Goal: Transaction & Acquisition: Purchase product/service

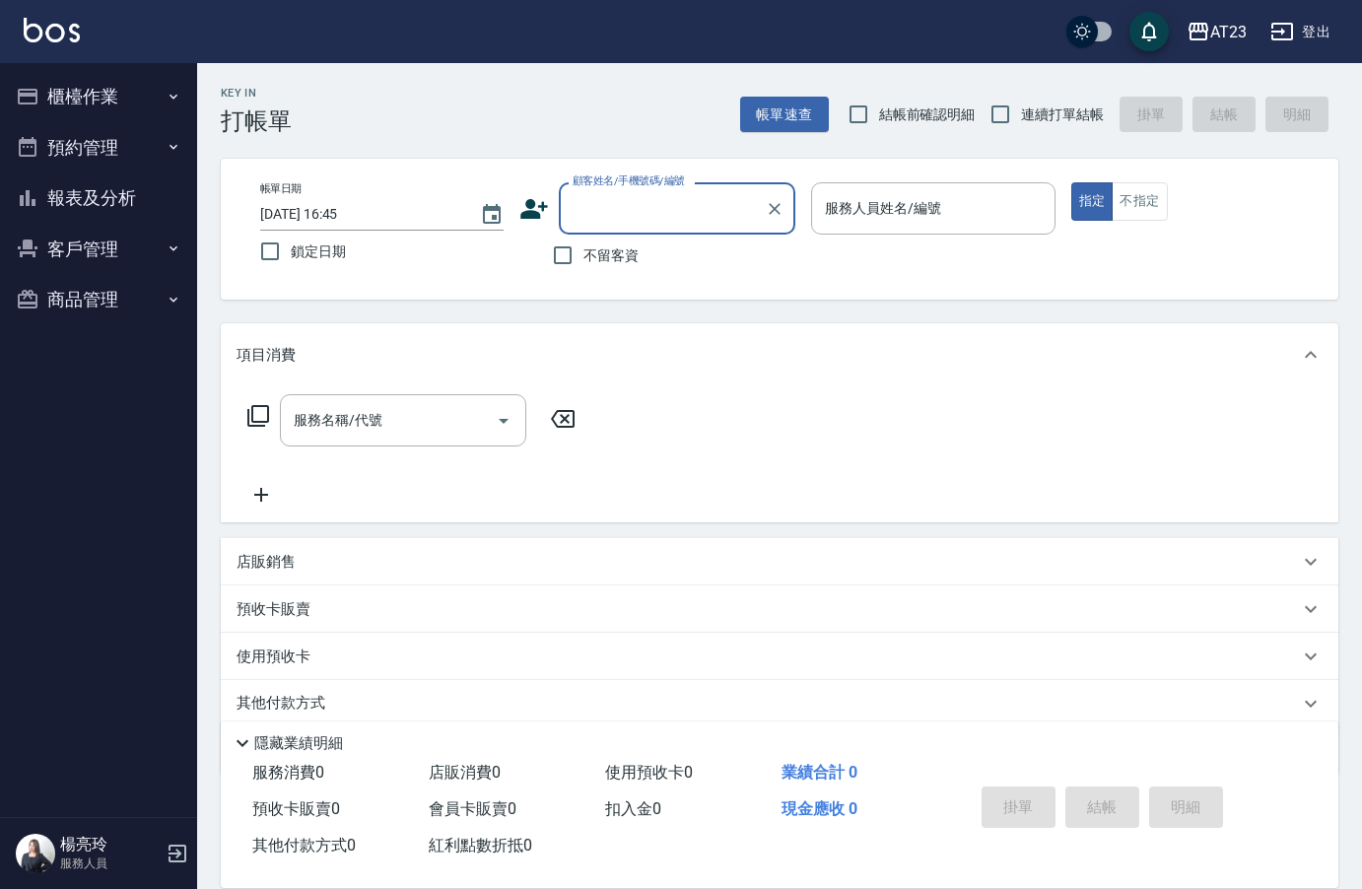
type input "7"
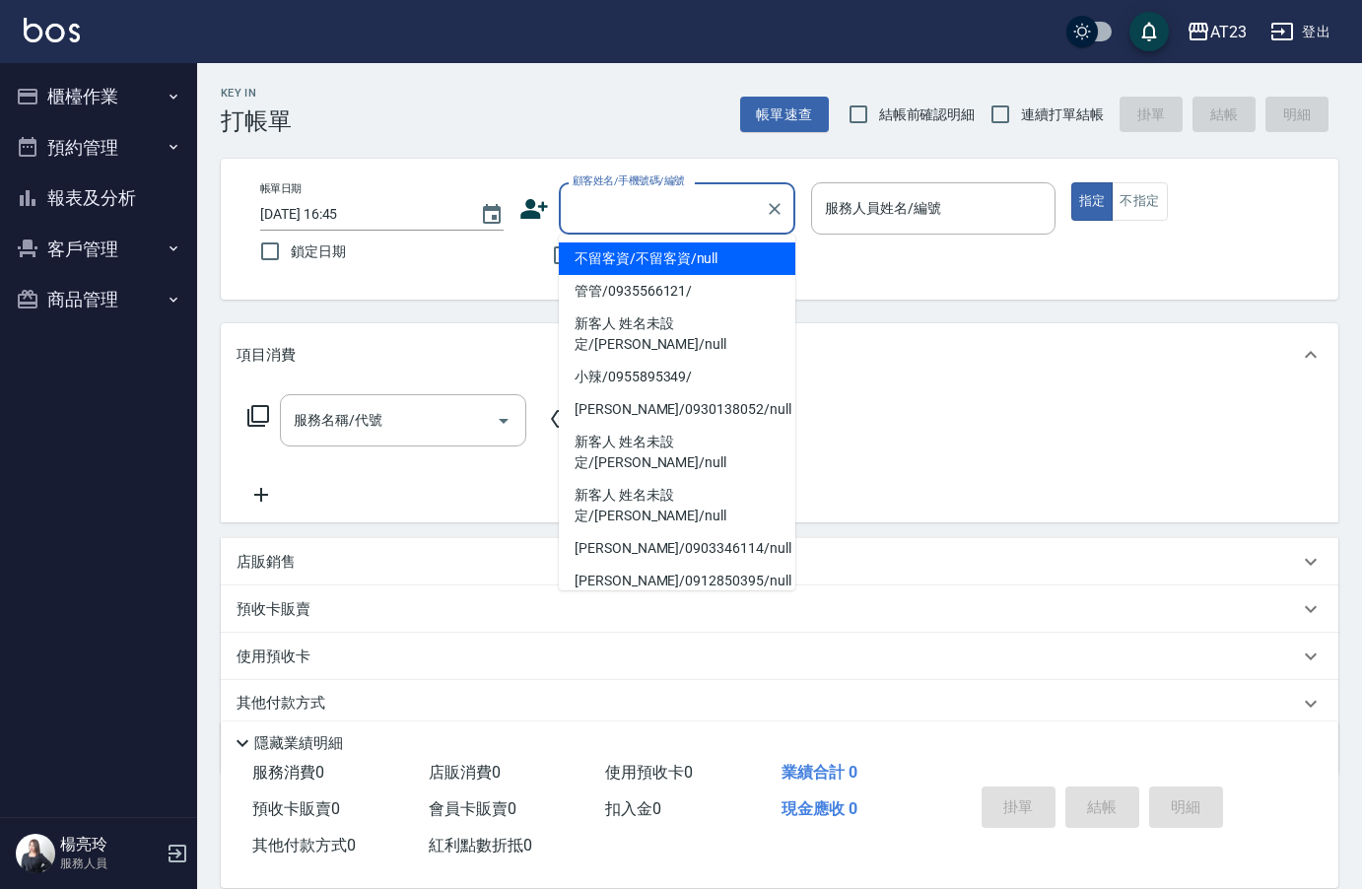
drag, startPoint x: 452, startPoint y: 275, endPoint x: 476, endPoint y: 274, distance: 23.7
click at [454, 275] on div "帳單日期 [DATE] 16:45 鎖定日期 顧客姓名/手機號碼/編號 顧客姓名/手機號碼/編號 不留客資 服務人員姓名/編號 服務人員姓名/編號 指定 不指定" at bounding box center [779, 229] width 1070 height 94
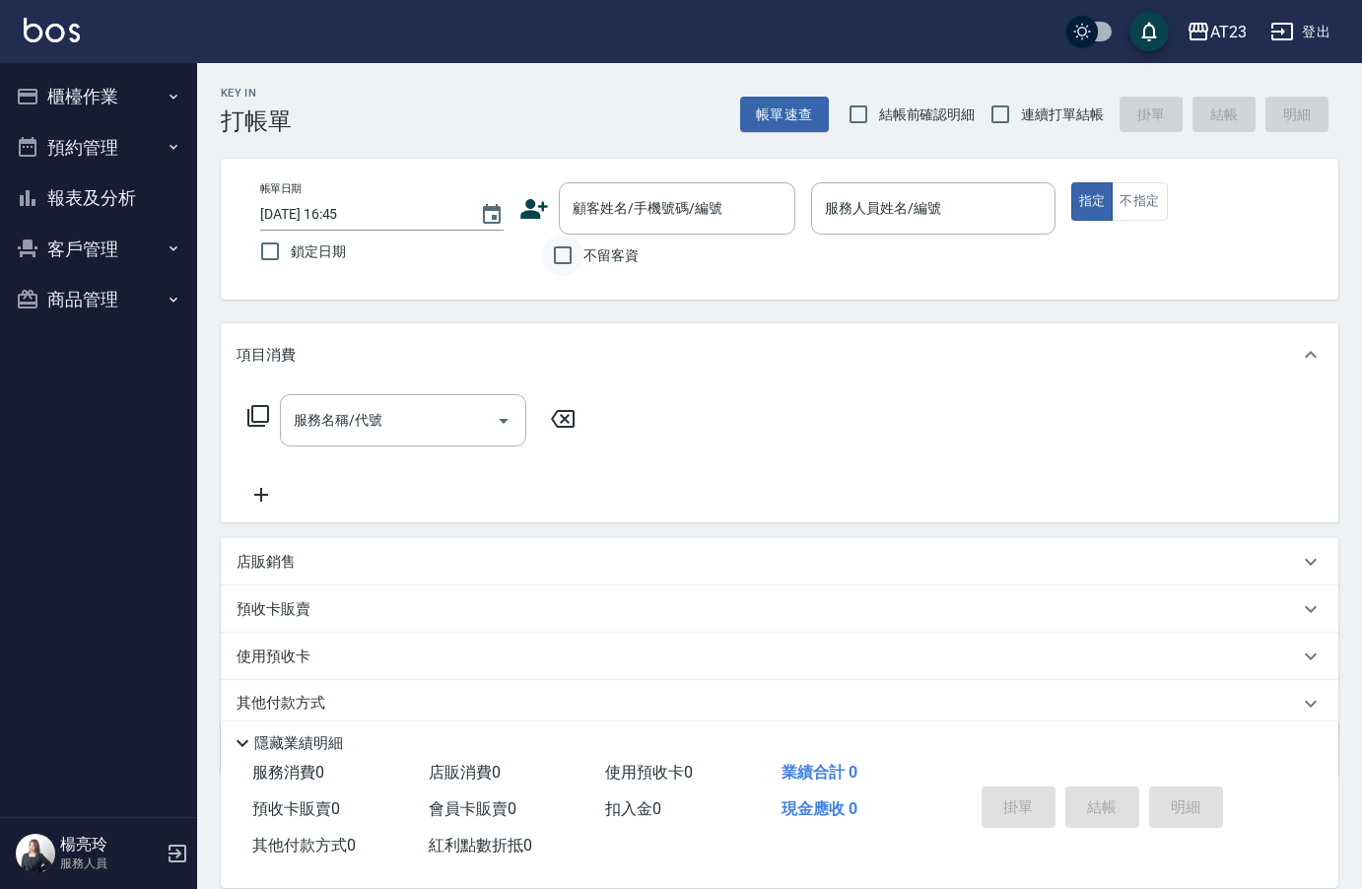
click at [570, 265] on input "不留客資" at bounding box center [562, 255] width 41 height 41
checkbox input "true"
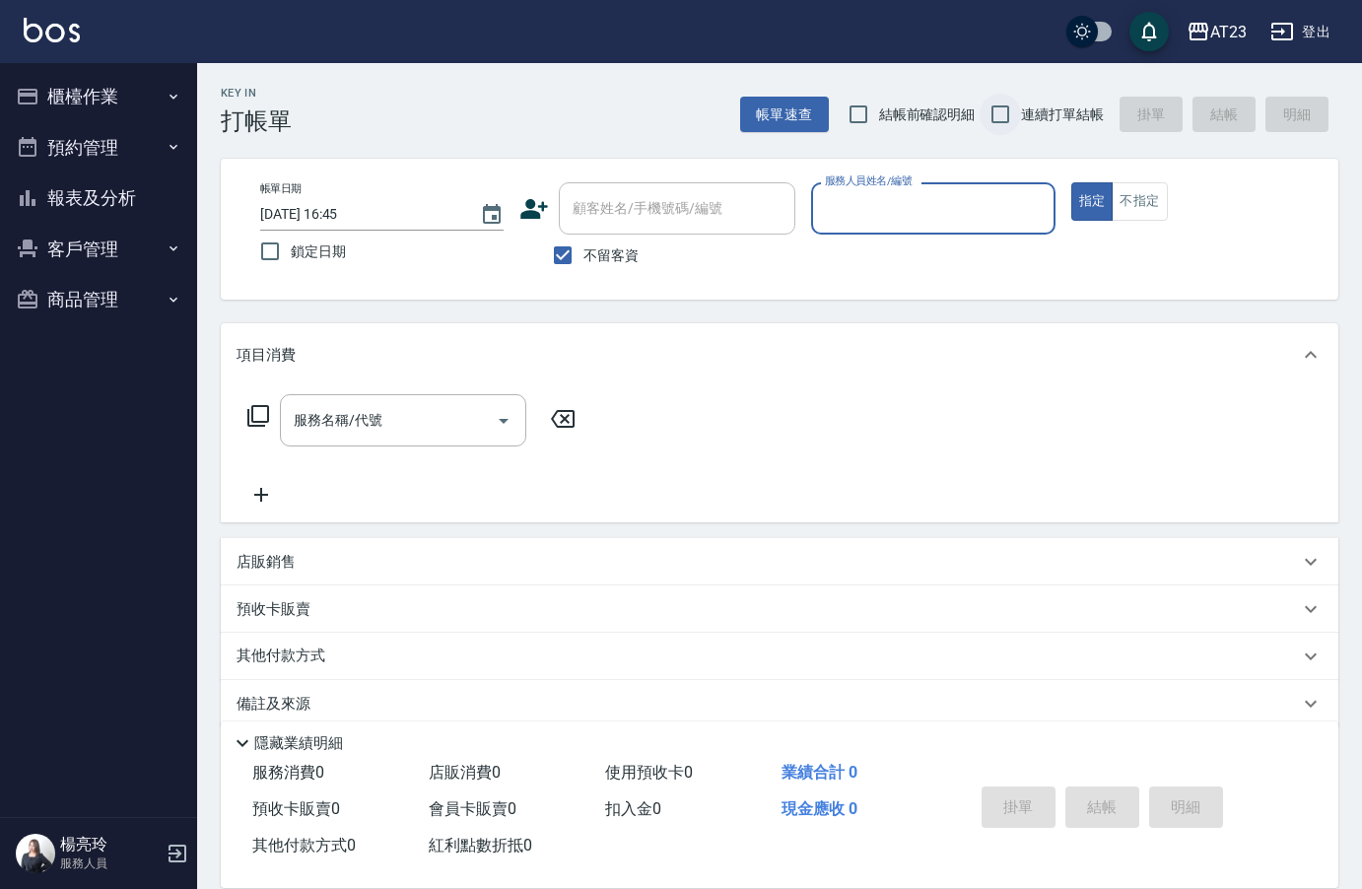
click at [1020, 126] on input "連續打單結帳" at bounding box center [999, 114] width 41 height 41
checkbox input "true"
click at [981, 215] on input "服務人員姓名/編號" at bounding box center [933, 208] width 226 height 34
type input "7"
type button "true"
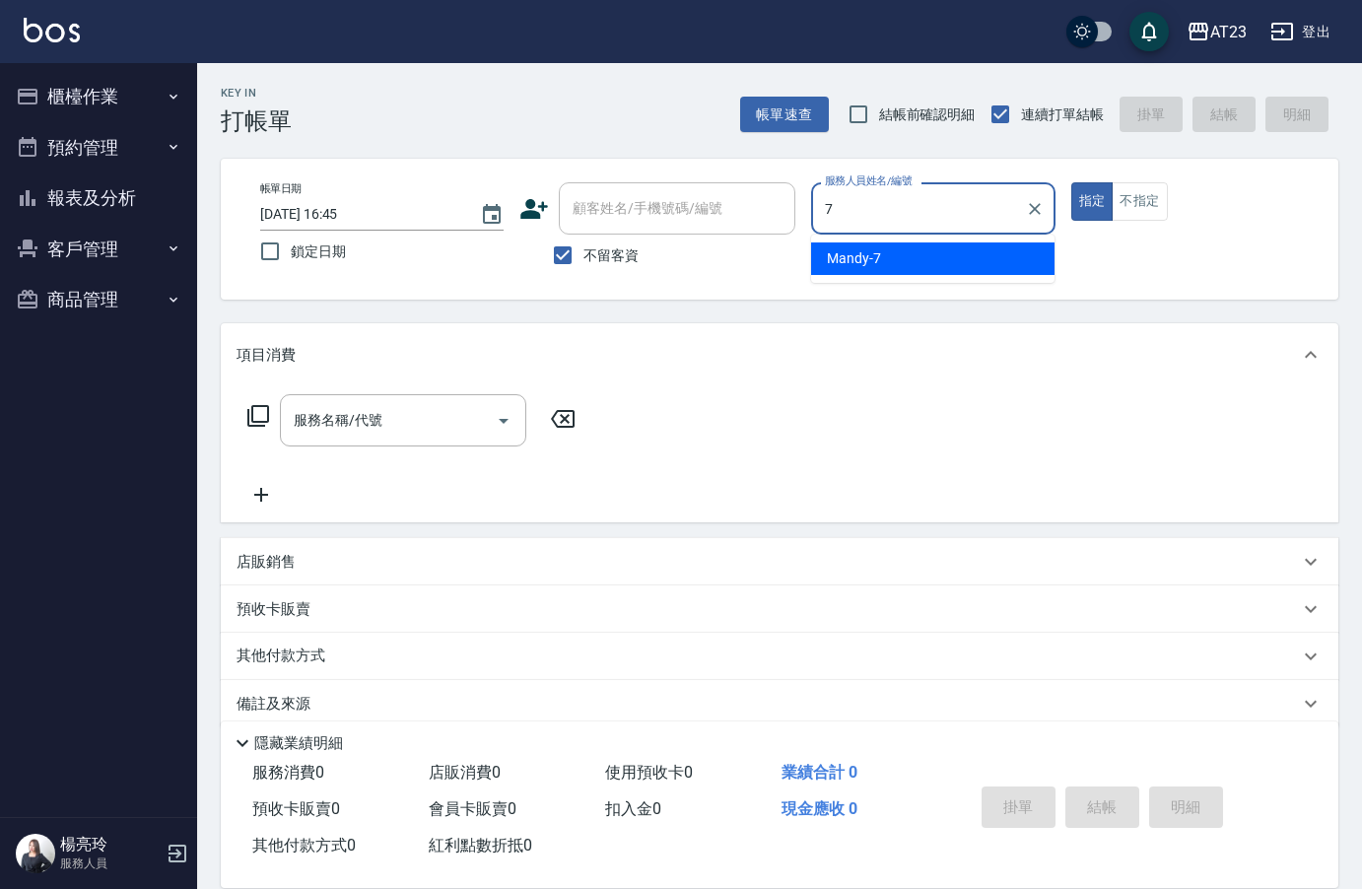
type input "Mandy-7"
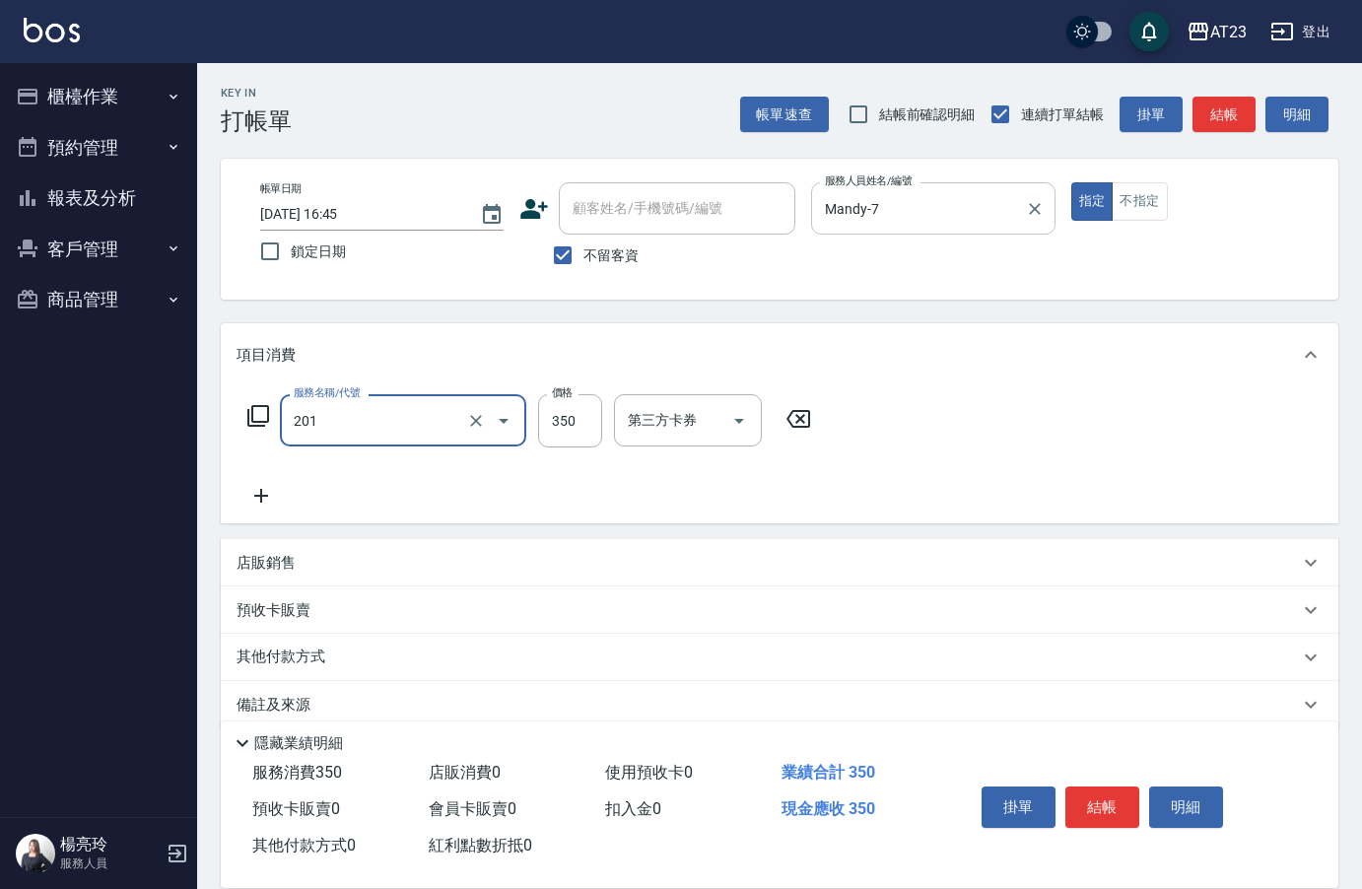
type input "一般洗髮(201)"
type input "300"
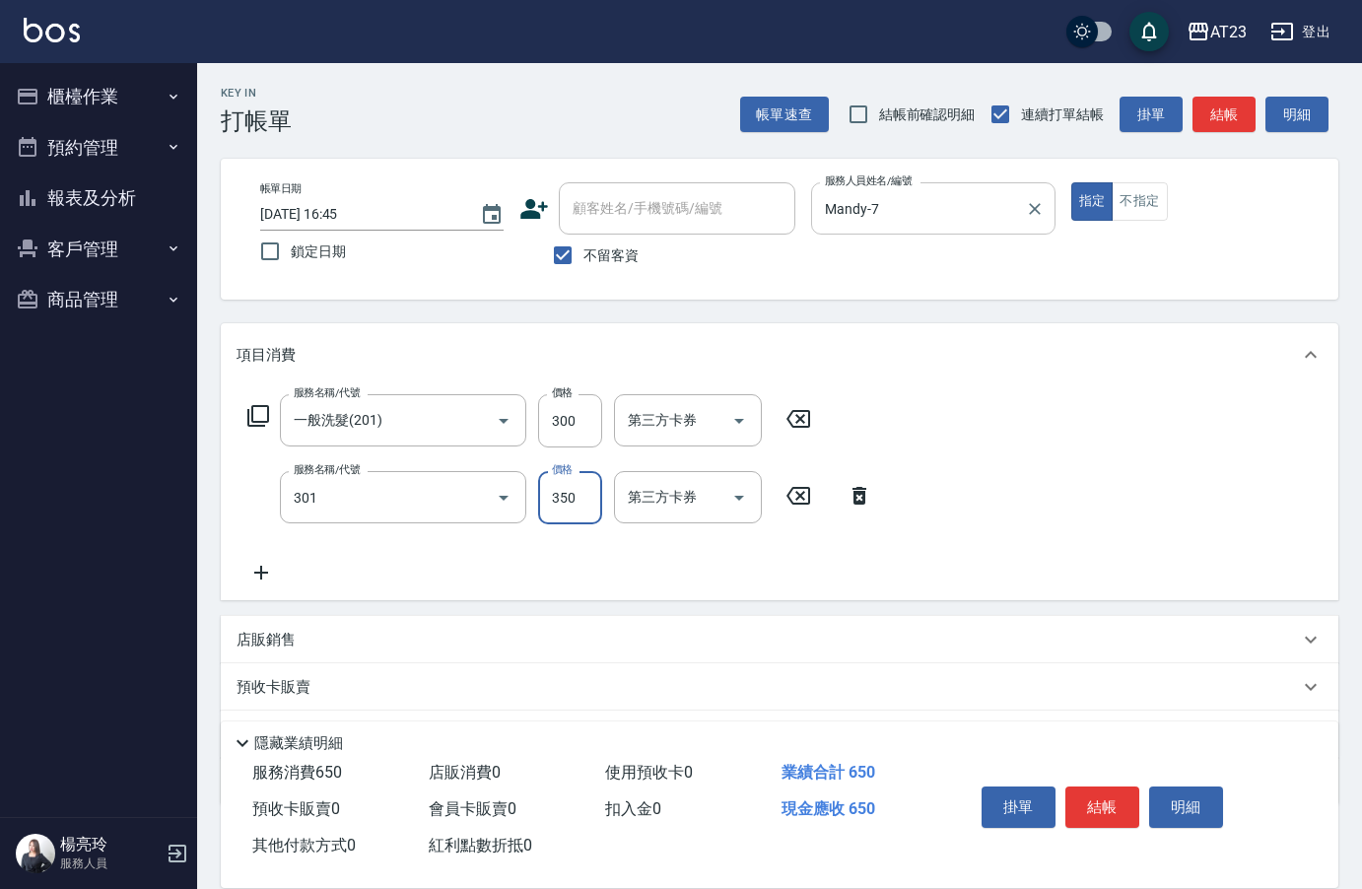
type input "造型剪髮(301)"
type input "200"
click at [1114, 802] on button "結帳" at bounding box center [1102, 806] width 74 height 41
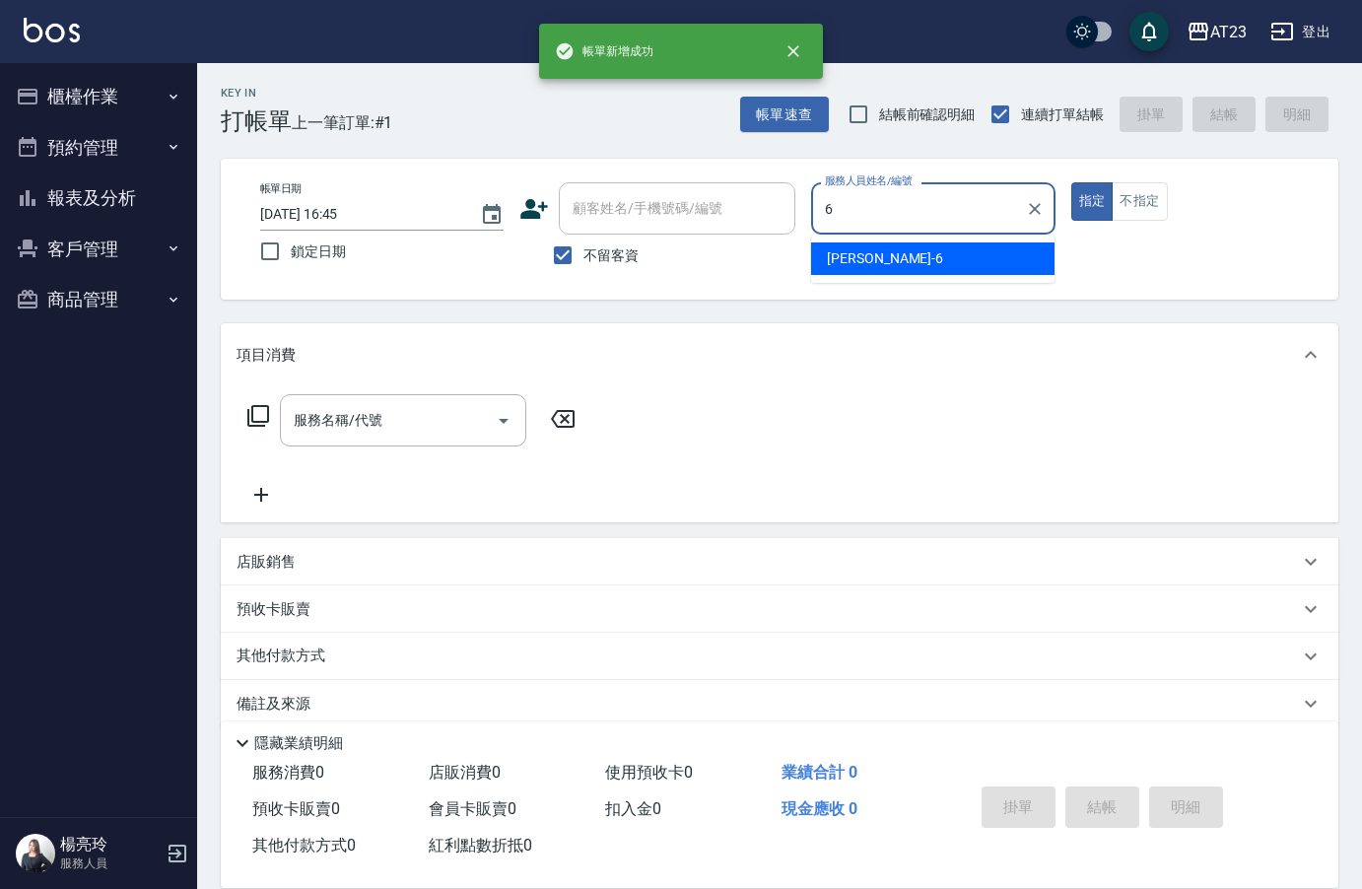
type input "Joann-6"
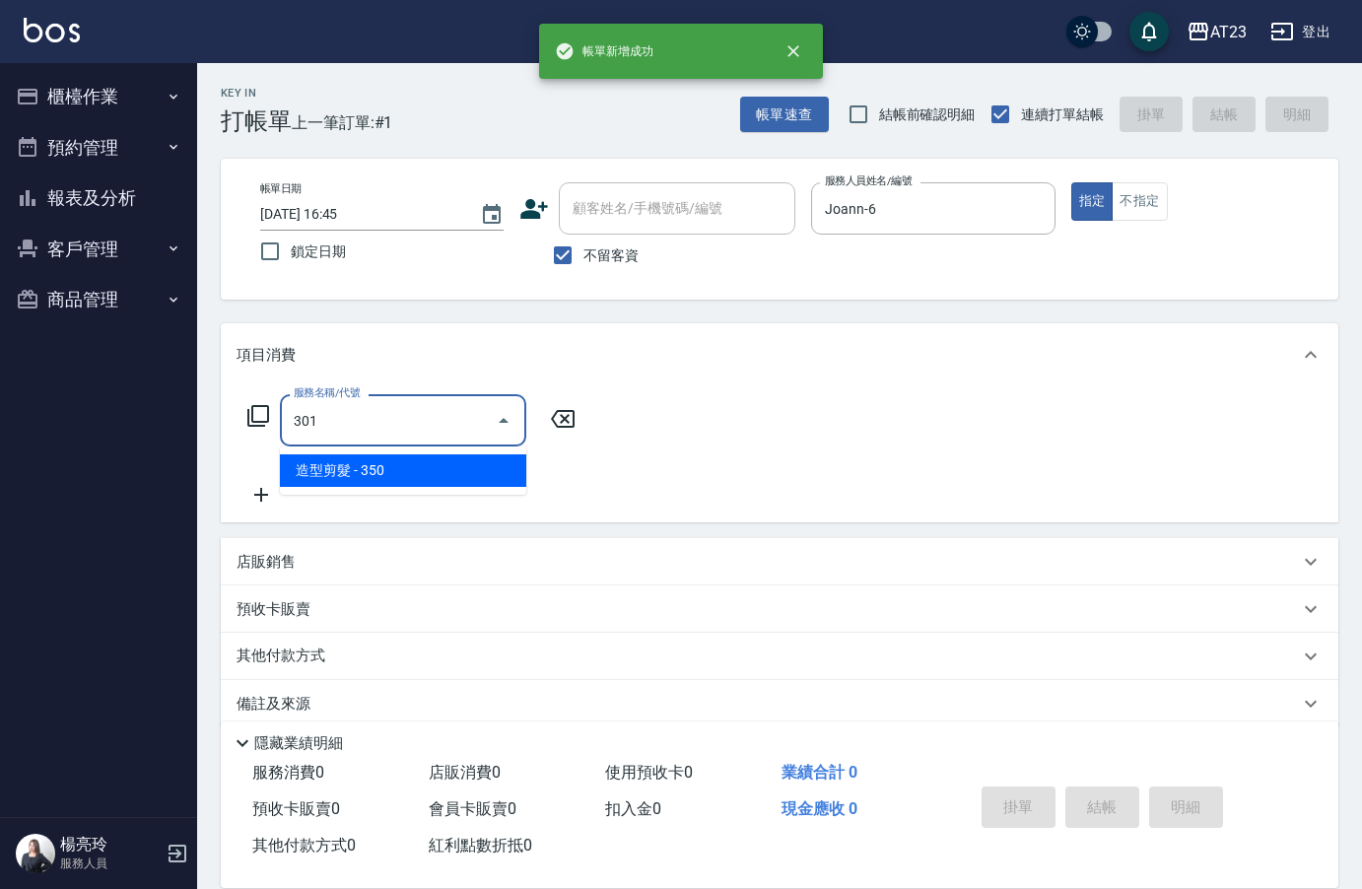
type input "造型剪髮(301)"
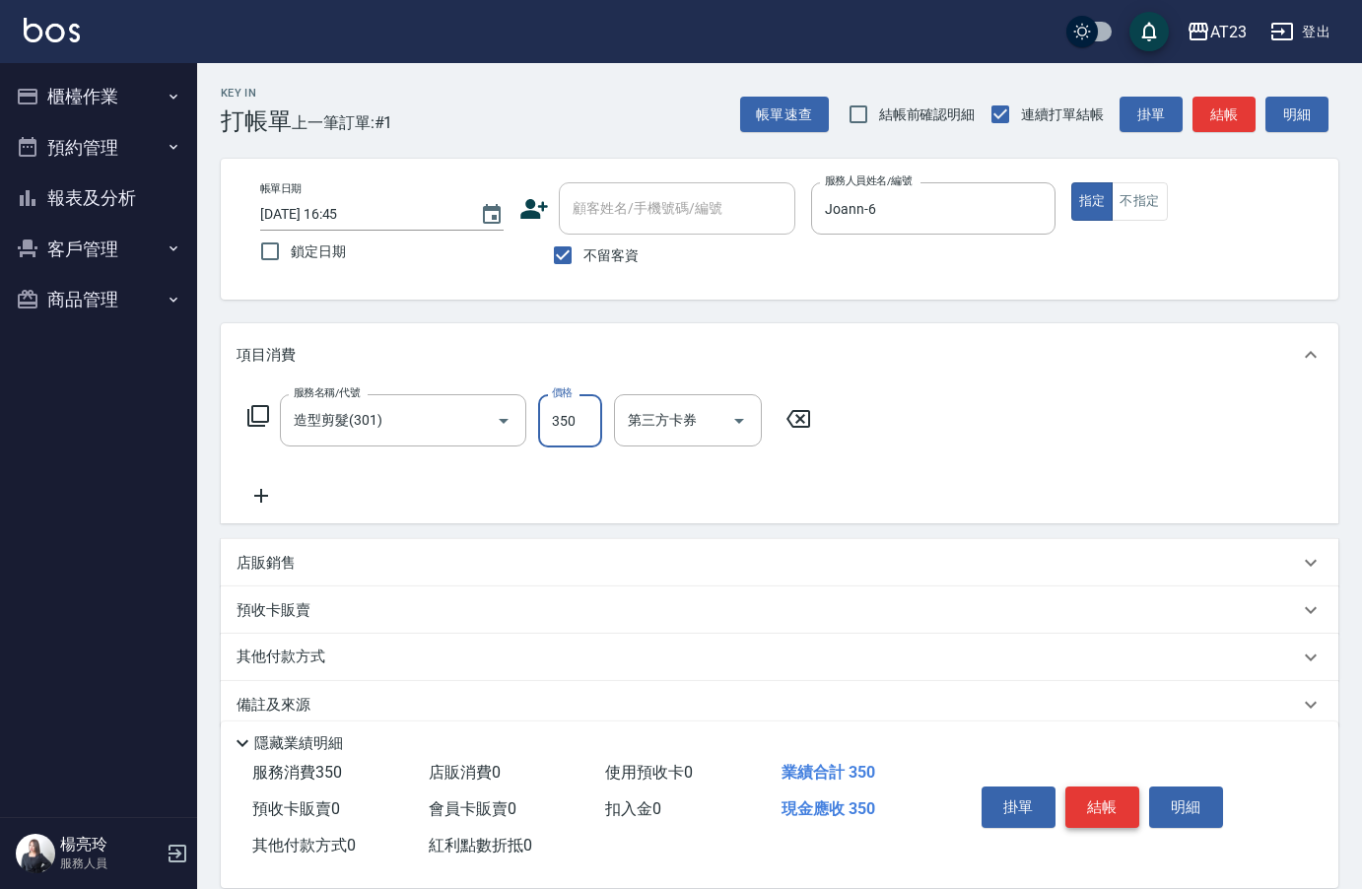
click at [1116, 800] on button "結帳" at bounding box center [1102, 806] width 74 height 41
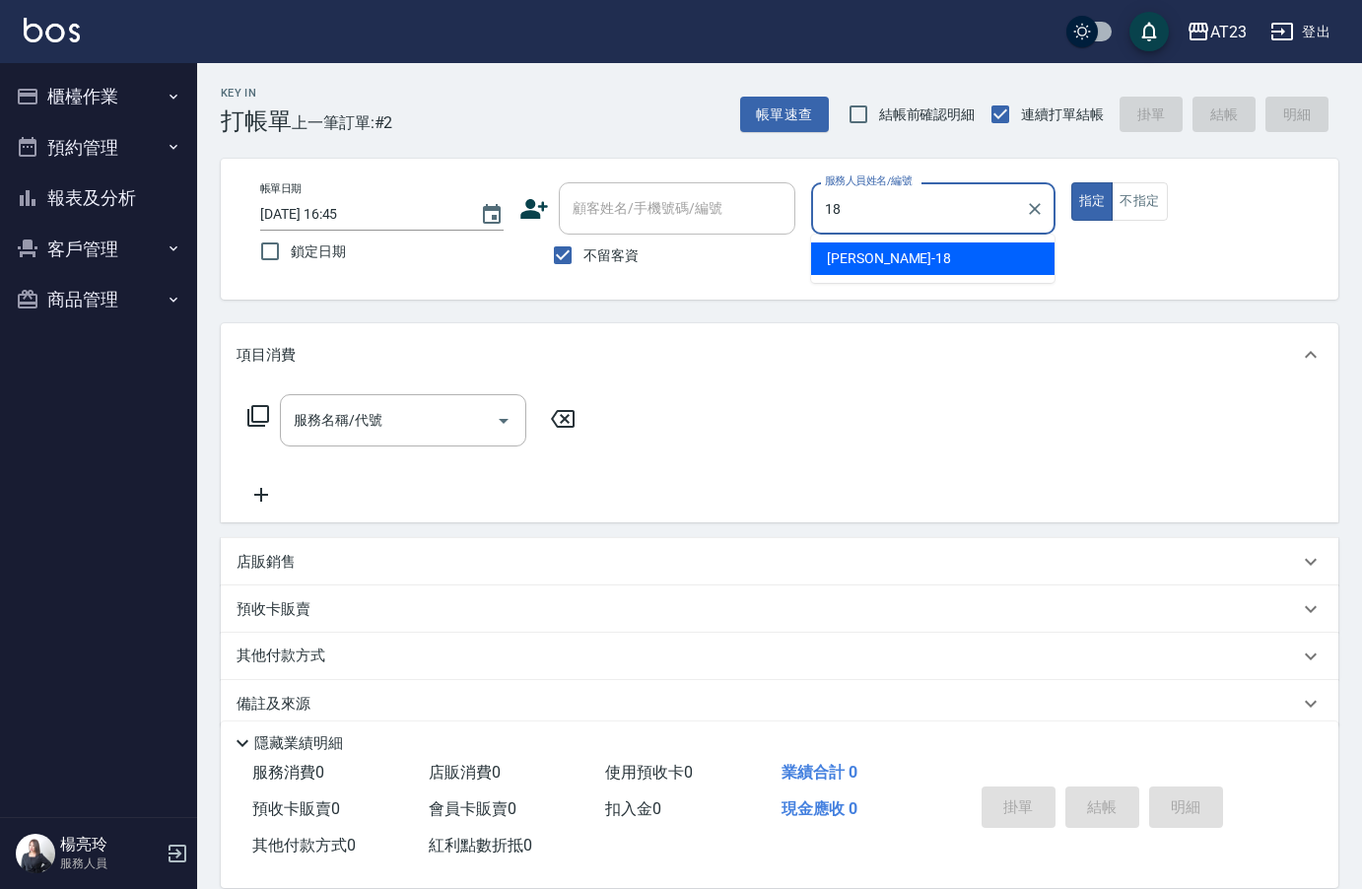
type input "[PERSON_NAME]-18"
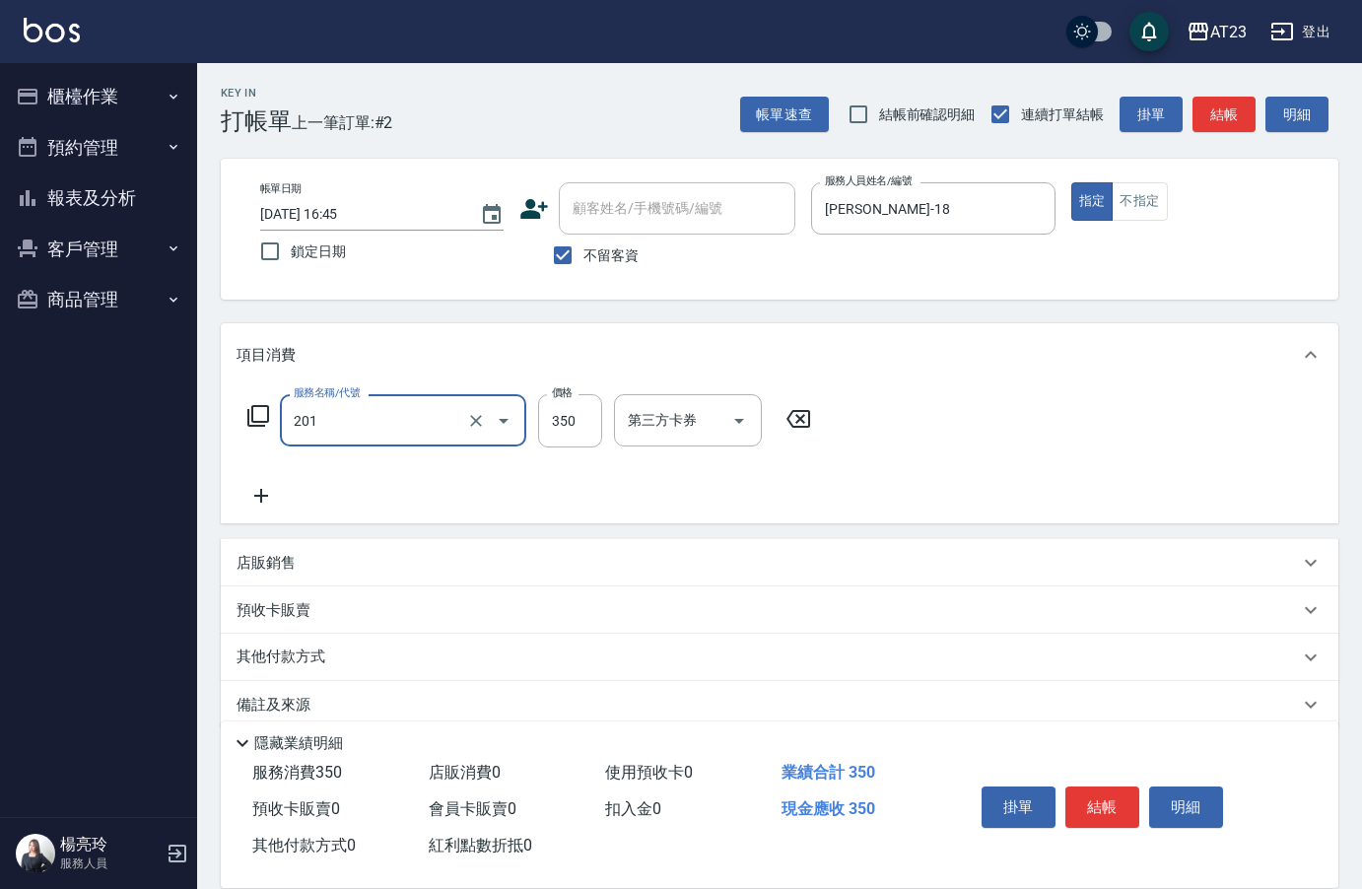
type input "一般洗髮(201)"
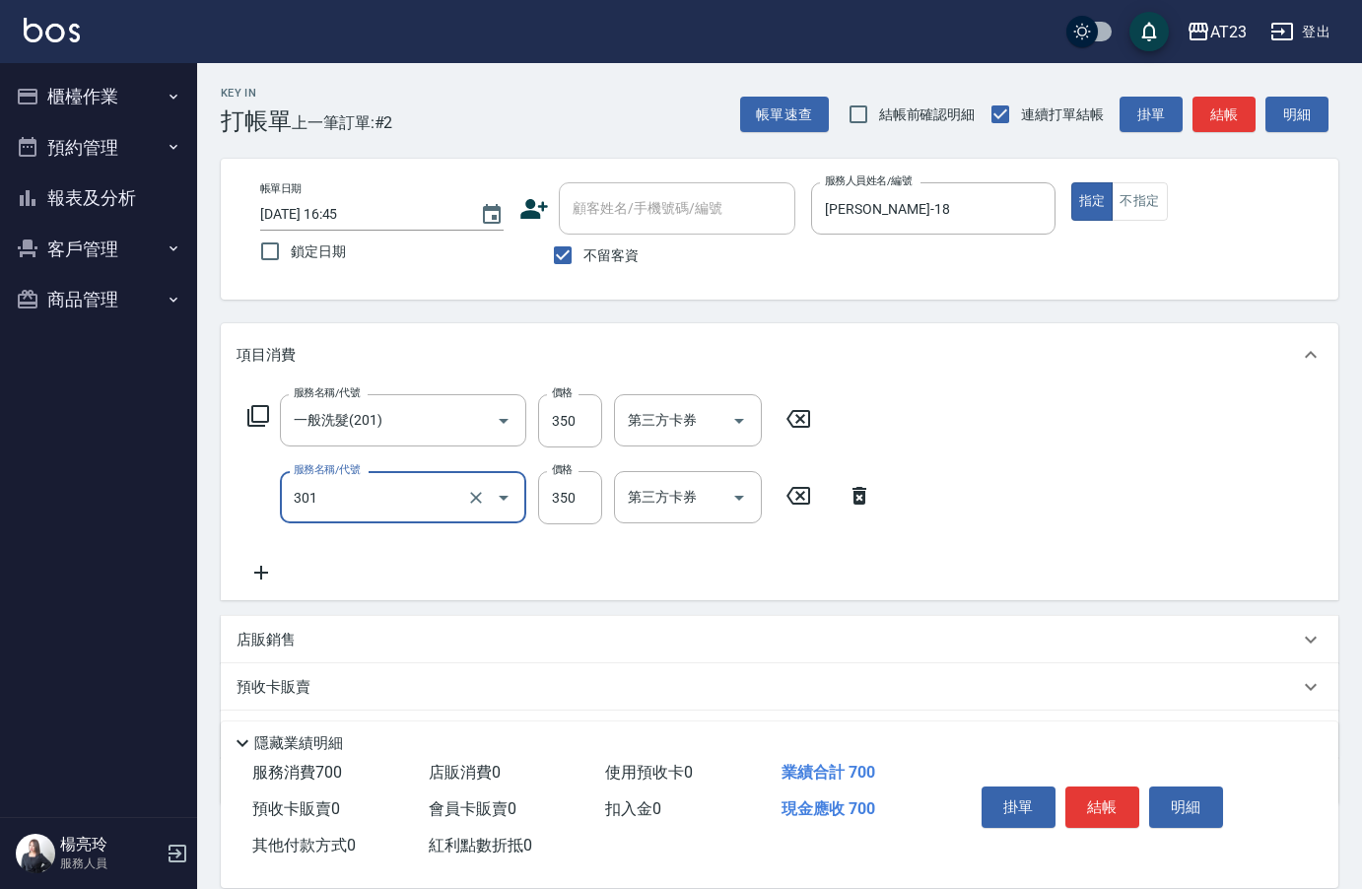
type input "造型剪髮(301)"
type input "550"
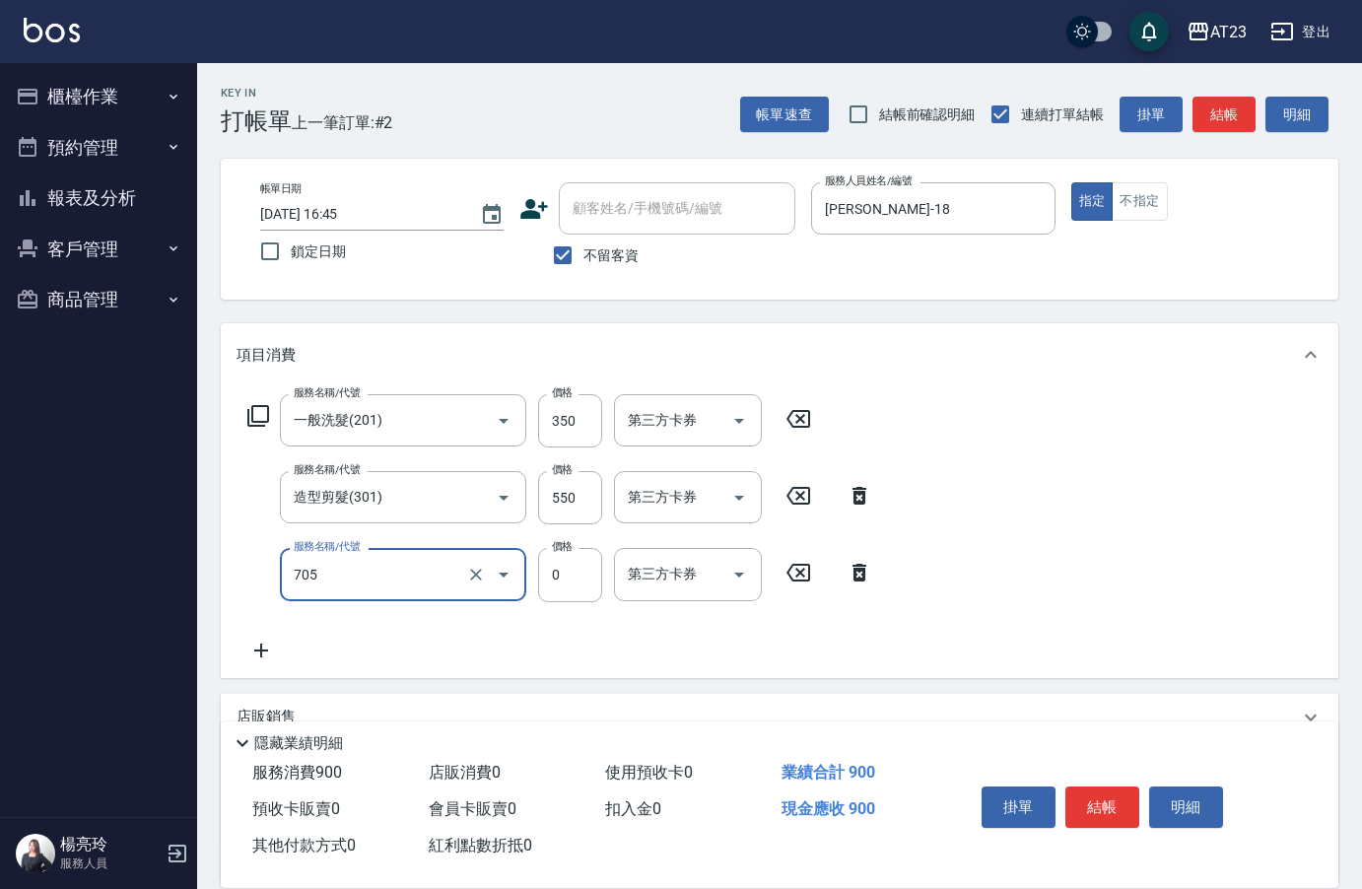
type input "互助50(705)"
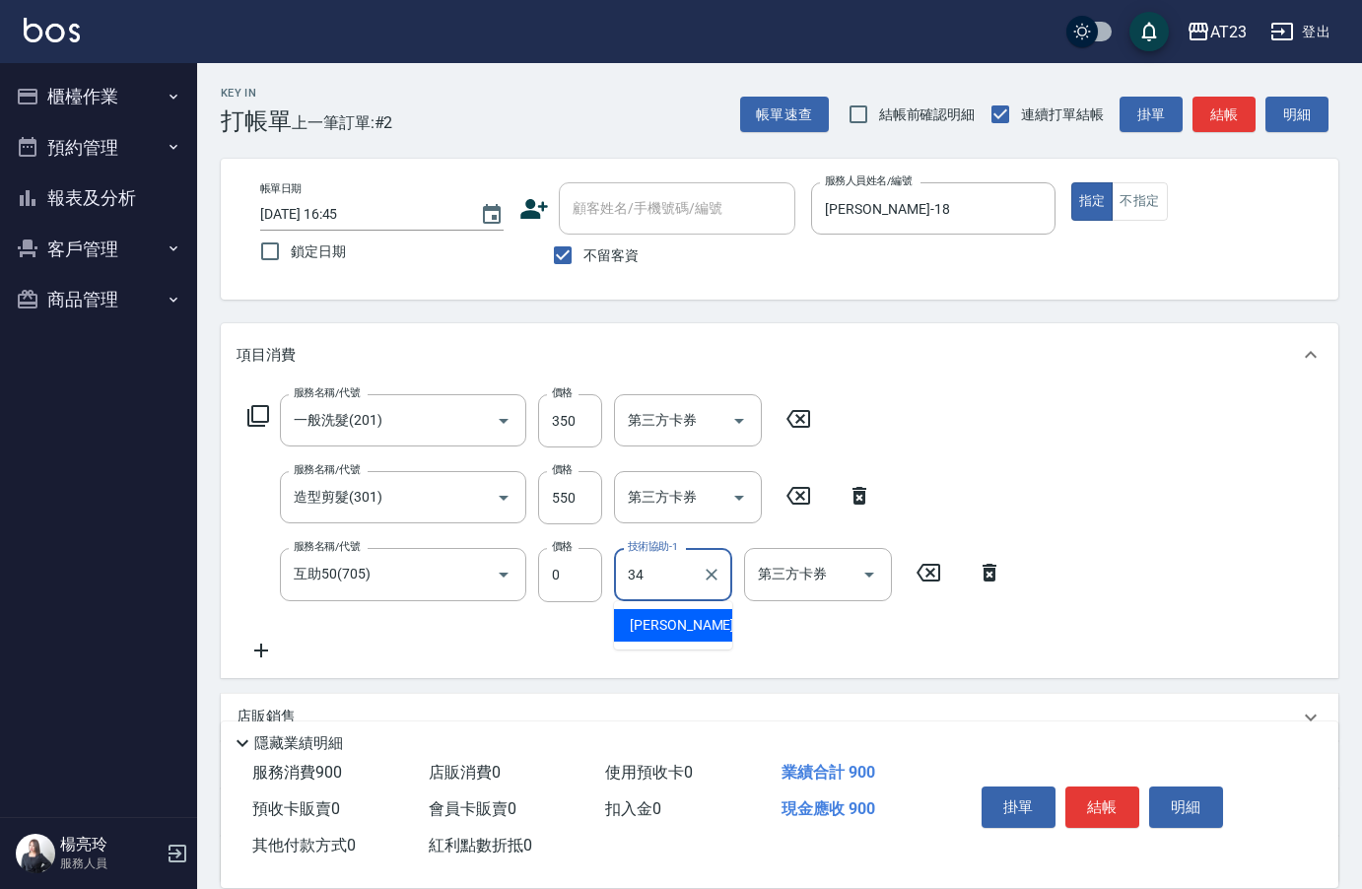
type input "[PERSON_NAME]-34"
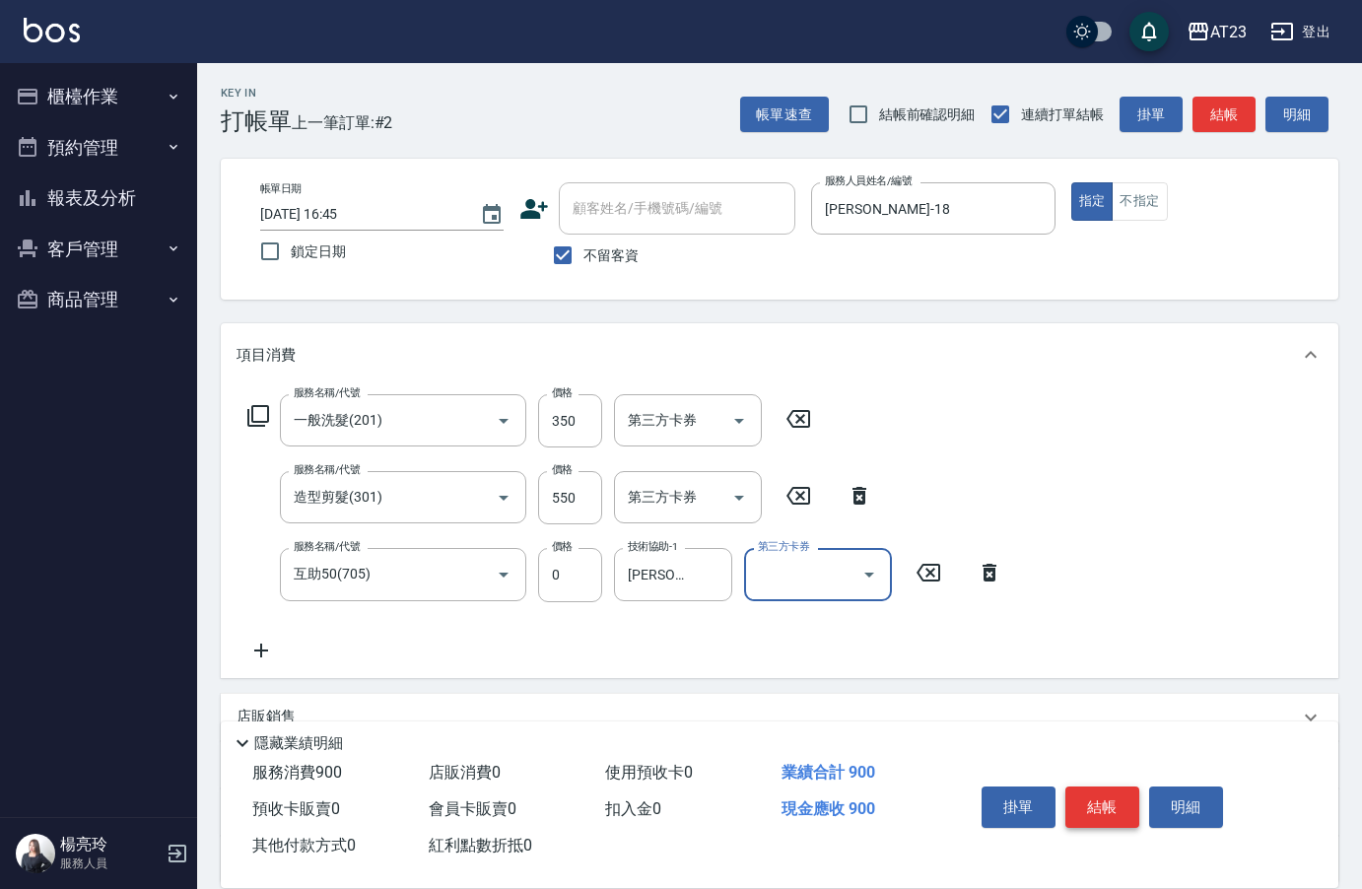
click at [1104, 797] on button "結帳" at bounding box center [1102, 806] width 74 height 41
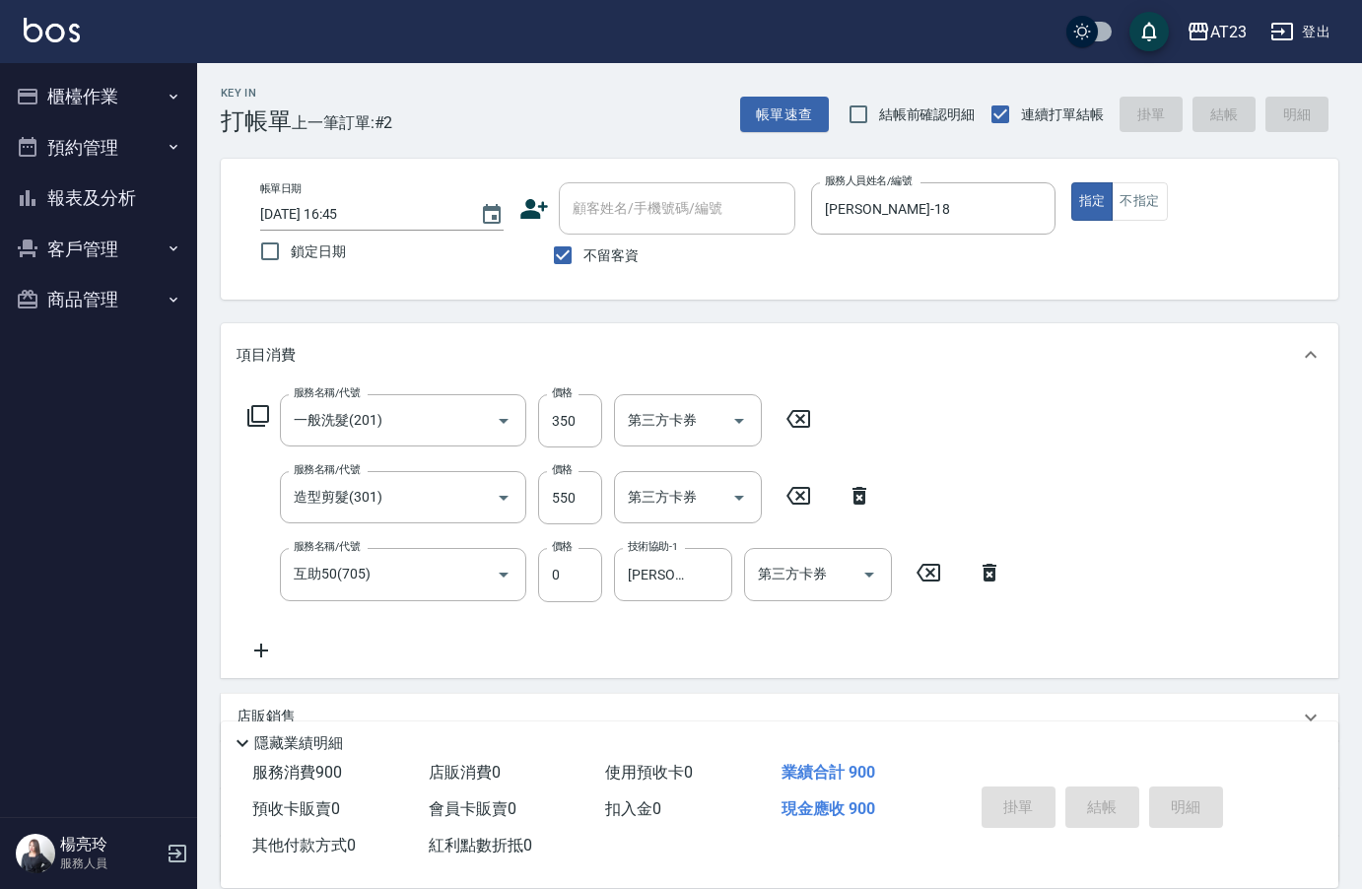
type input "[DATE] 16:46"
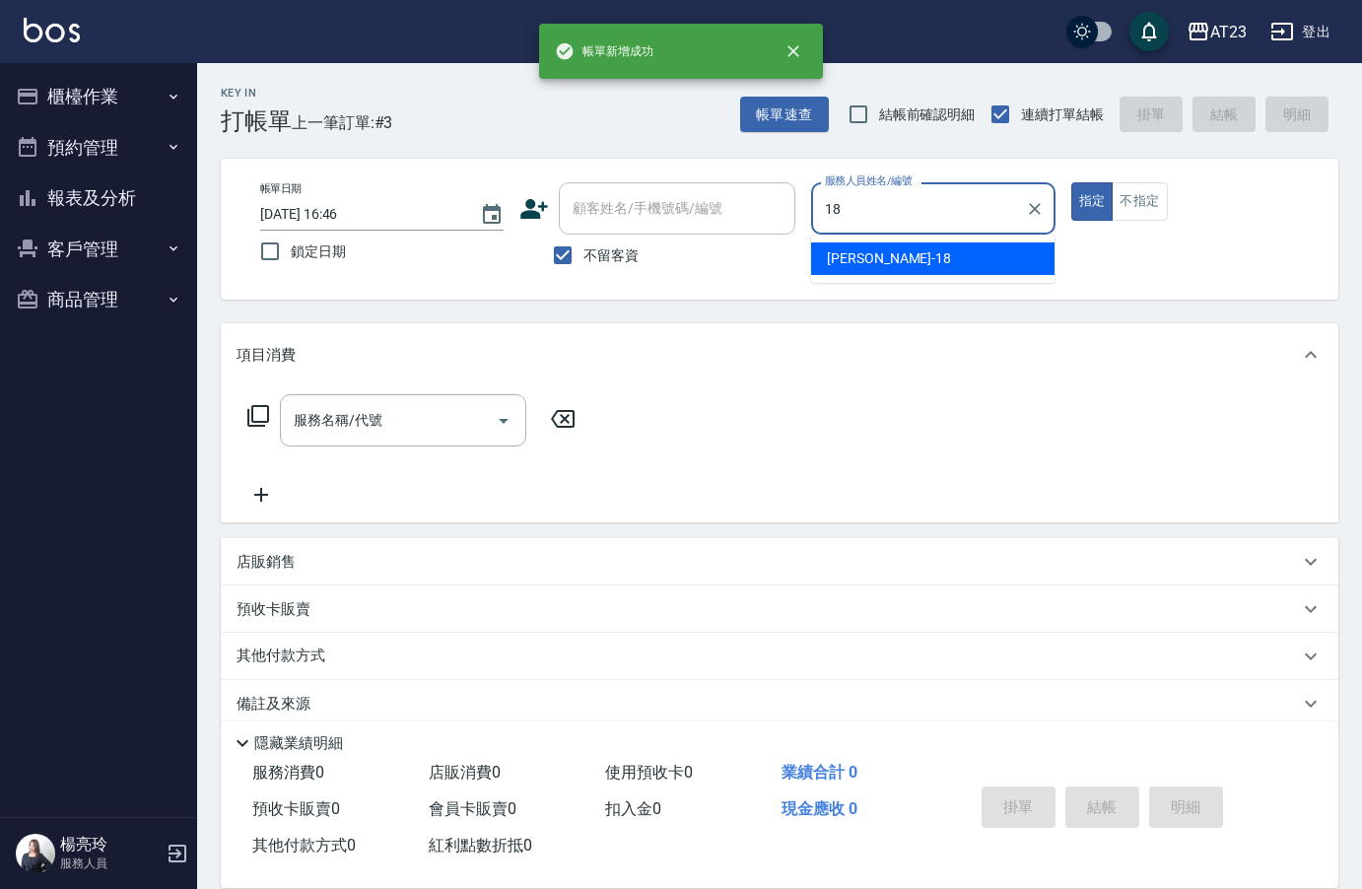
type input "[PERSON_NAME]-18"
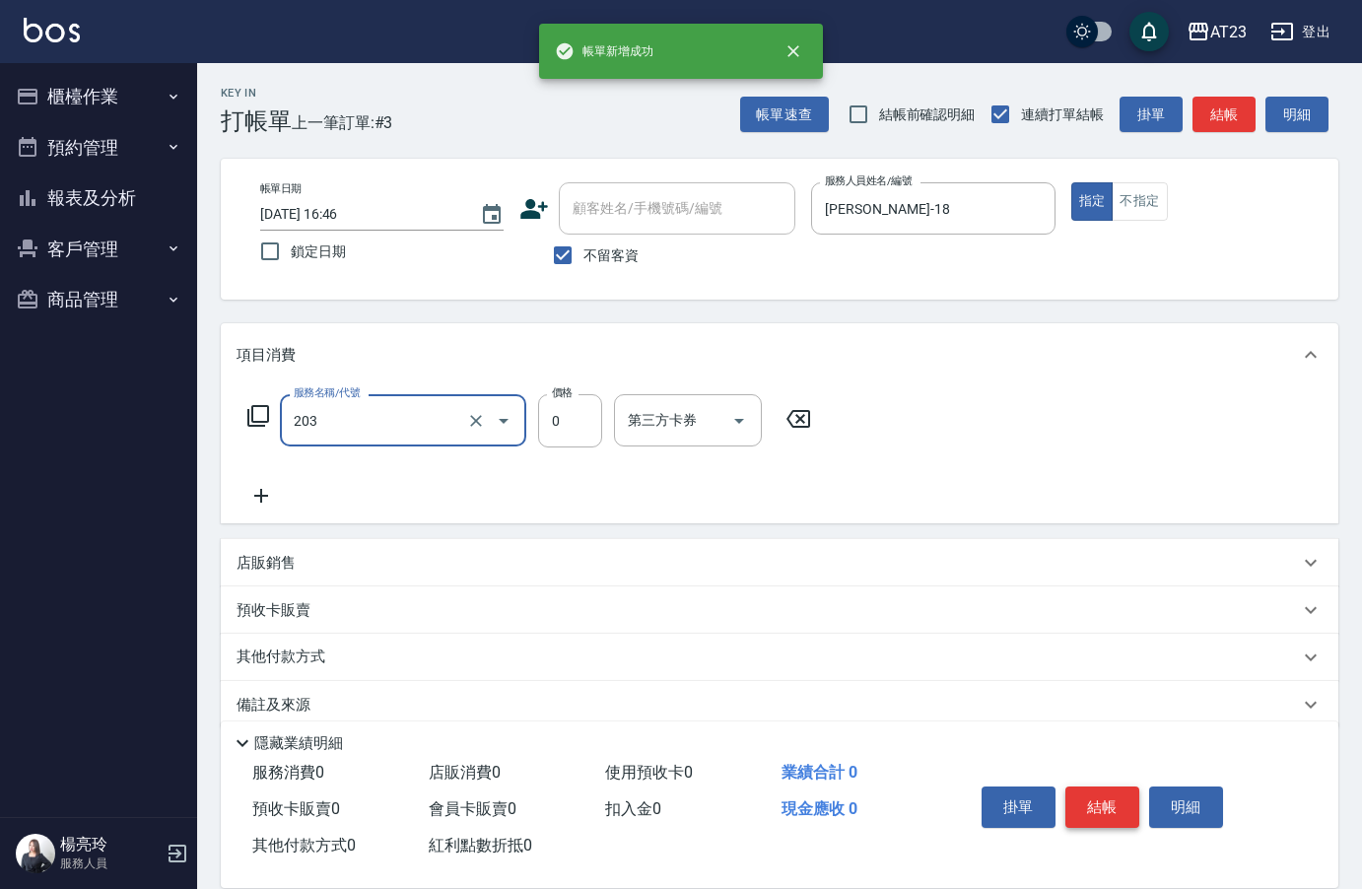
type input "使用洗髮卡(203)"
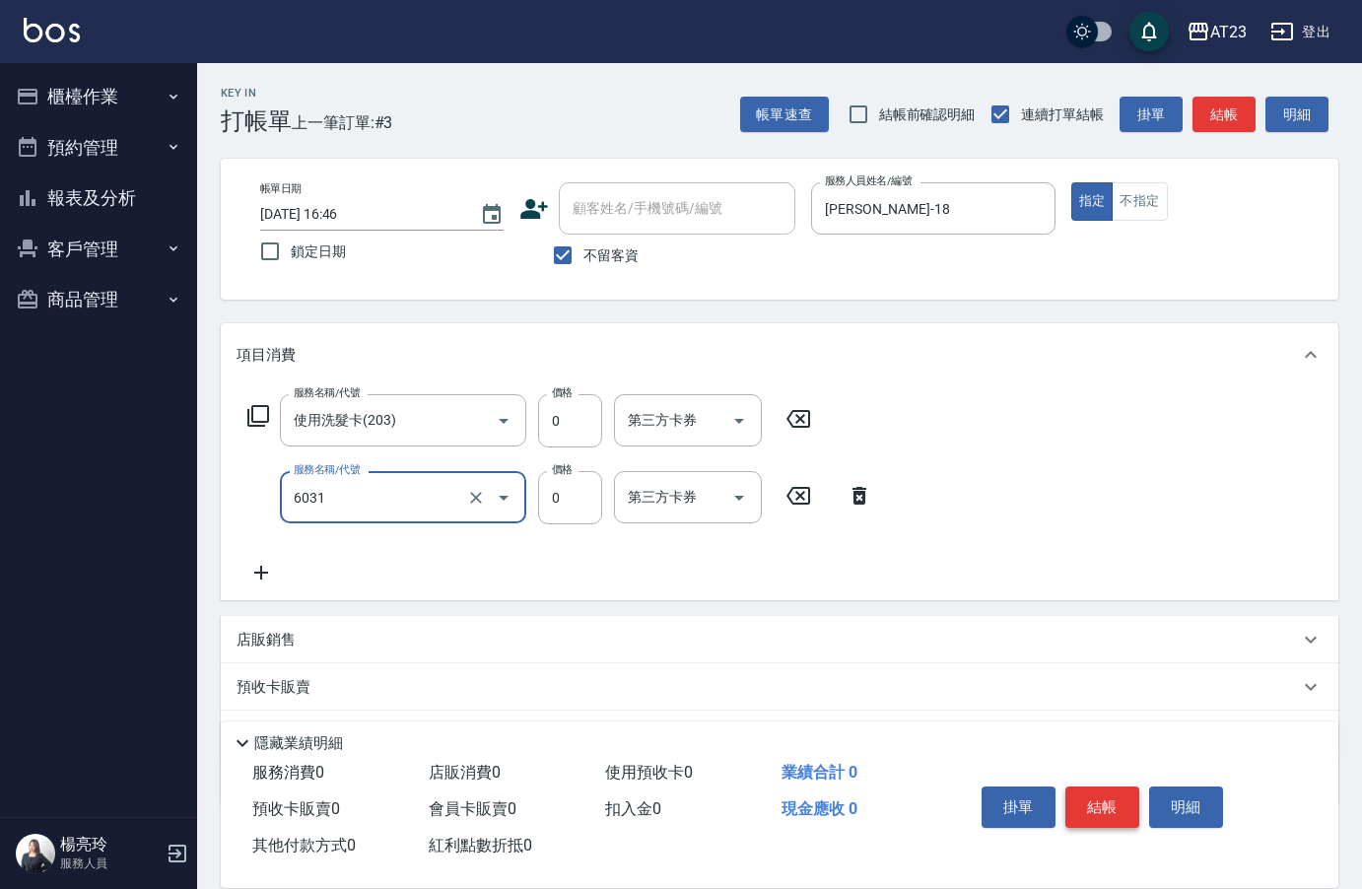
type input "P+卡(6031)"
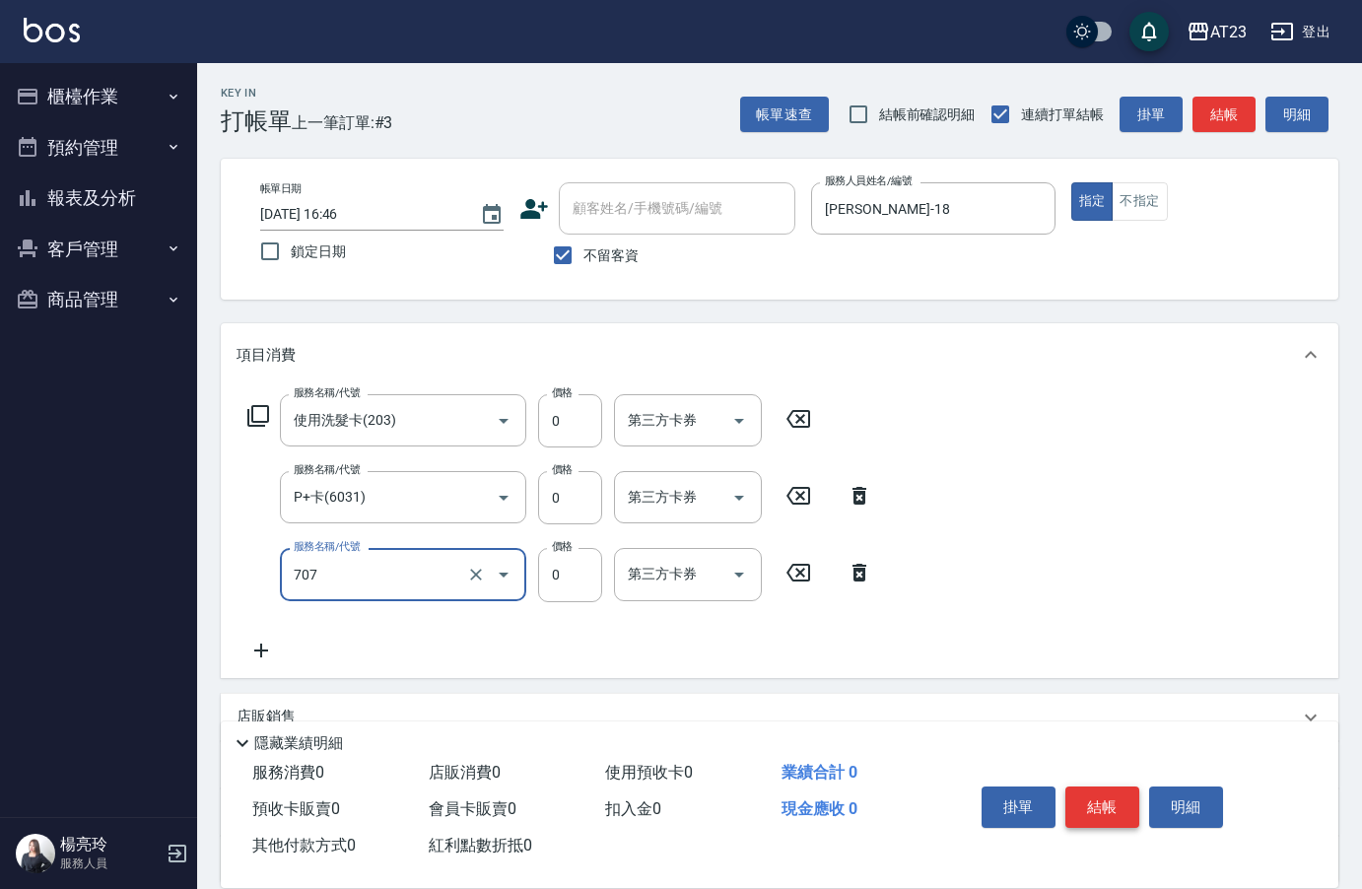
type input "互助70(707)"
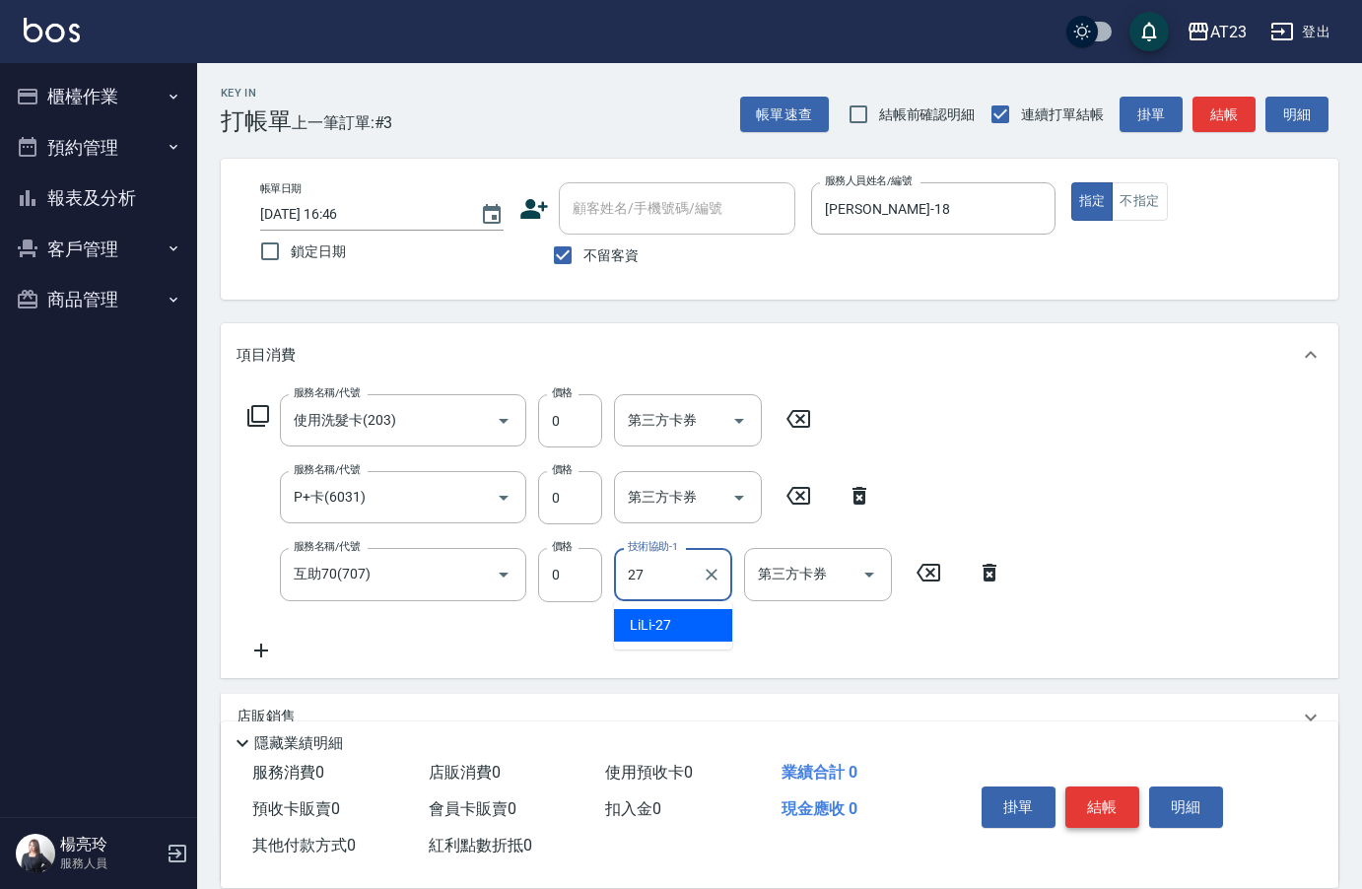
type input "LiLi-27"
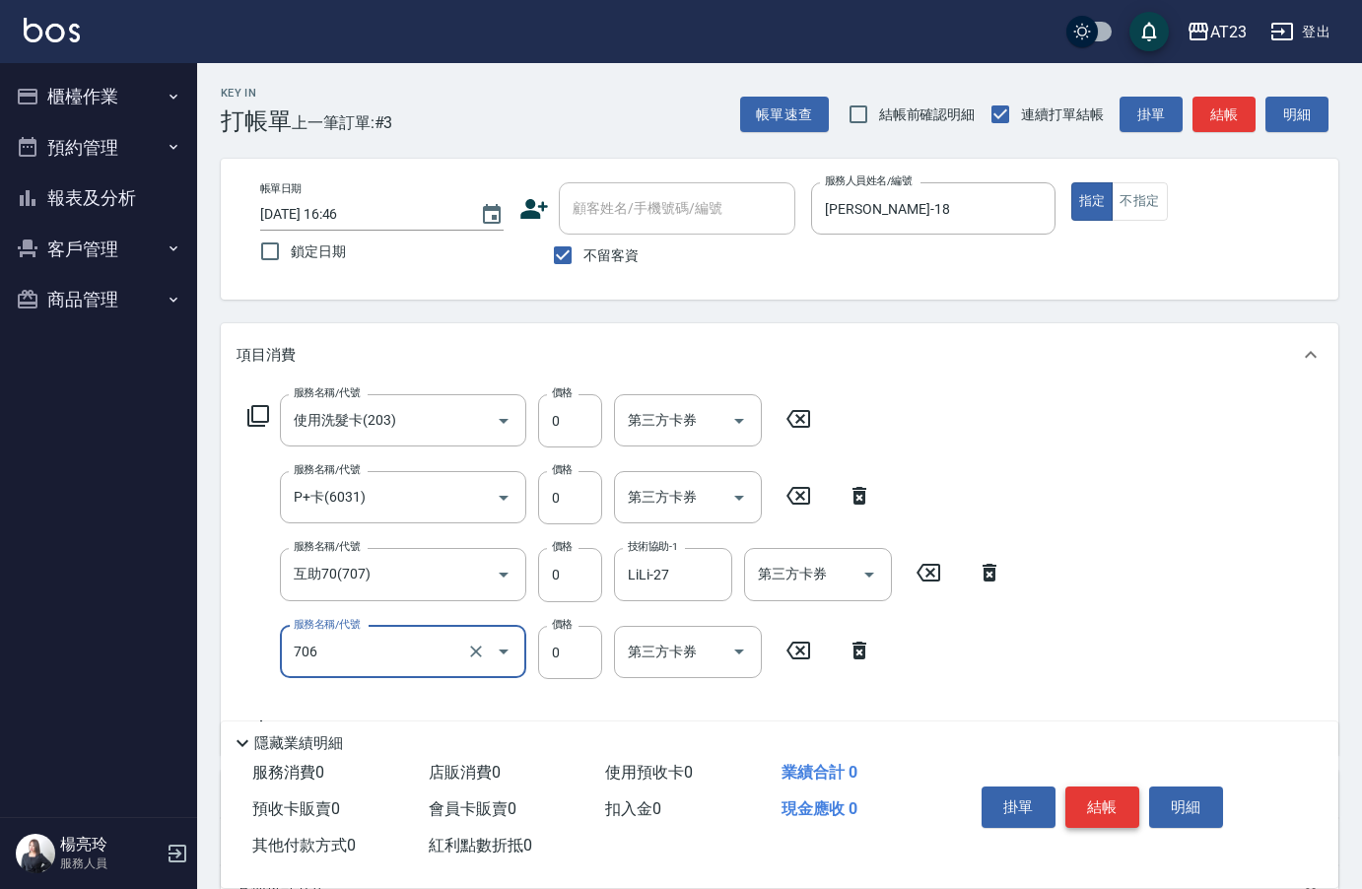
type input "互助60(706)"
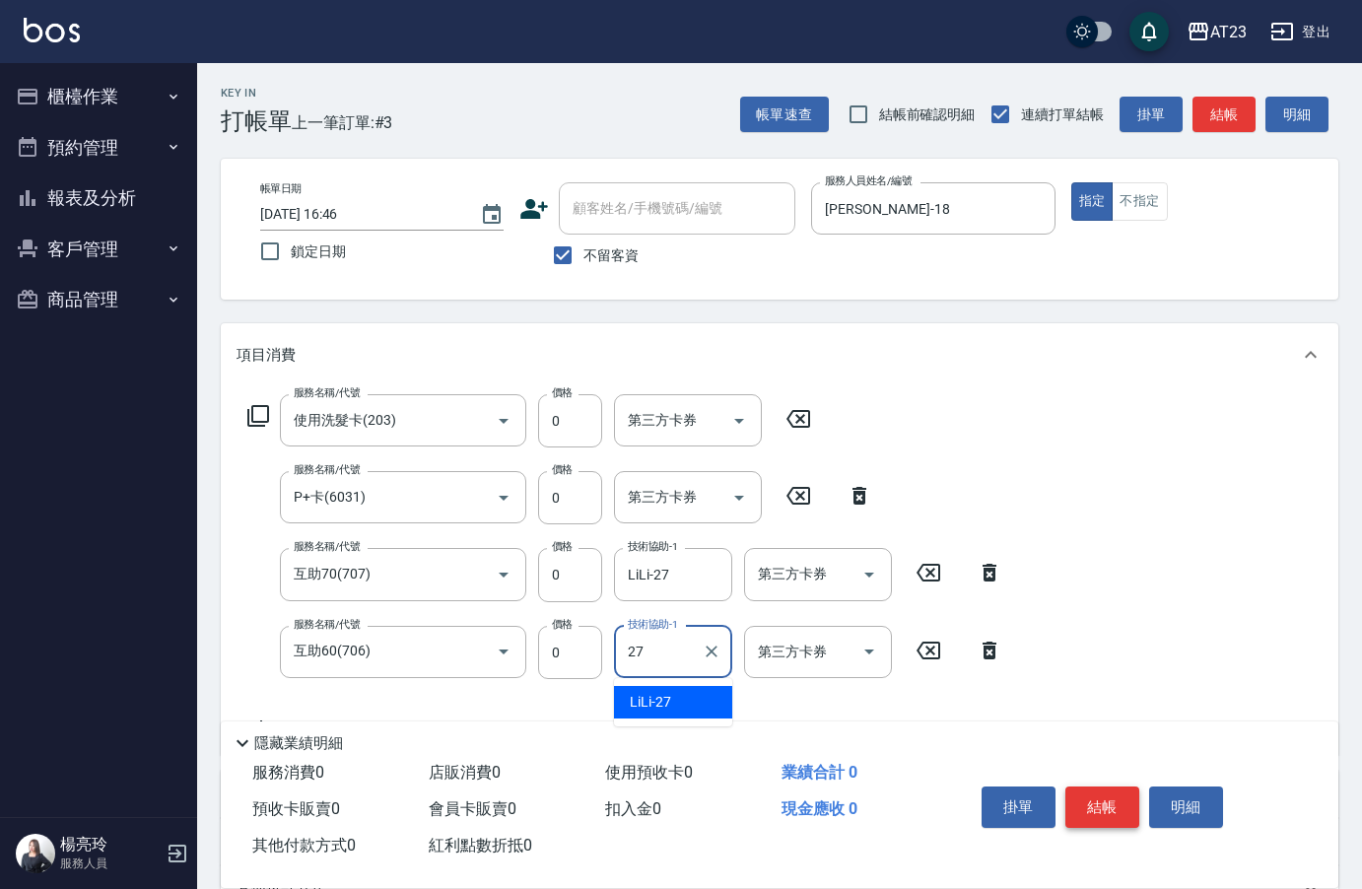
type input "LiLi-27"
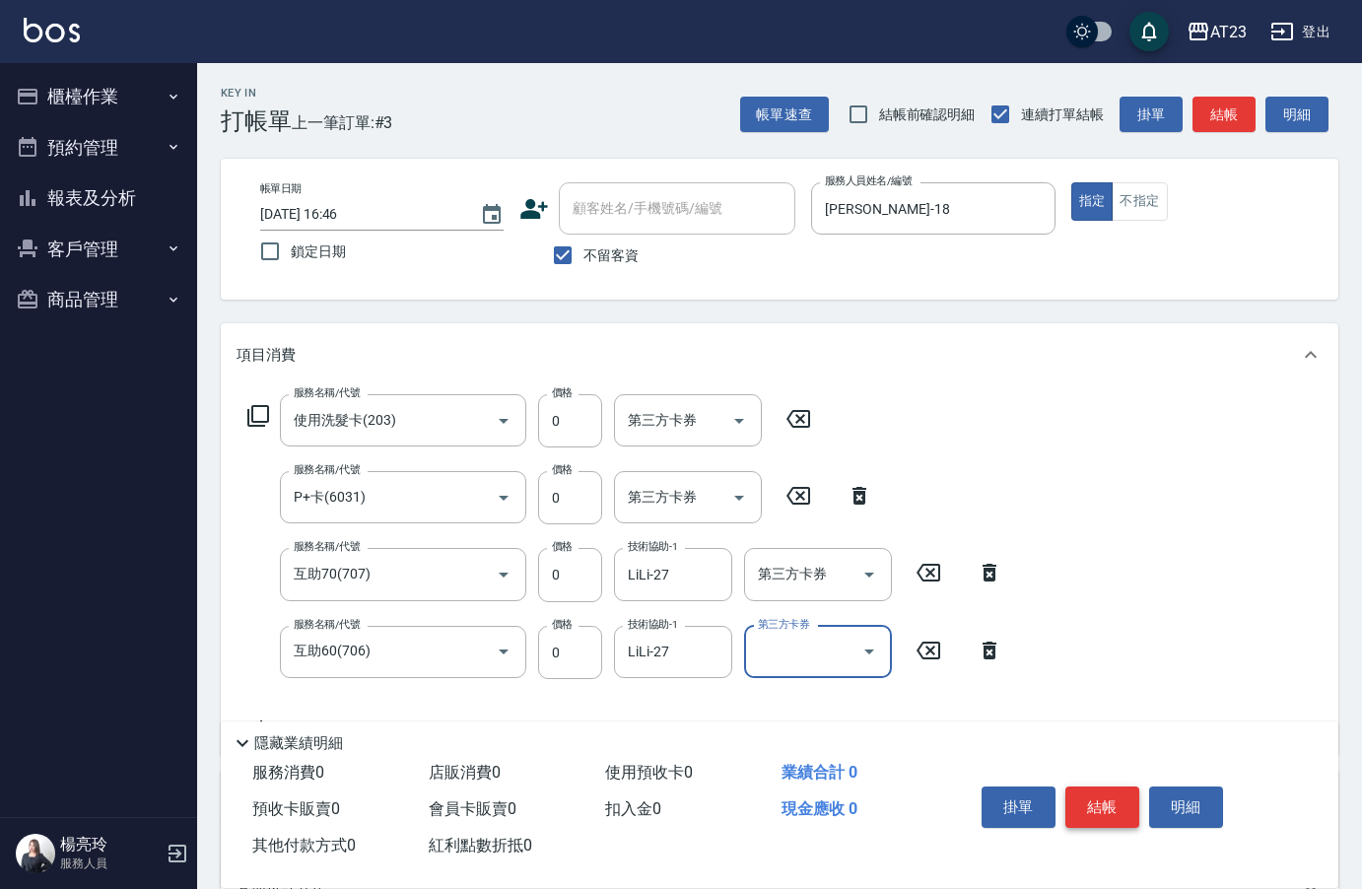
click at [1080, 793] on button "結帳" at bounding box center [1102, 806] width 74 height 41
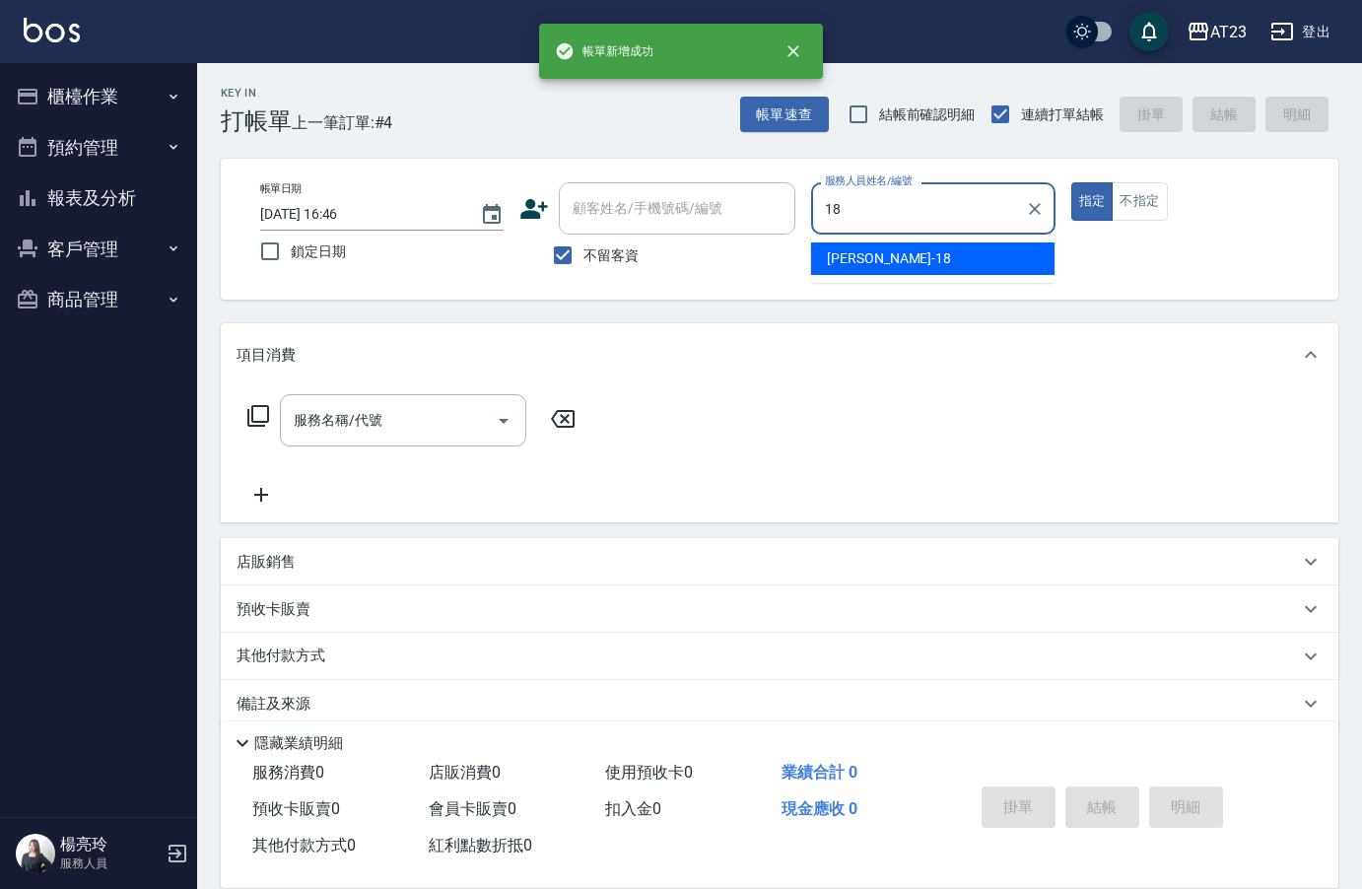
type input "[PERSON_NAME]-18"
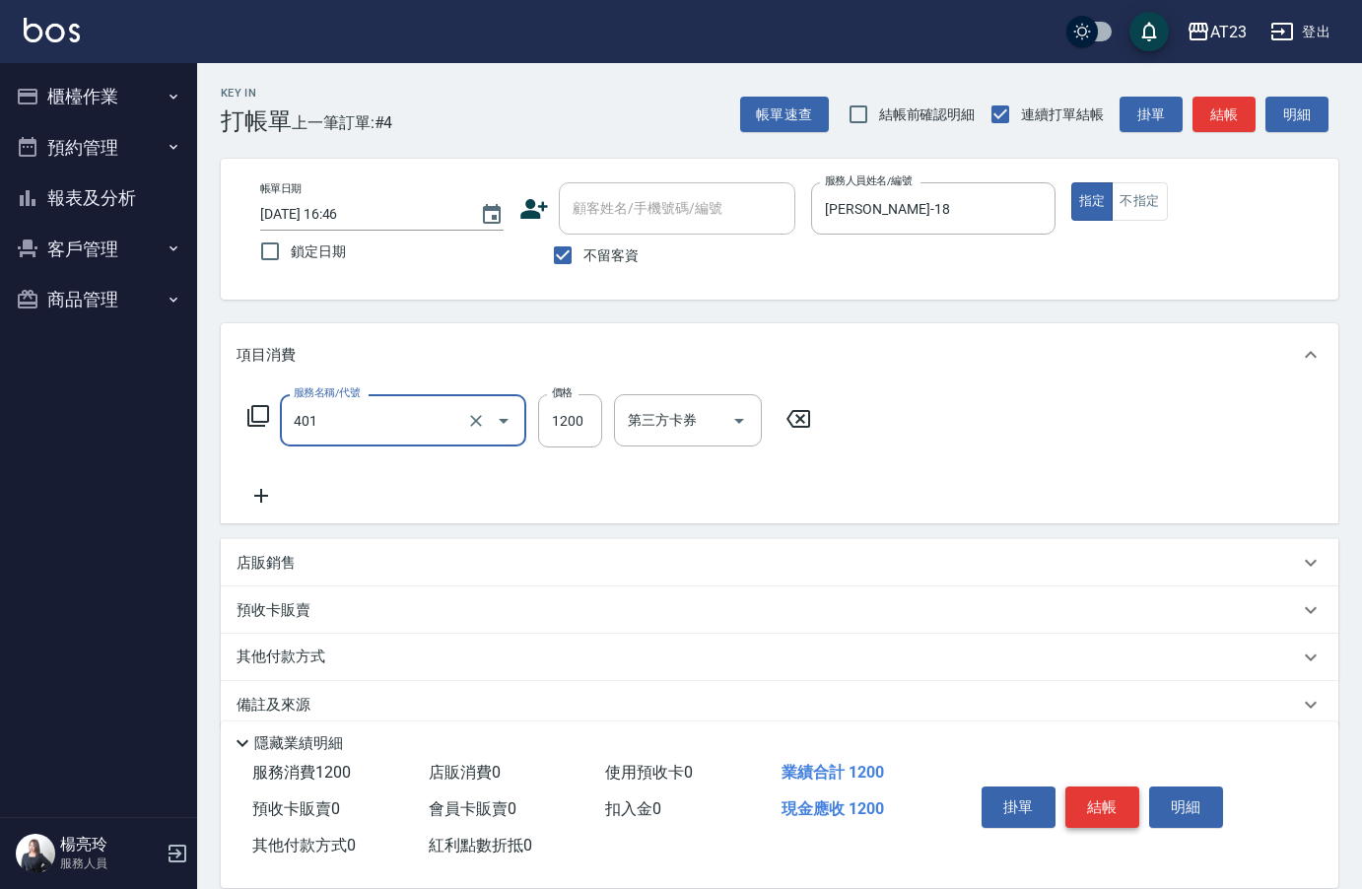
type input "燙髮(401)"
type input "3800"
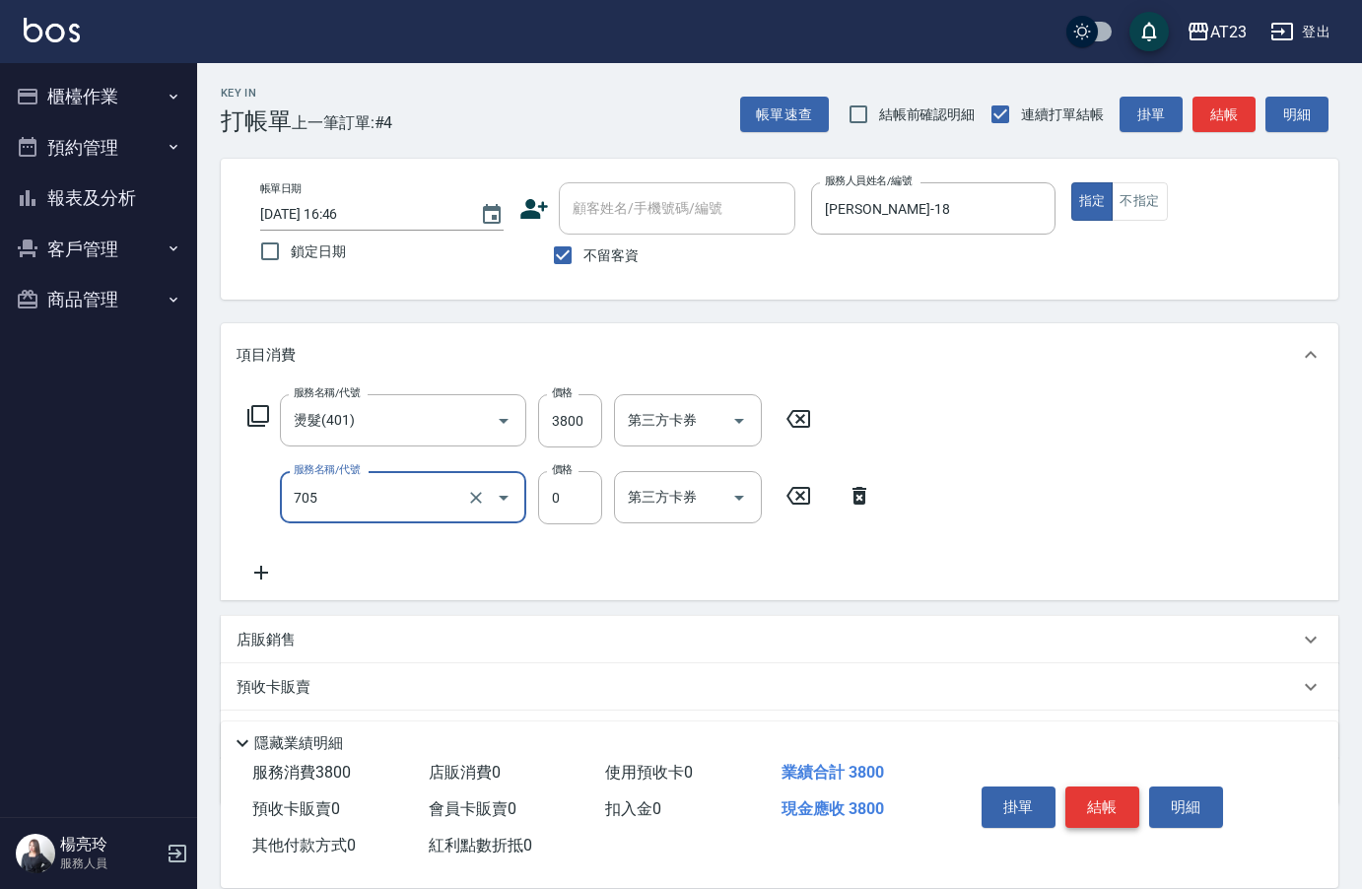
type input "互助50(705)"
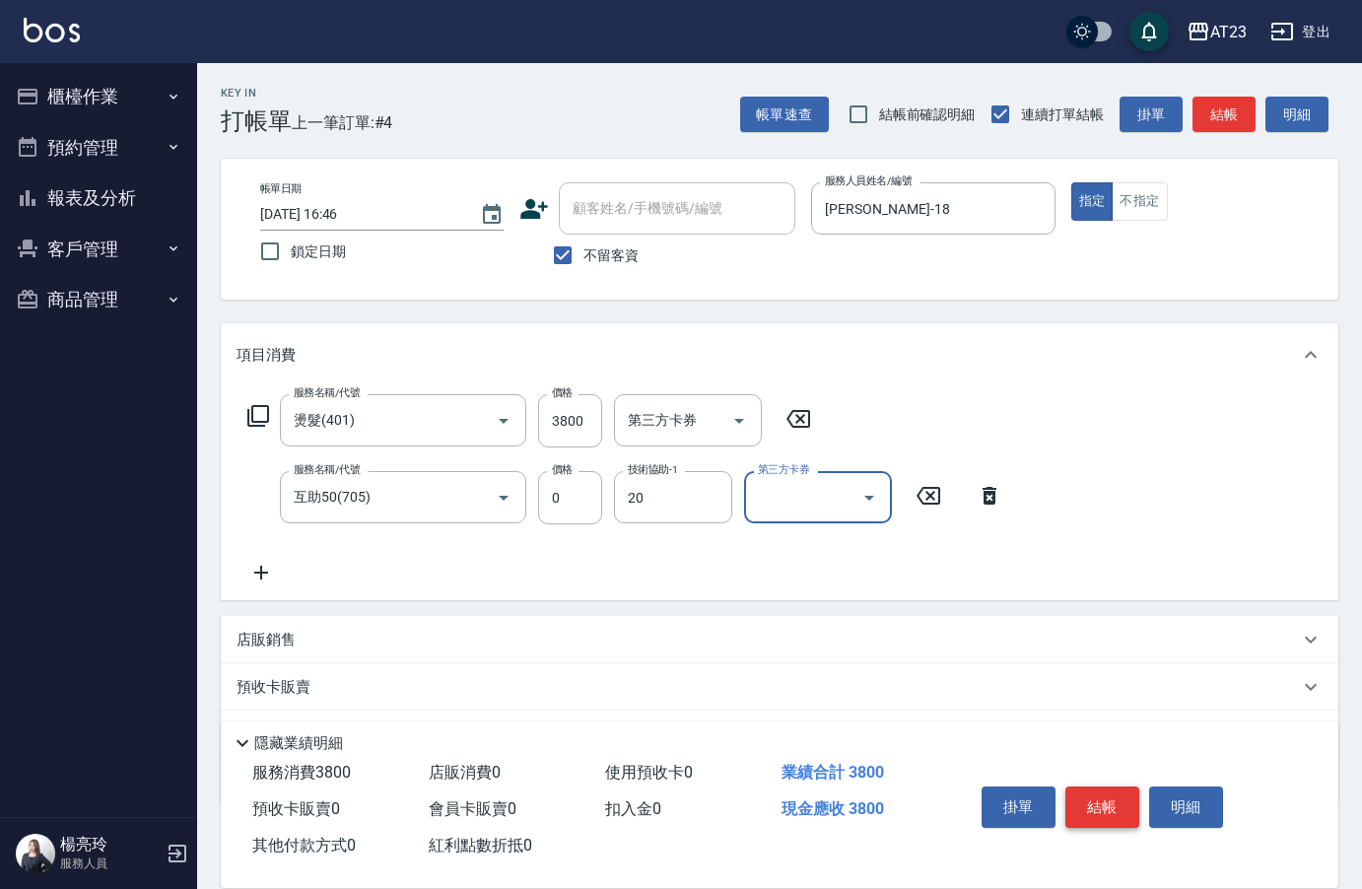
type input "棒棒-20"
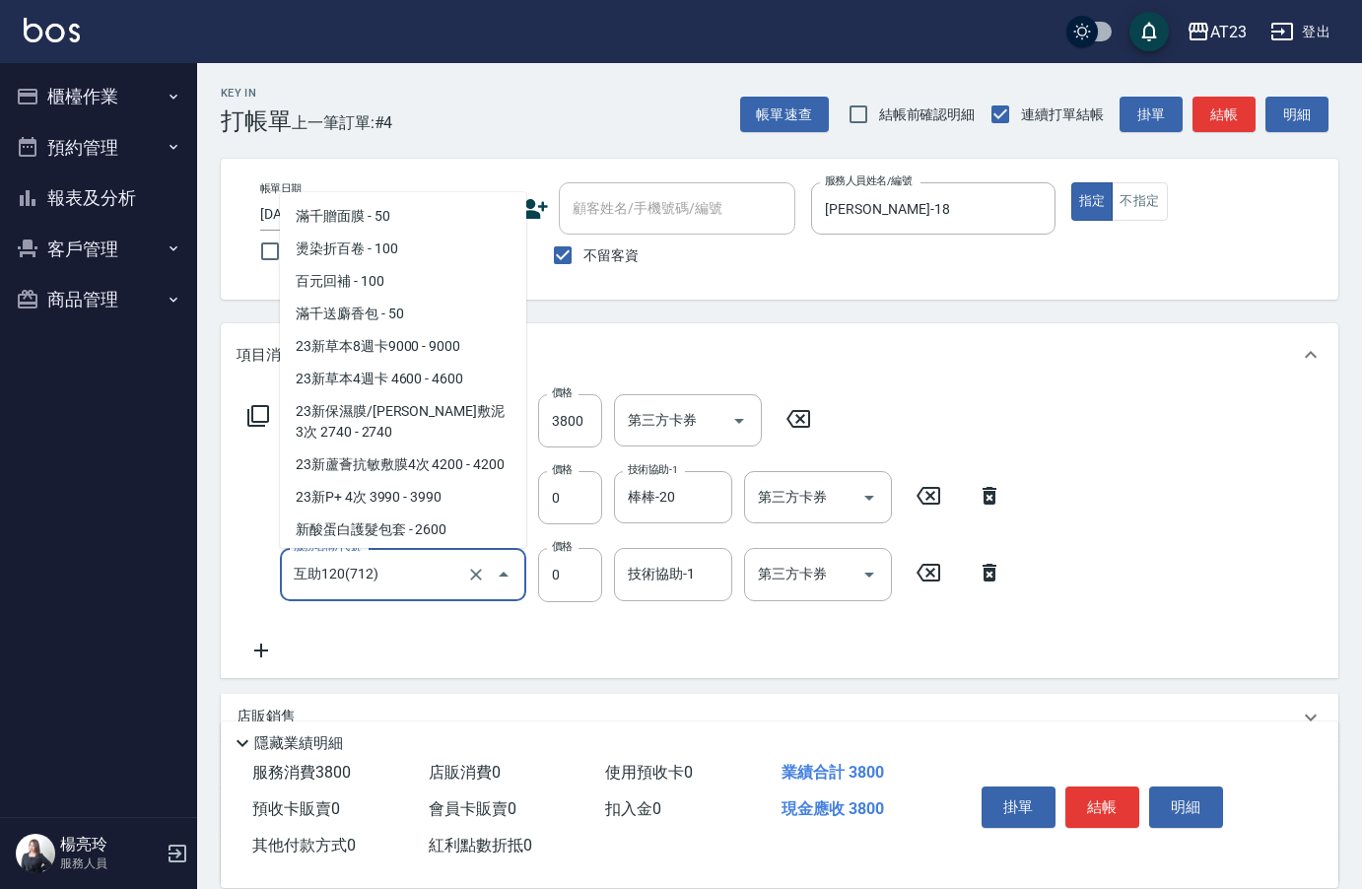
drag, startPoint x: 394, startPoint y: 582, endPoint x: 170, endPoint y: 556, distance: 225.3
click at [170, 556] on div "AT23 登出 櫃檯作業 打帳單 帳單列表 現金收支登錄 材料自購登錄 每日結帳 排班表 現場電腦打卡 預約管理 預約管理 單日預約紀錄 單週預約紀錄 報表及…" at bounding box center [681, 536] width 1362 height 1072
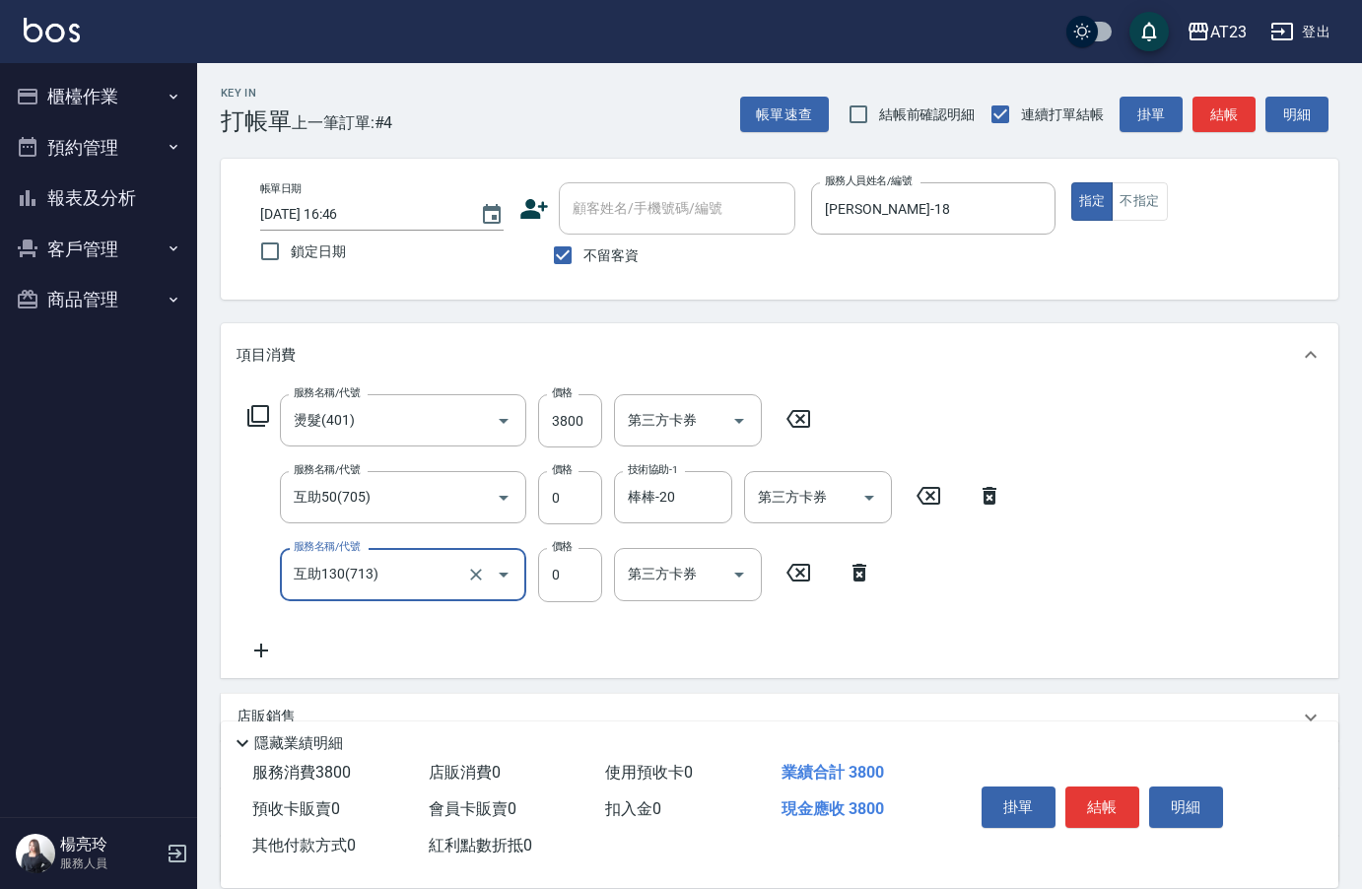
type input "互助130(713)"
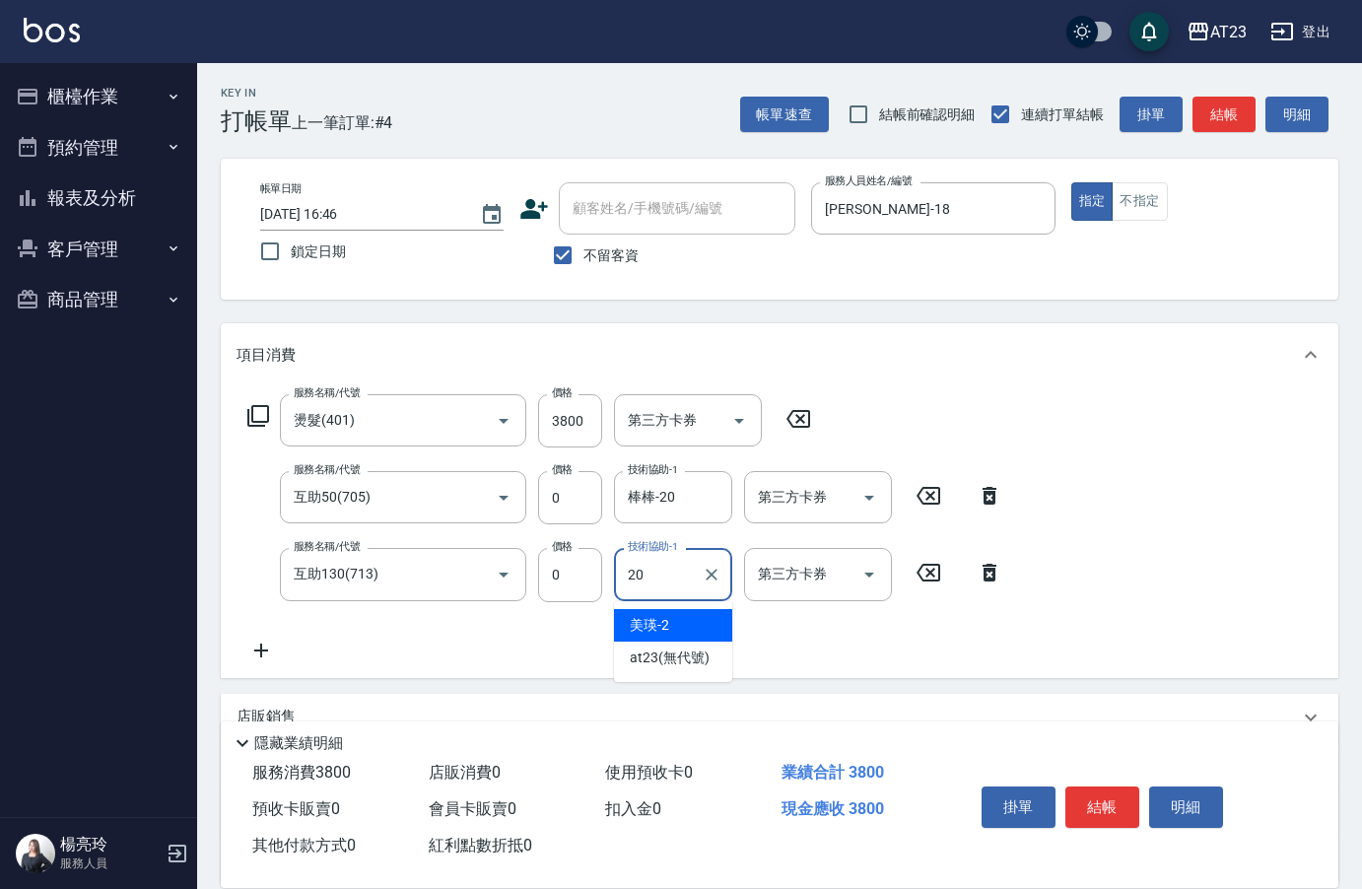
type input "棒棒-20"
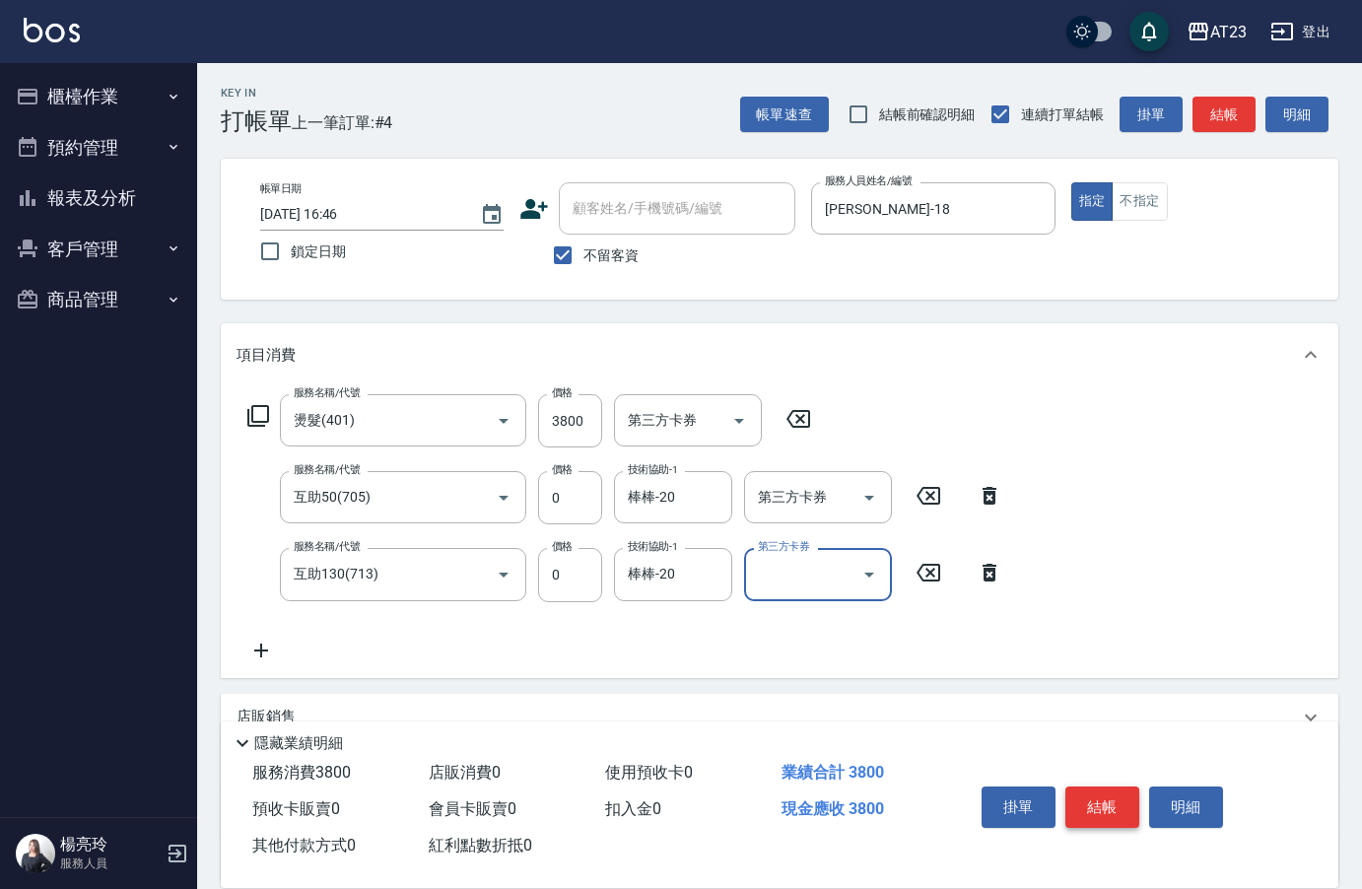
click at [1087, 795] on button "結帳" at bounding box center [1102, 806] width 74 height 41
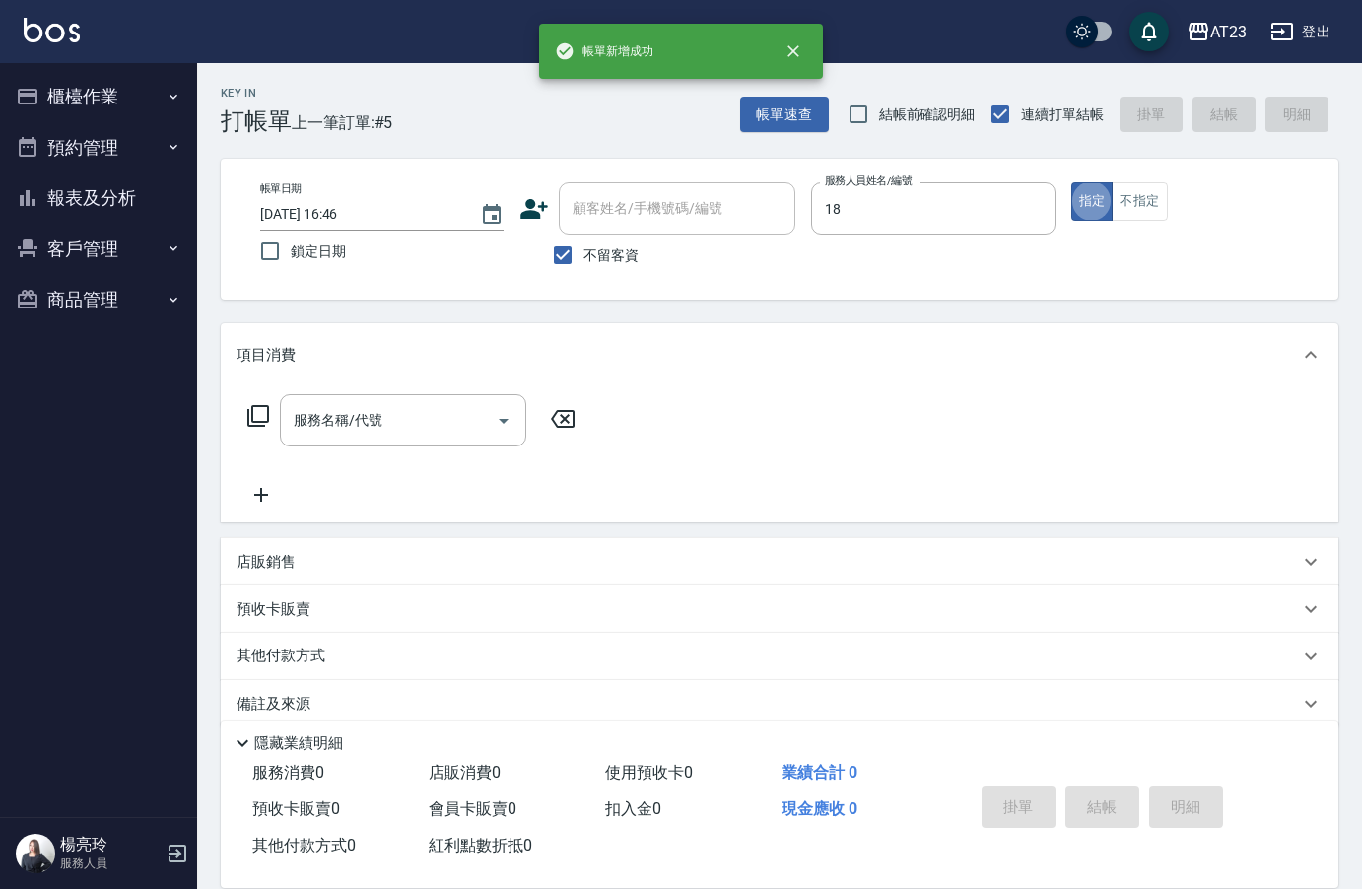
type input "[PERSON_NAME]-18"
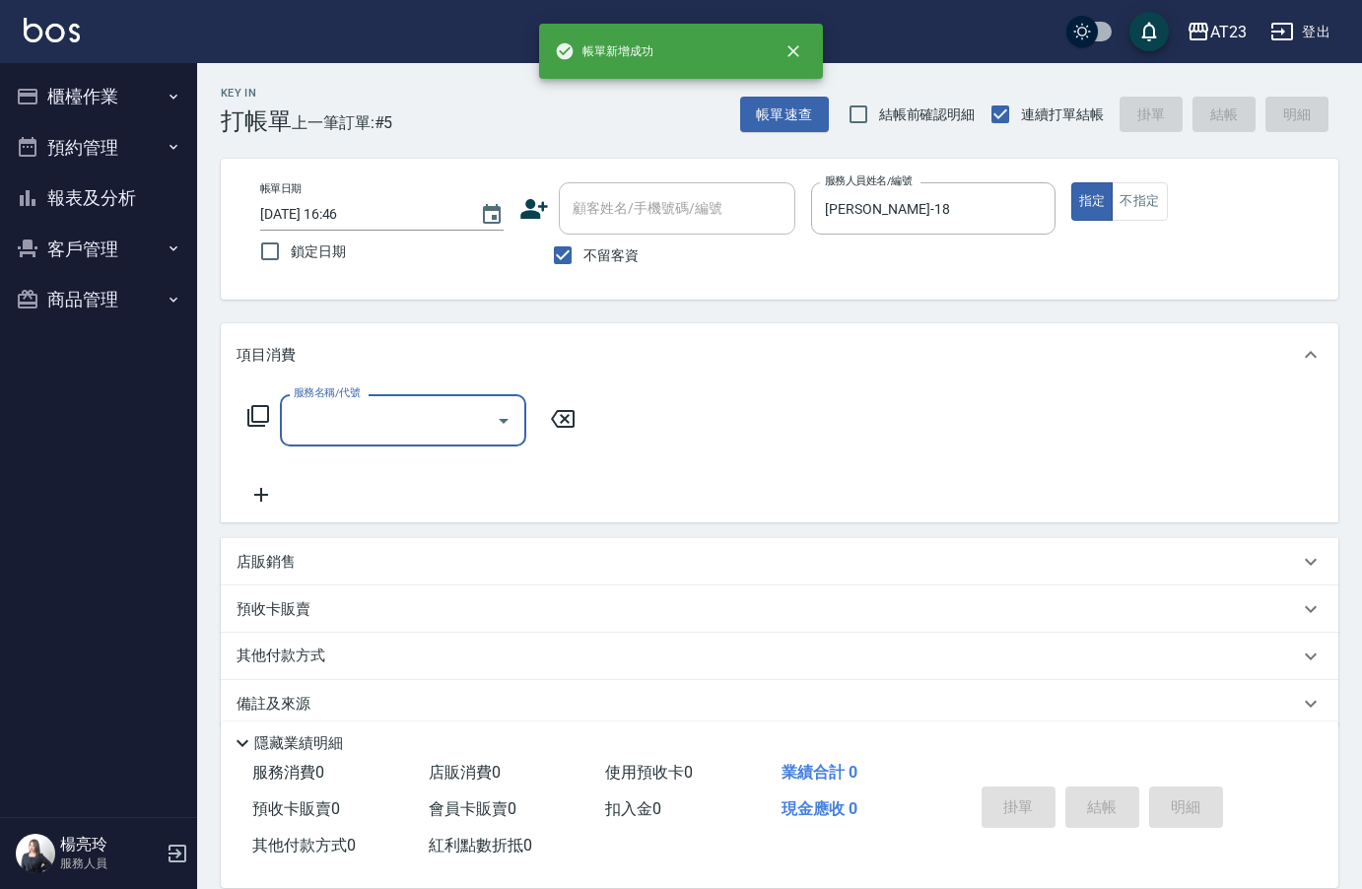
type input "5"
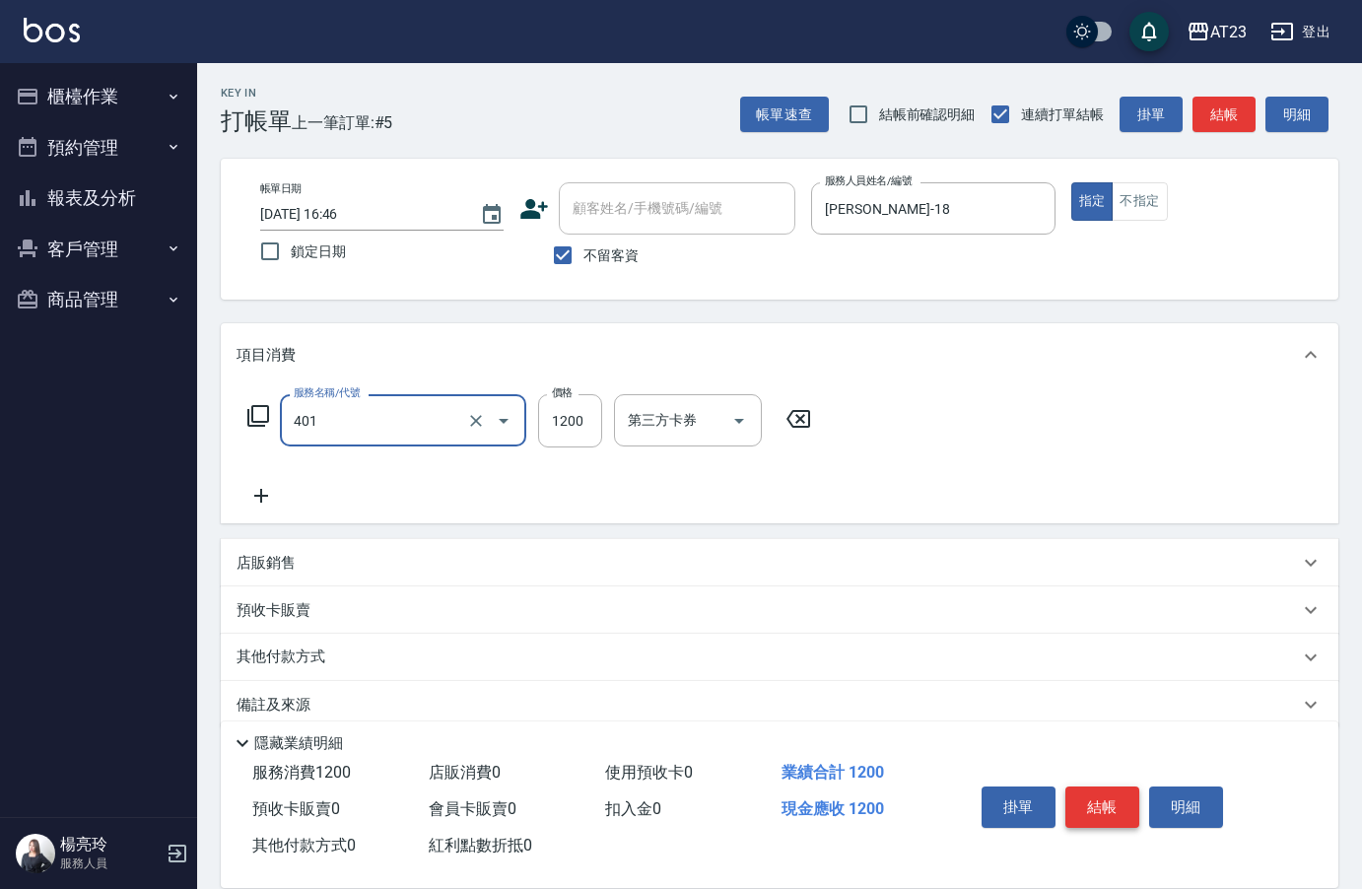
type input "燙髮(401)"
type input "3800"
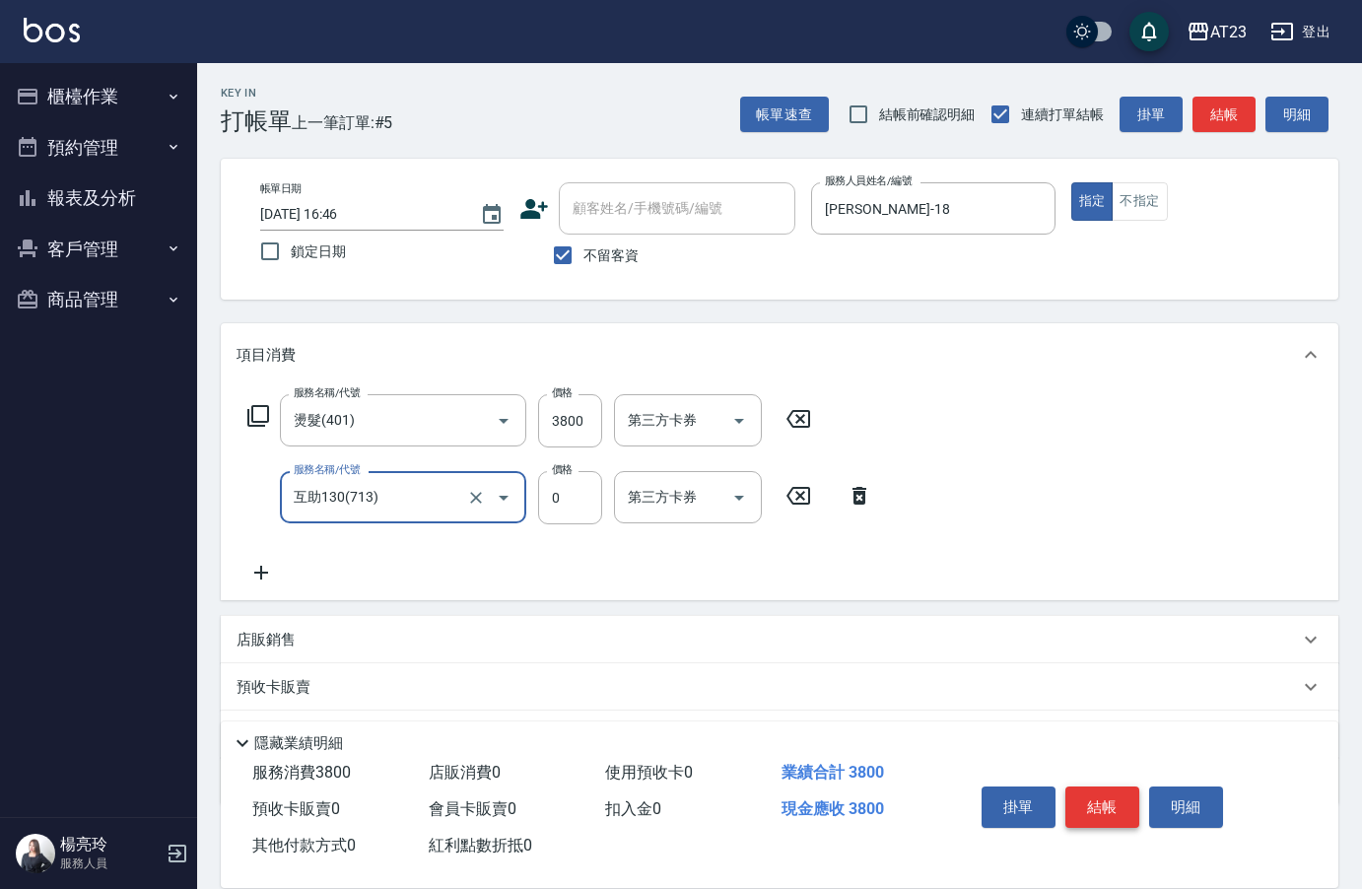
type input "互助130(713)"
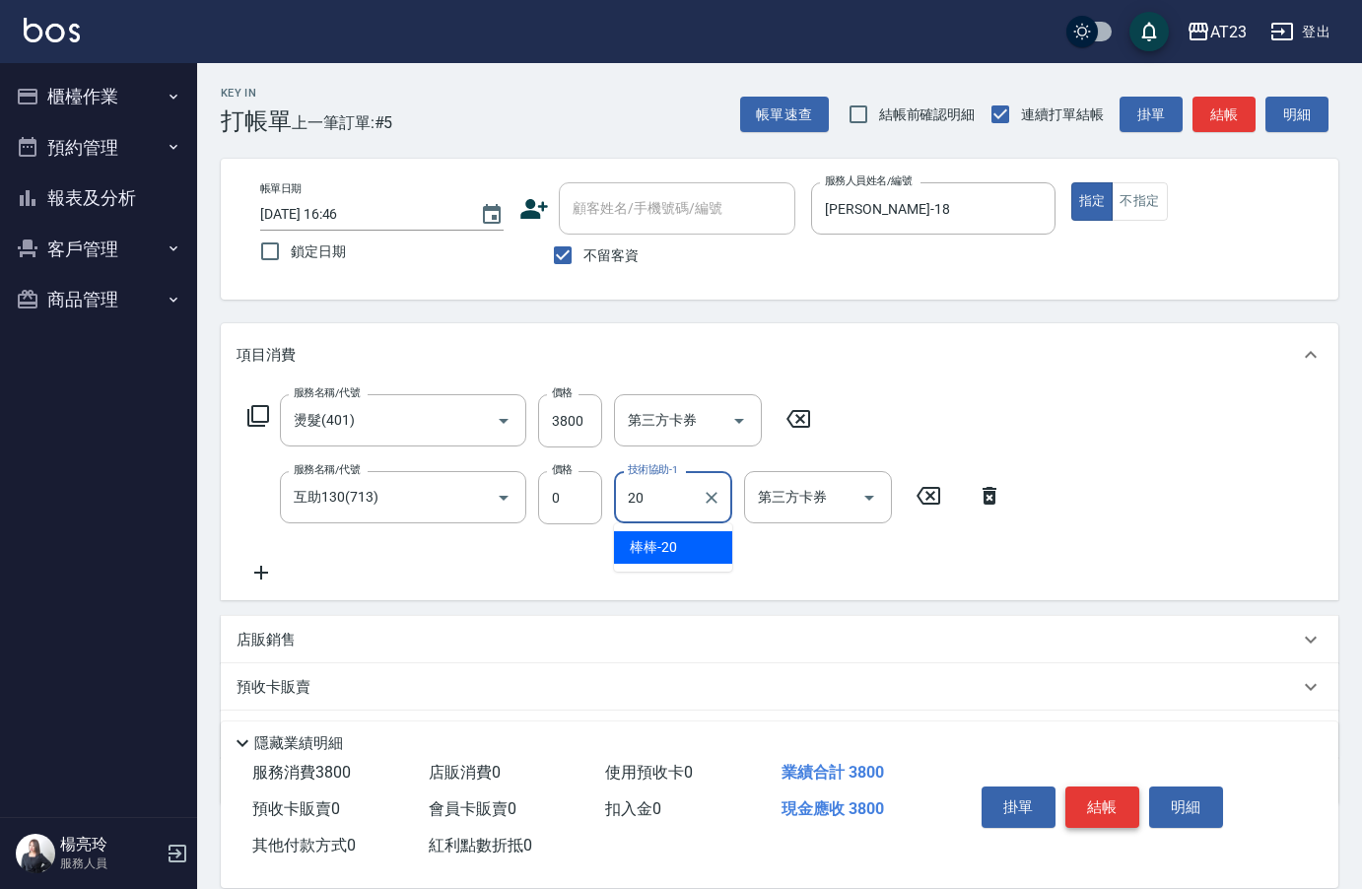
type input "棒棒-20"
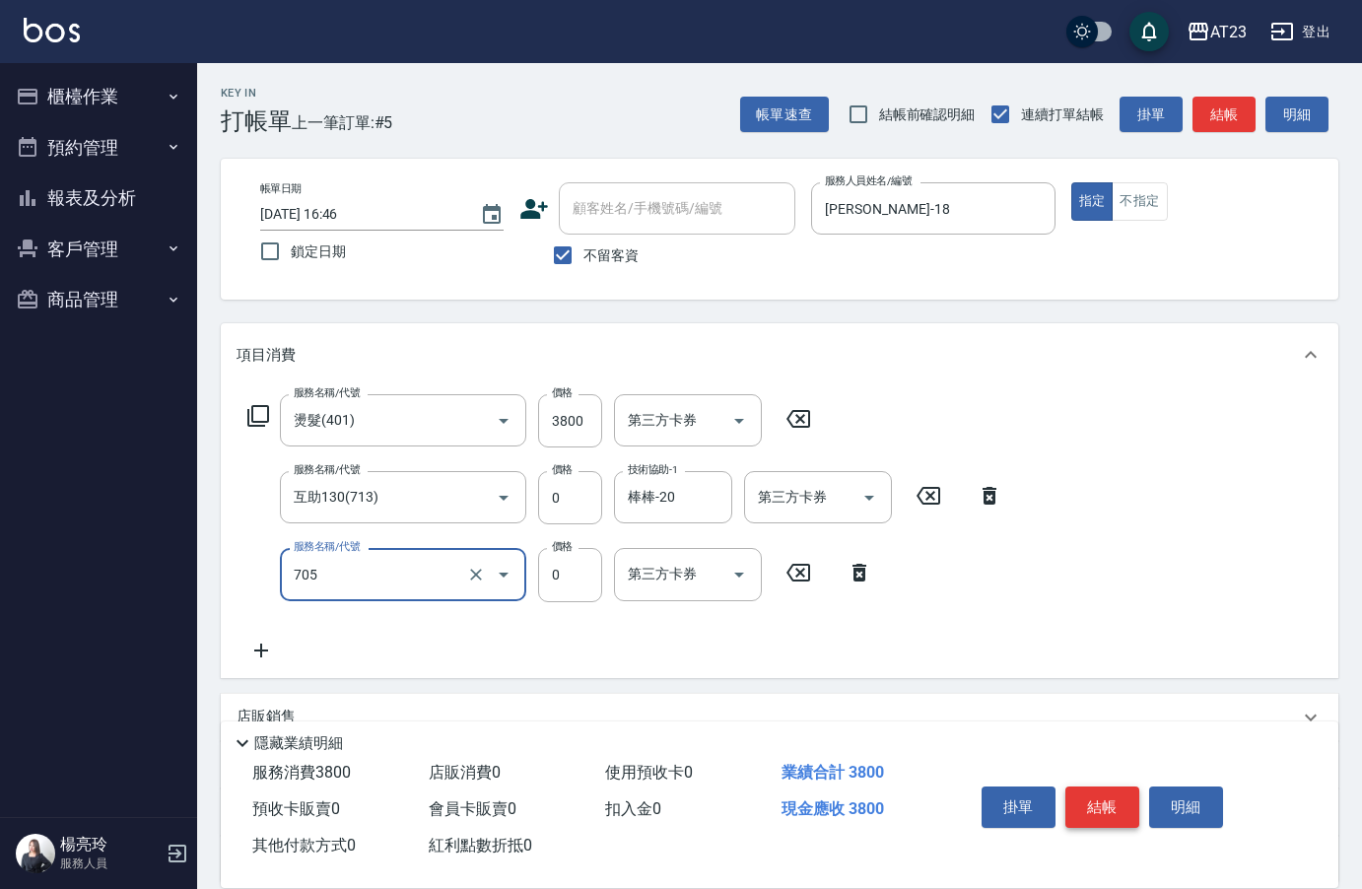
type input "互助50(705)"
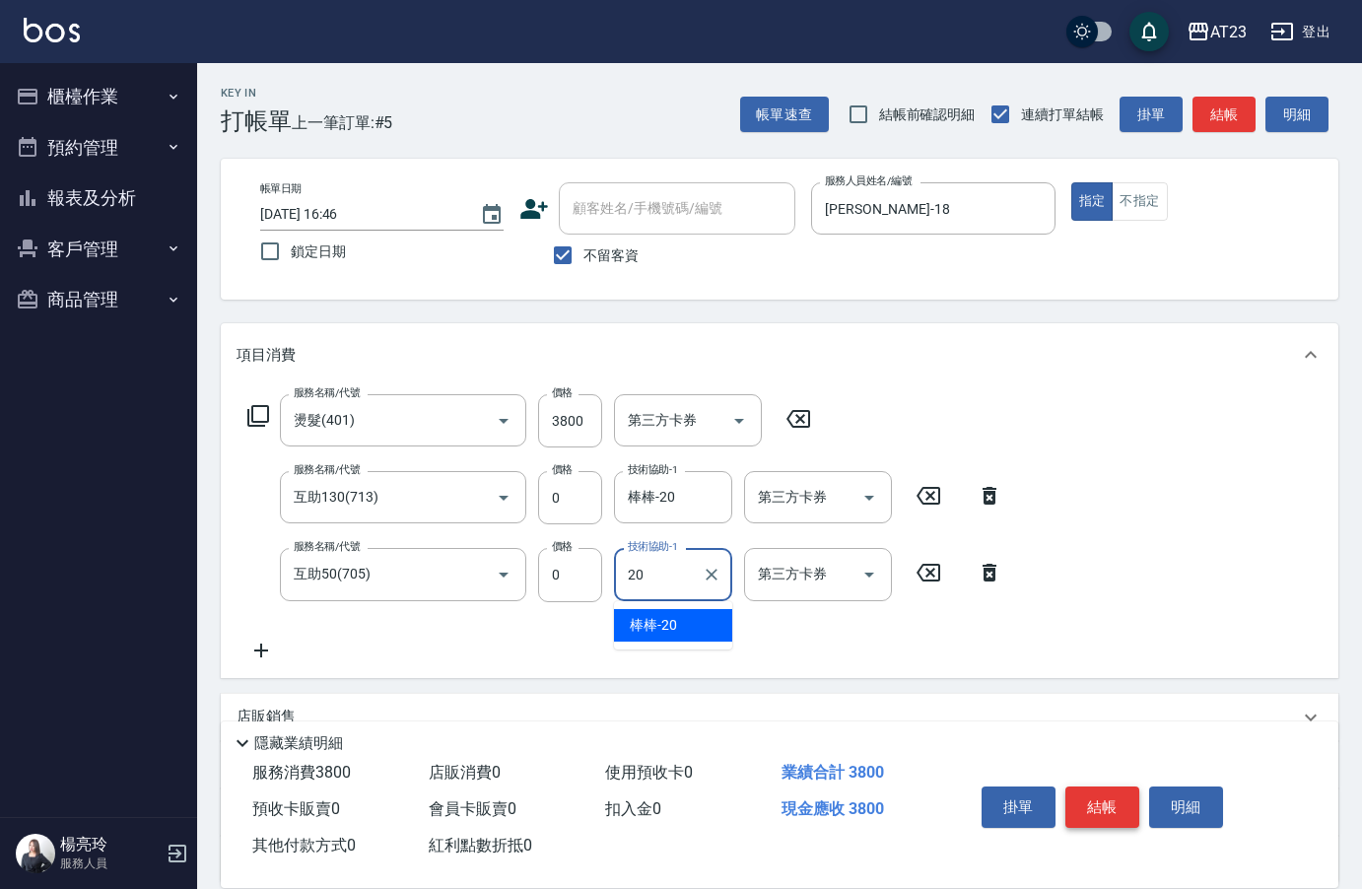
type input "棒棒-20"
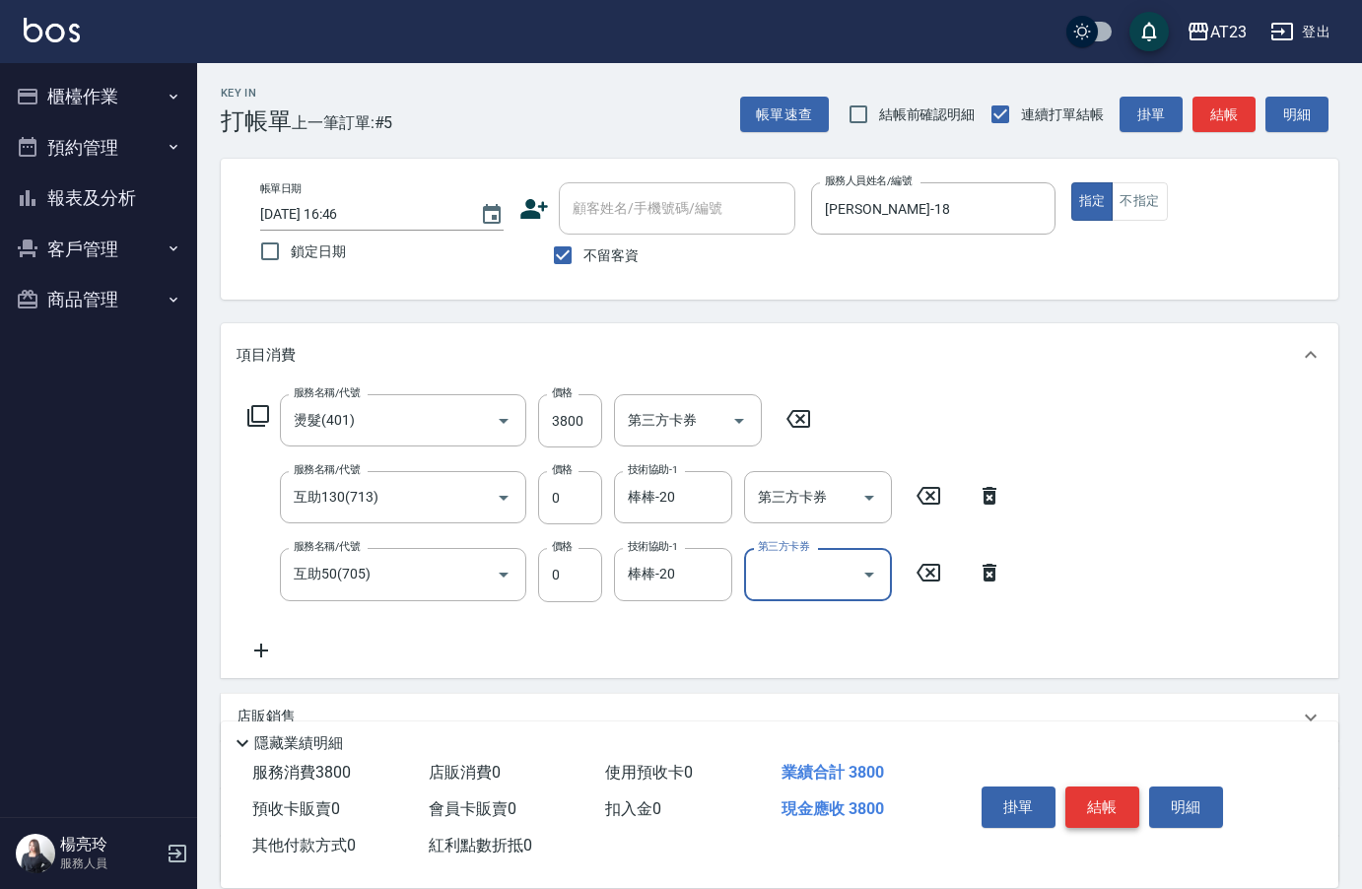
click at [1111, 800] on button "結帳" at bounding box center [1102, 806] width 74 height 41
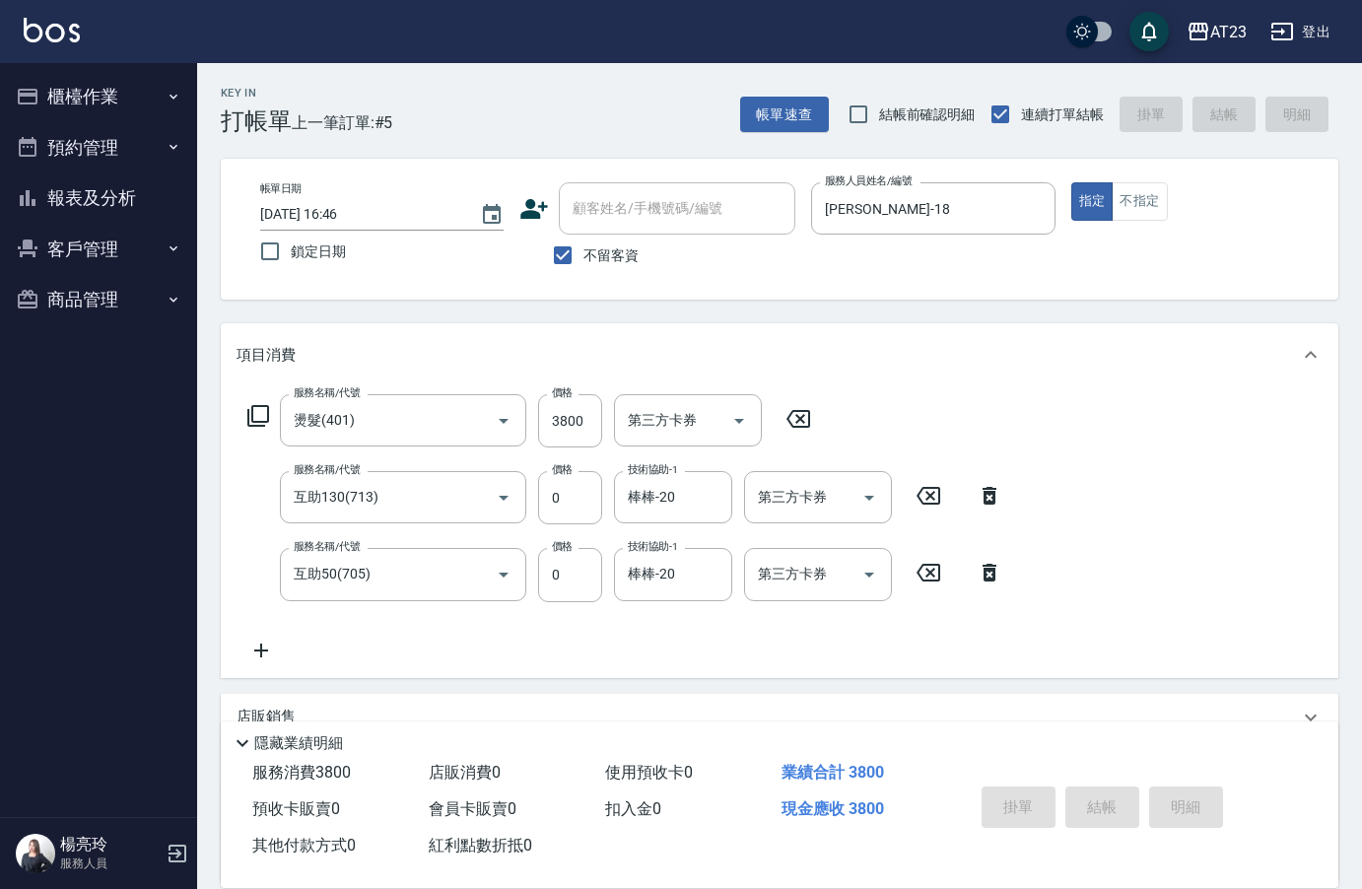
type input "[DATE] 16:47"
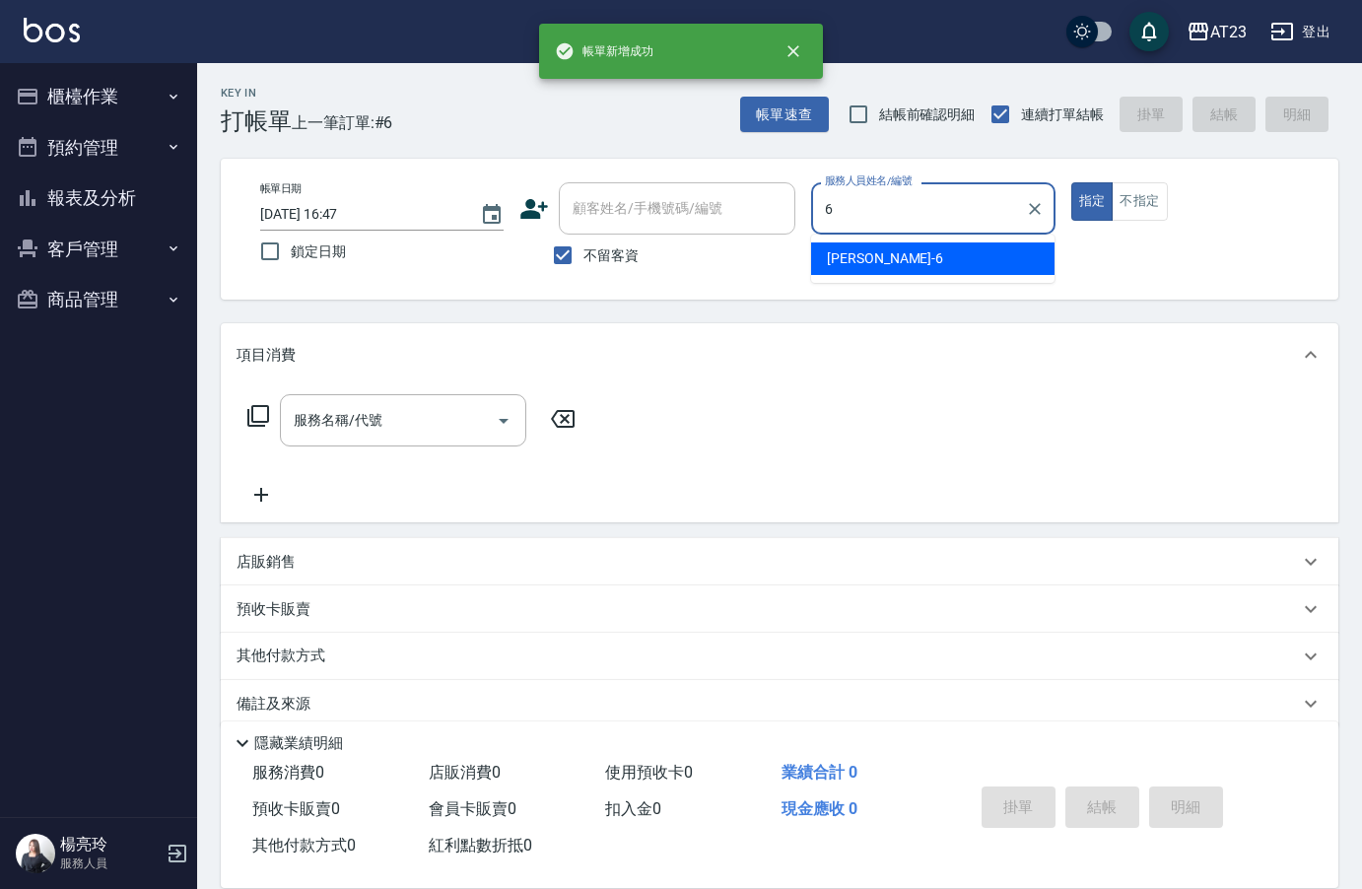
type input "Joann-6"
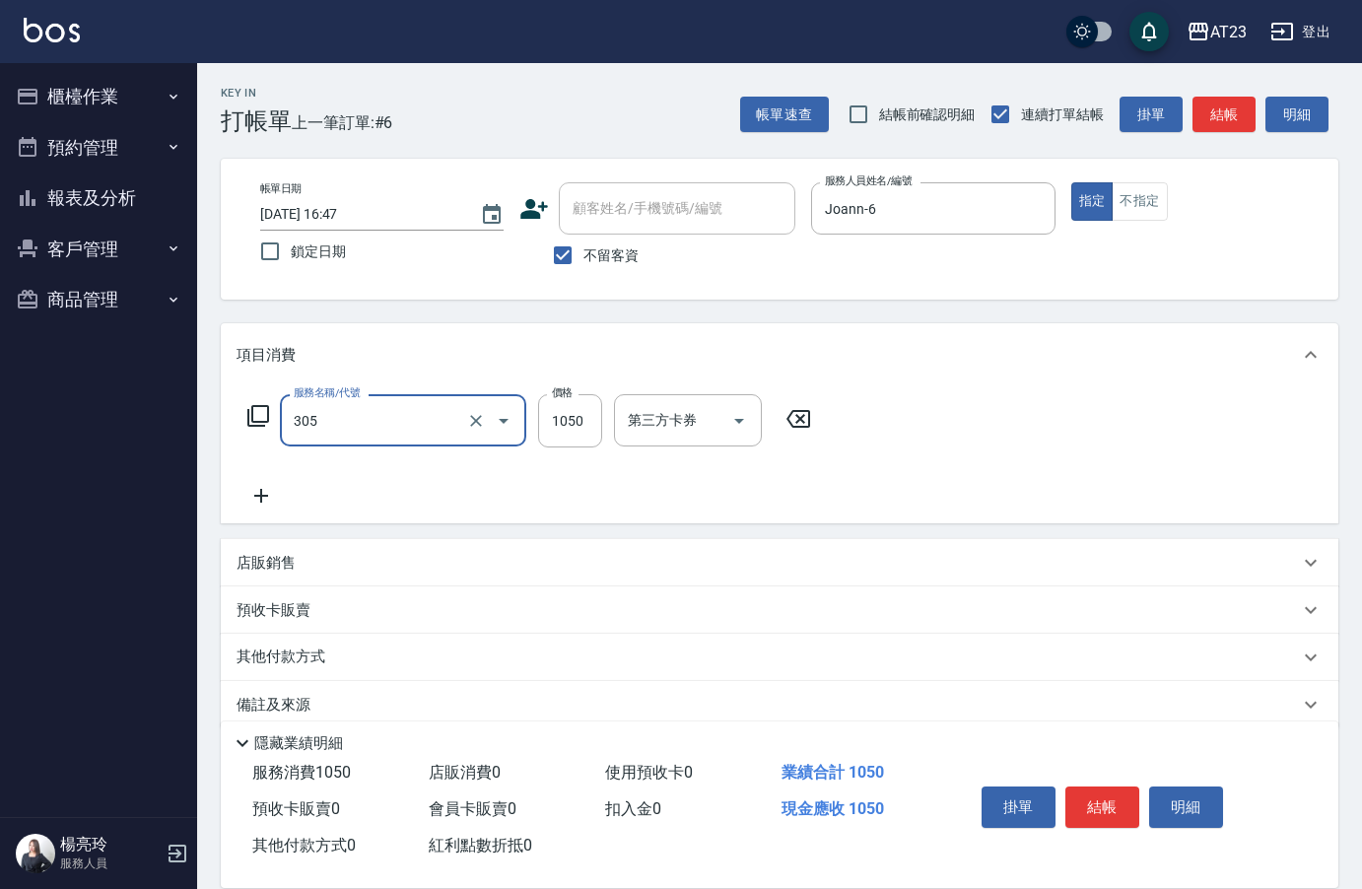
type input "成人剪髮卡(305)"
click at [1108, 778] on div "掛單 結帳 明細" at bounding box center [1102, 809] width 257 height 62
click at [1107, 806] on button "結帳" at bounding box center [1102, 806] width 74 height 41
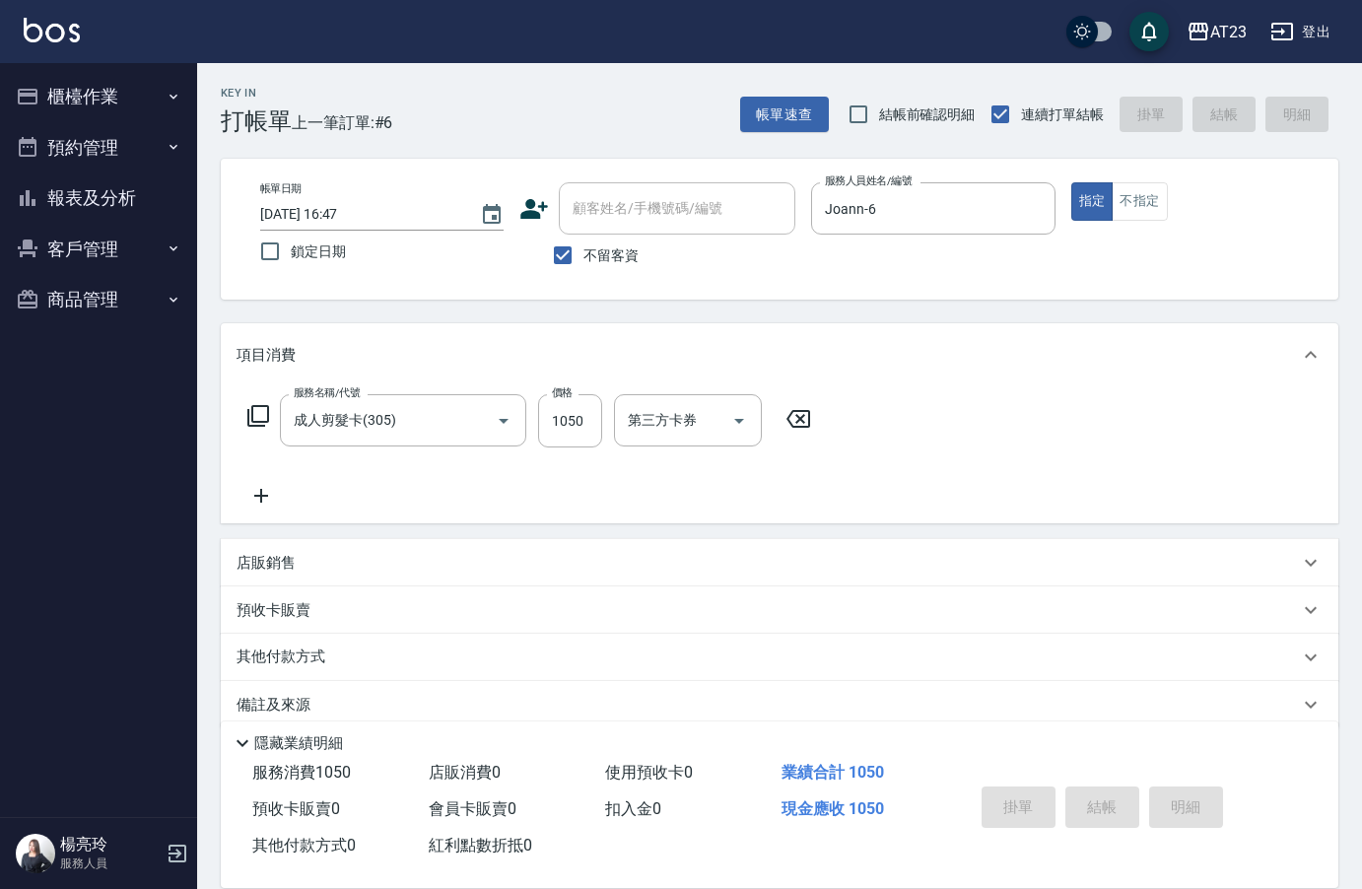
type input "[DATE] 16:48"
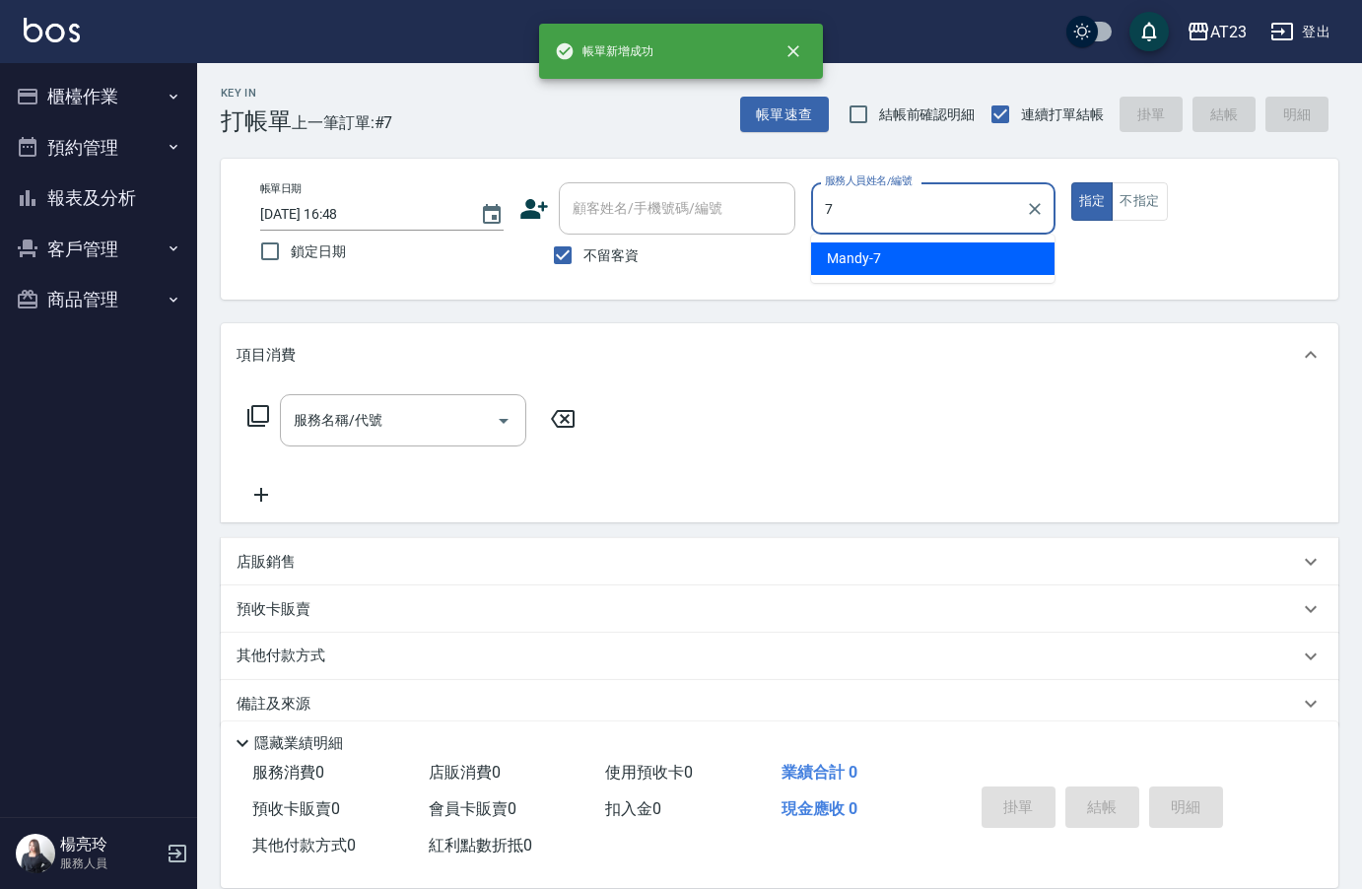
type input "Mandy-7"
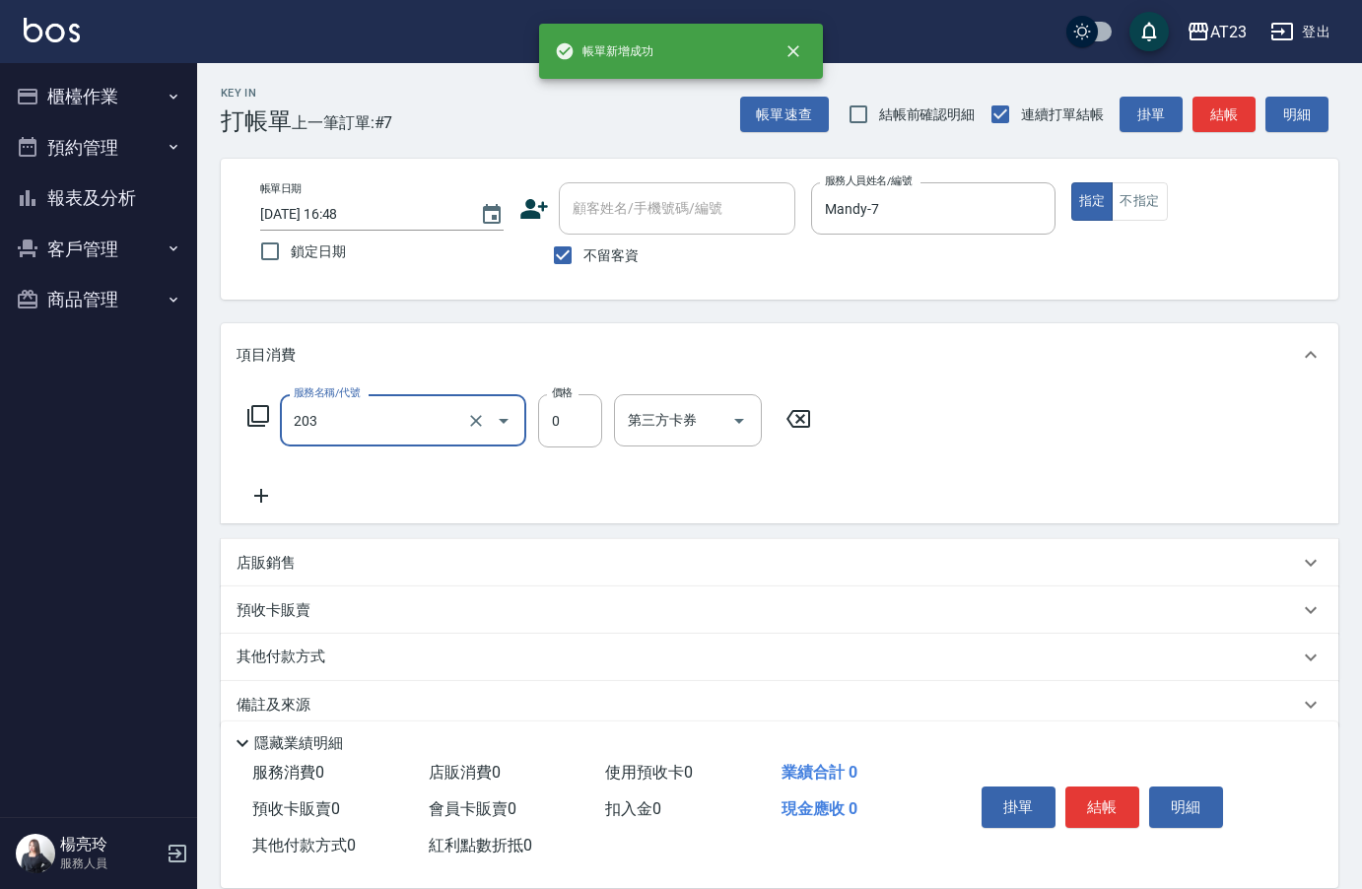
type input "使用洗髮卡(203)"
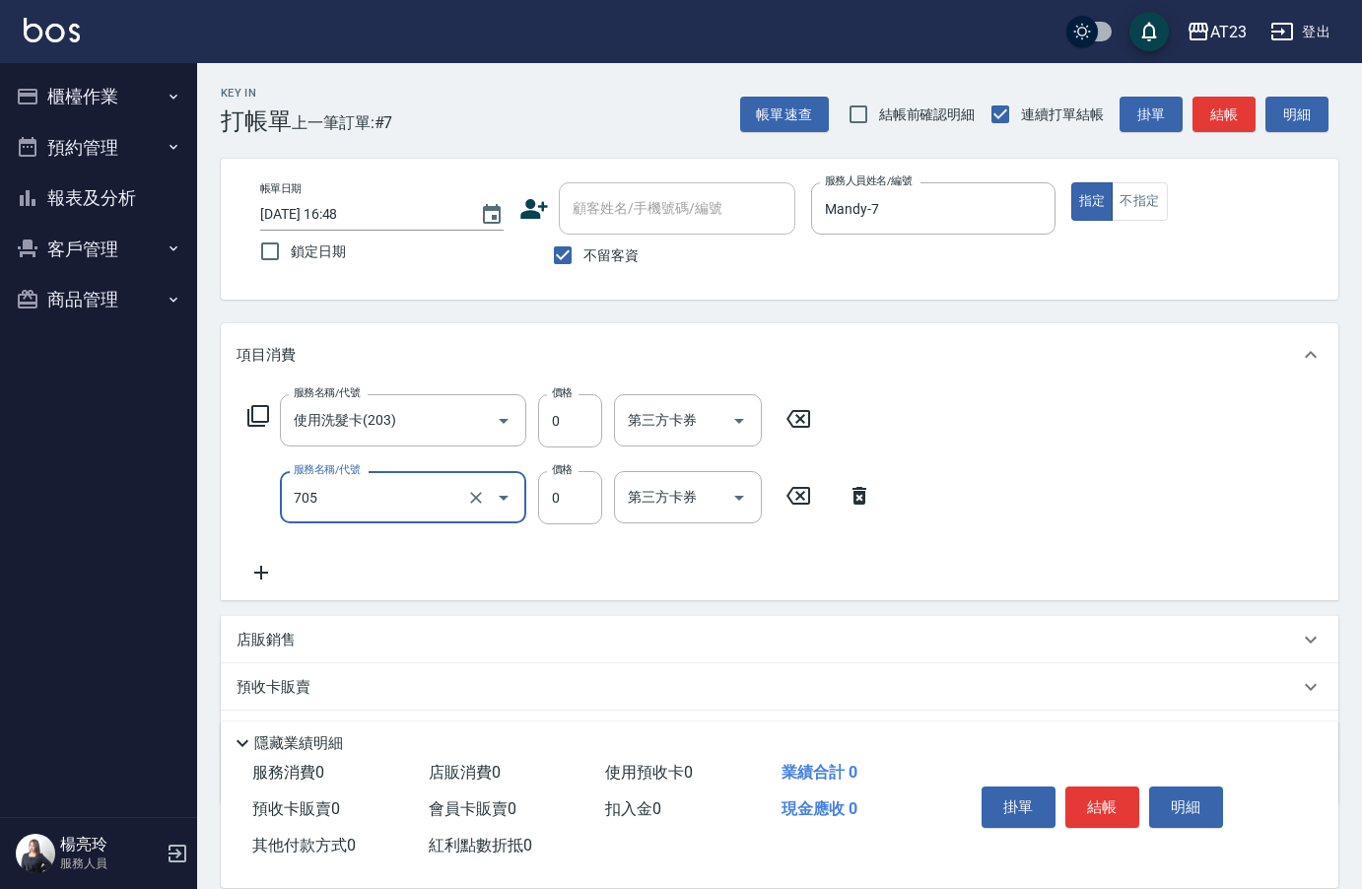
type input "互助50(705)"
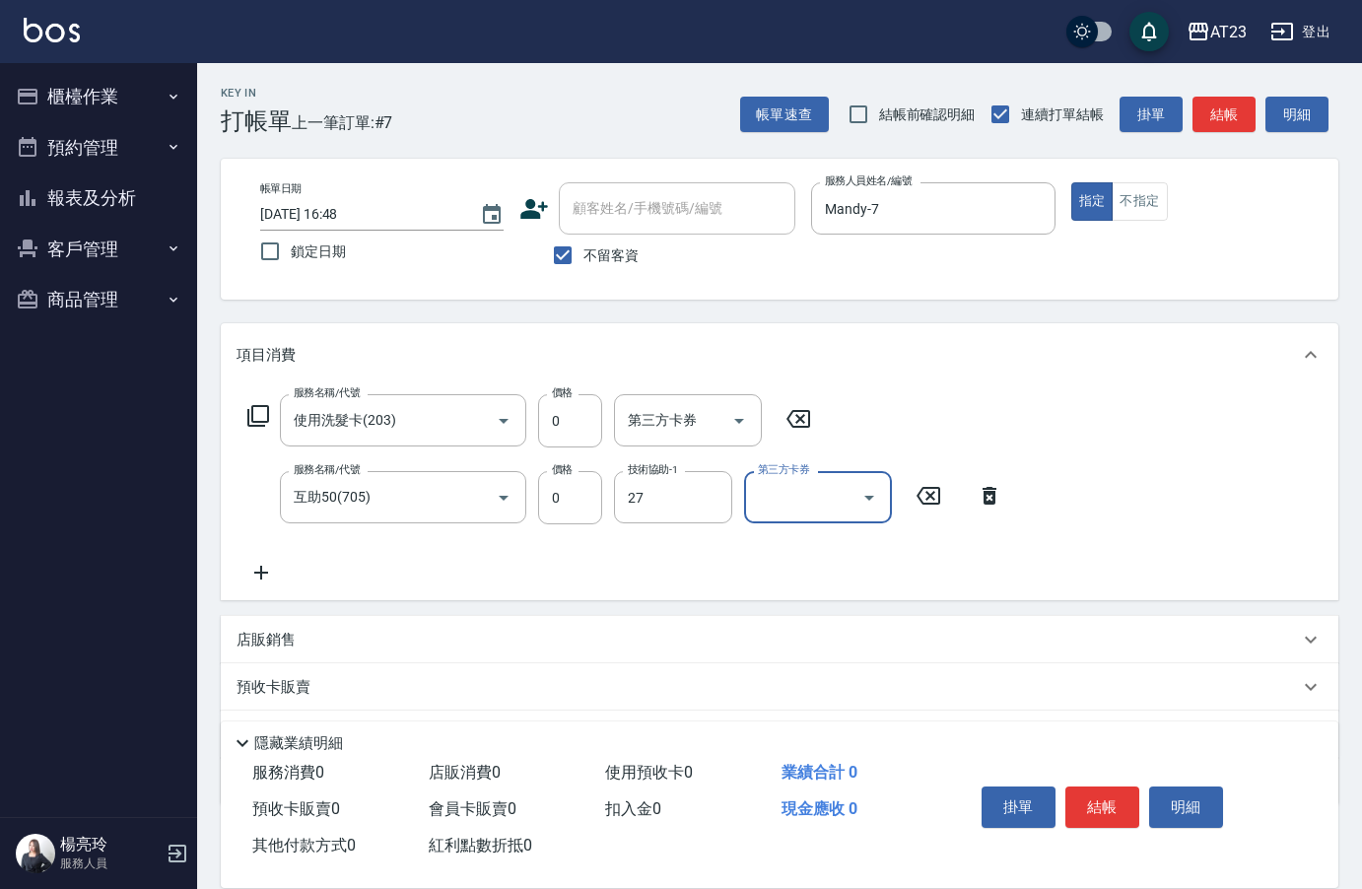
type input "LiLi-27"
click at [1106, 797] on button "結帳" at bounding box center [1102, 806] width 74 height 41
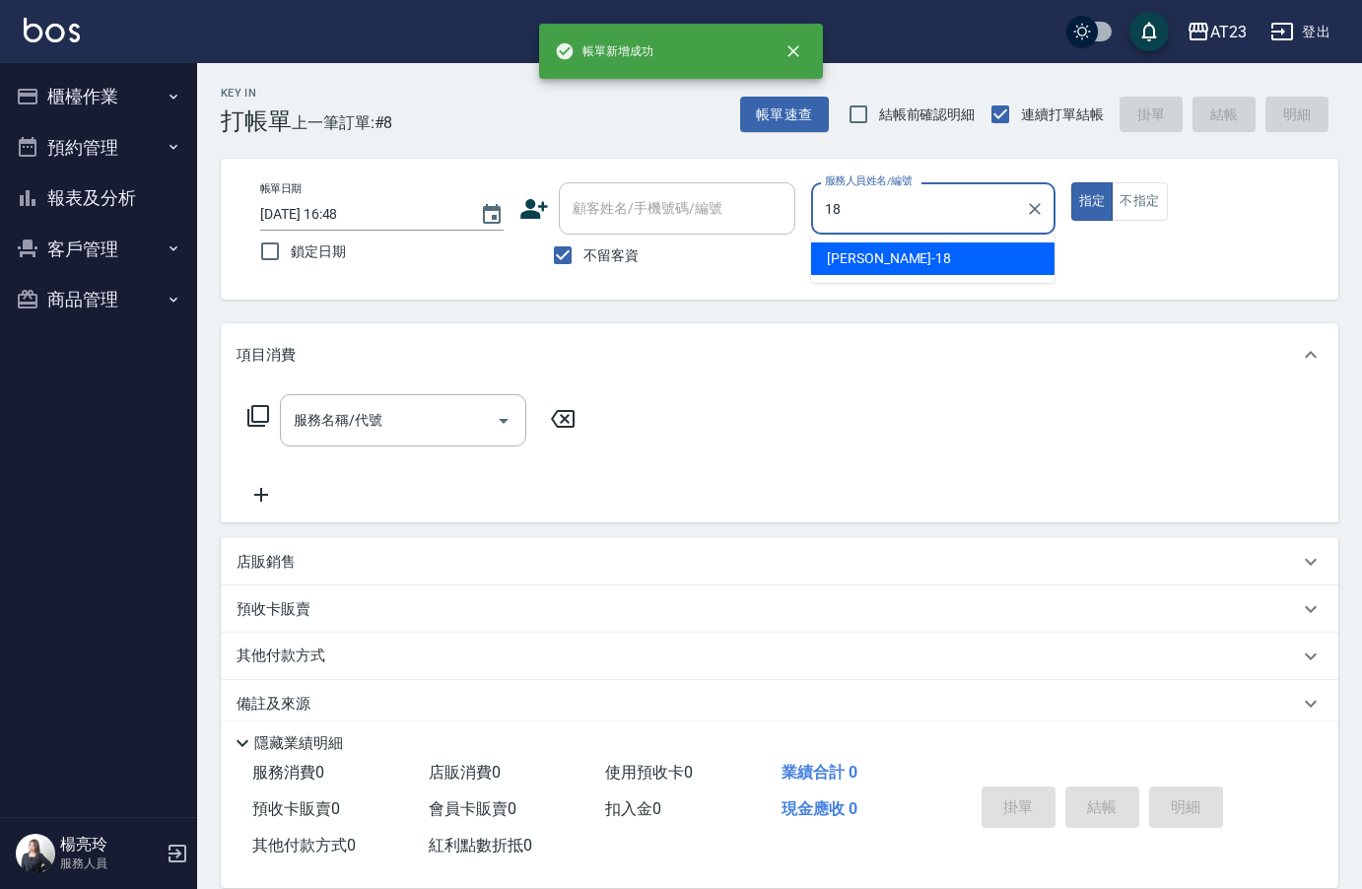
type input "[PERSON_NAME]-18"
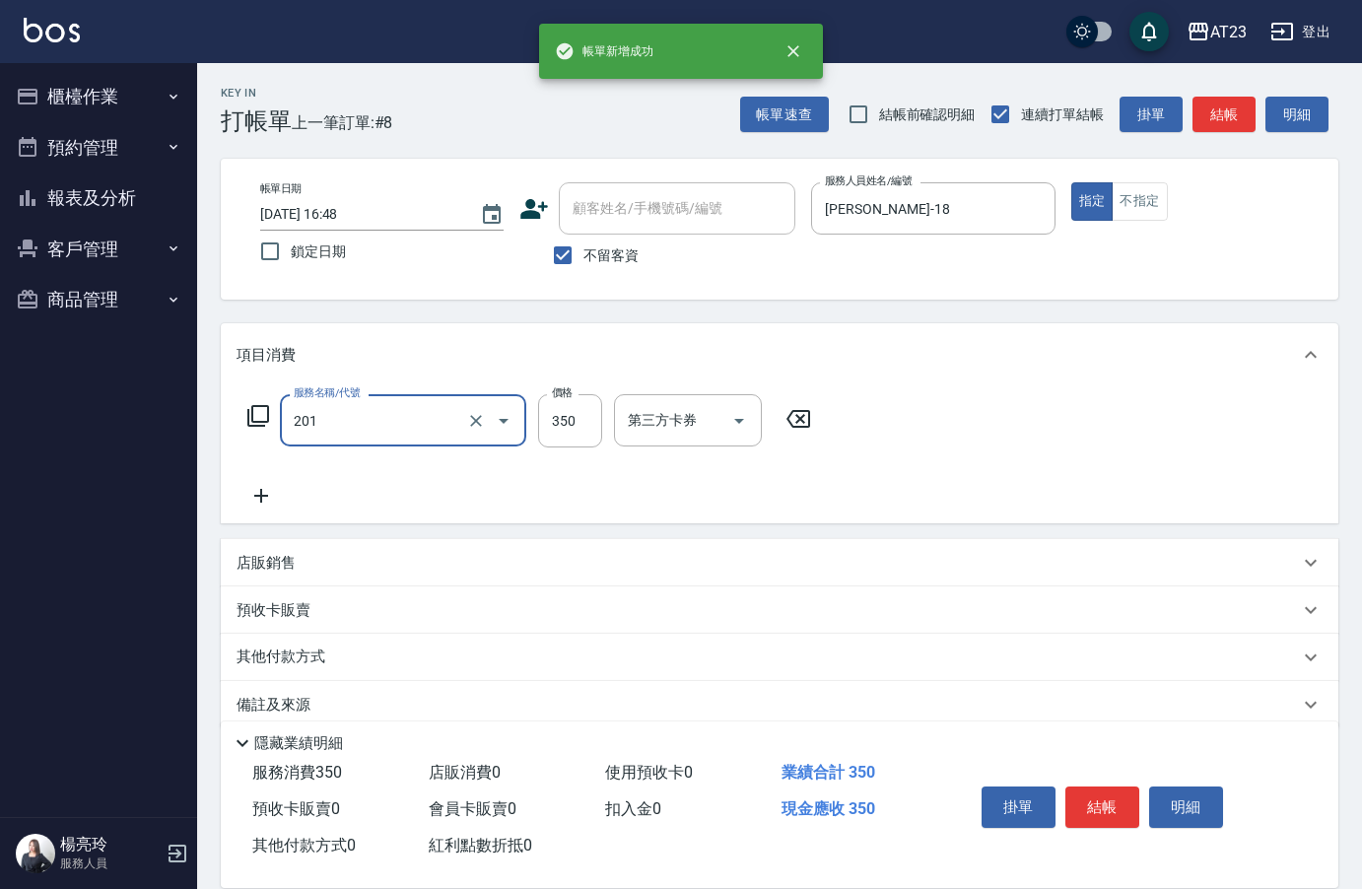
type input "一般洗髮(201)"
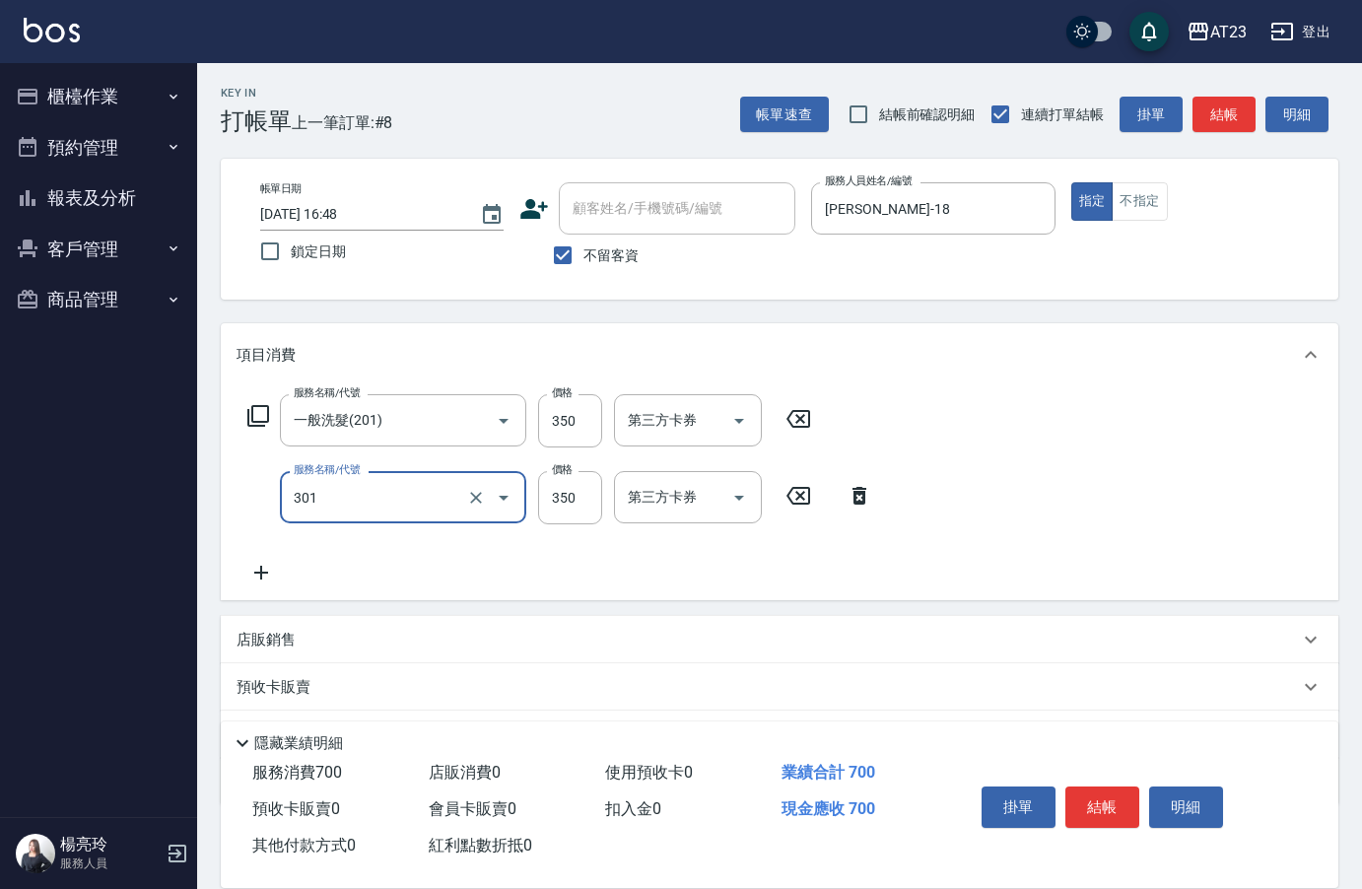
type input "造型剪髮(301)"
type input "550"
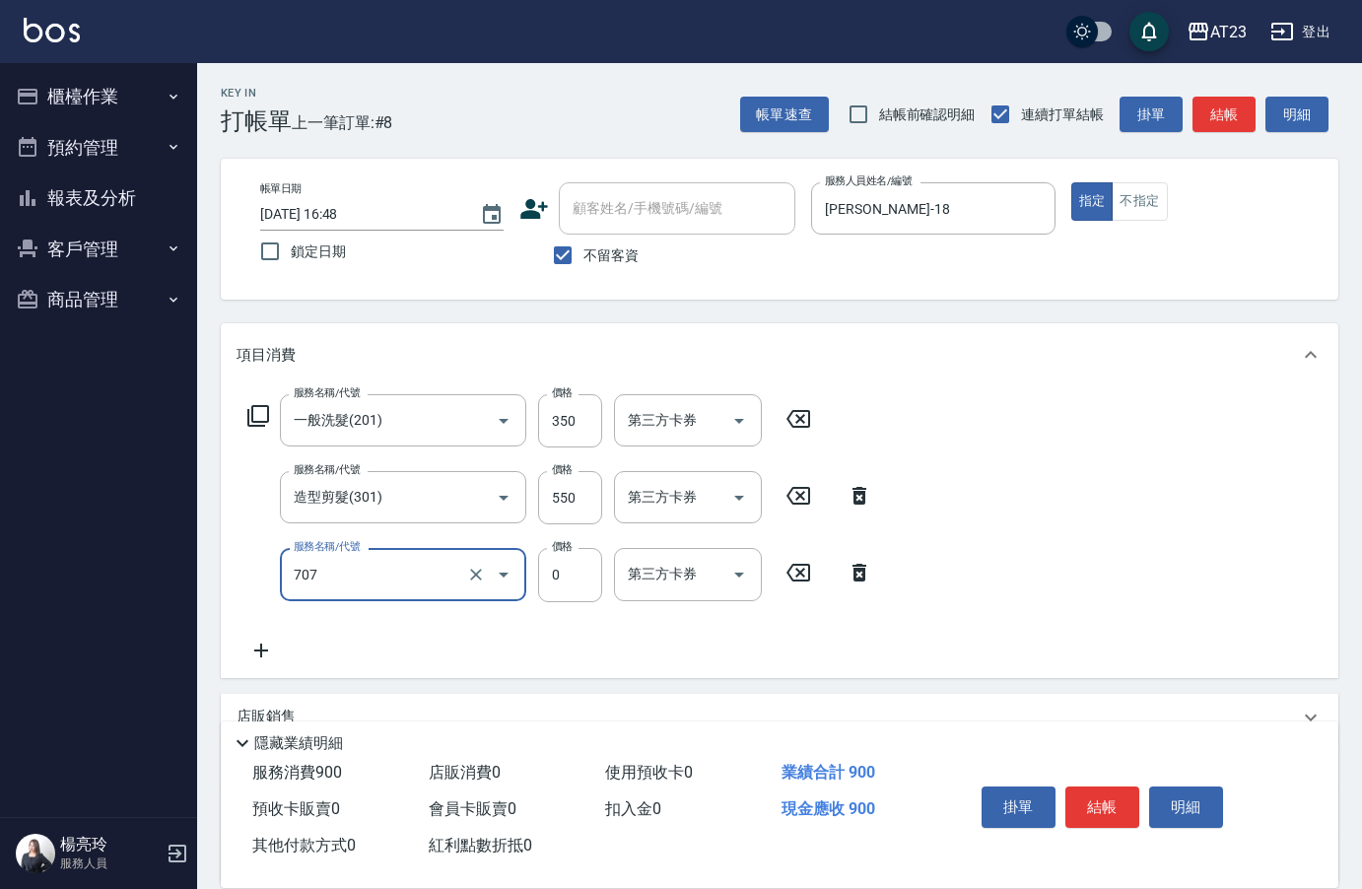
type input "互助70(707)"
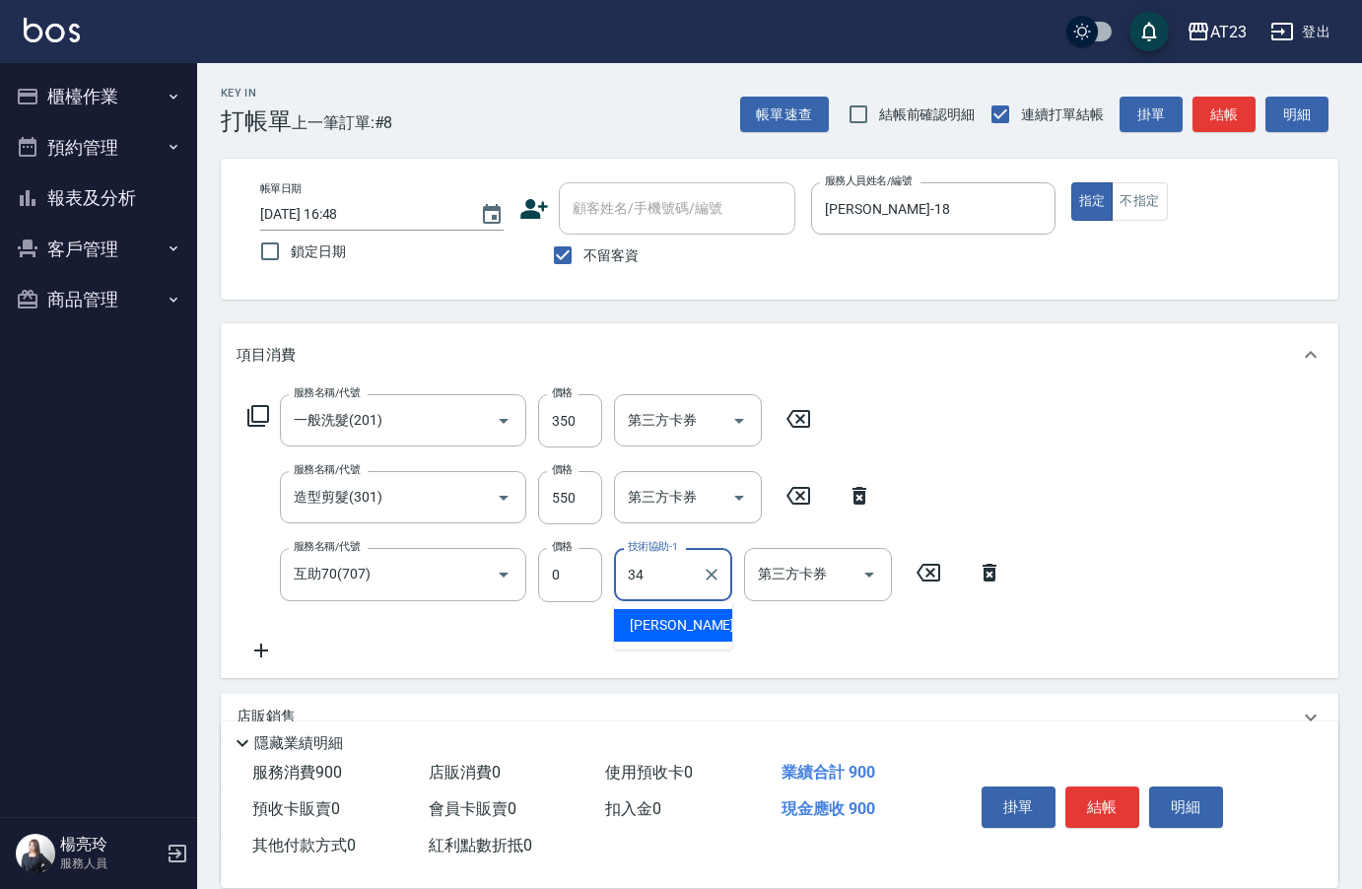
type input "[PERSON_NAME]-34"
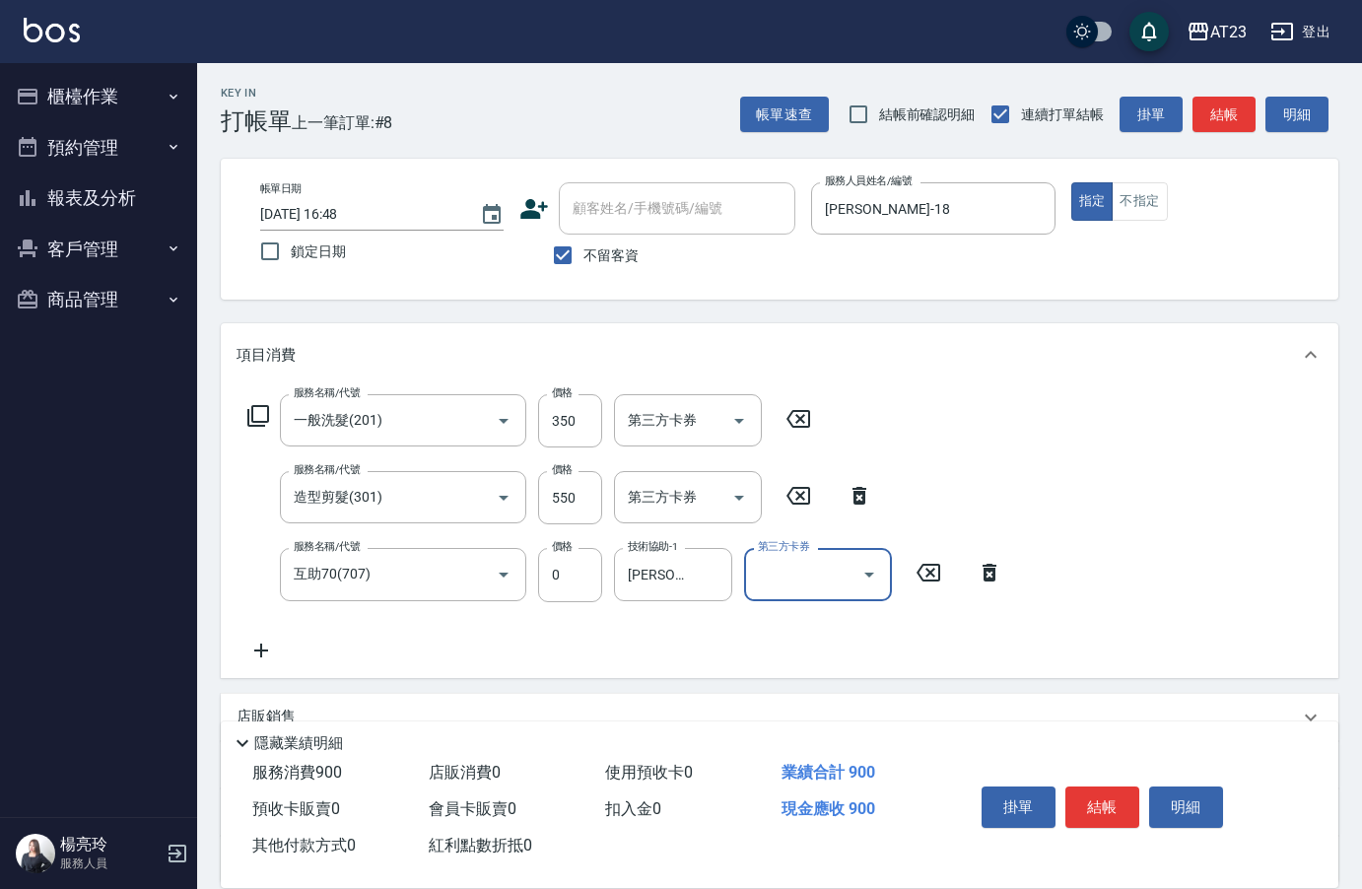
click at [1106, 797] on button "結帳" at bounding box center [1102, 806] width 74 height 41
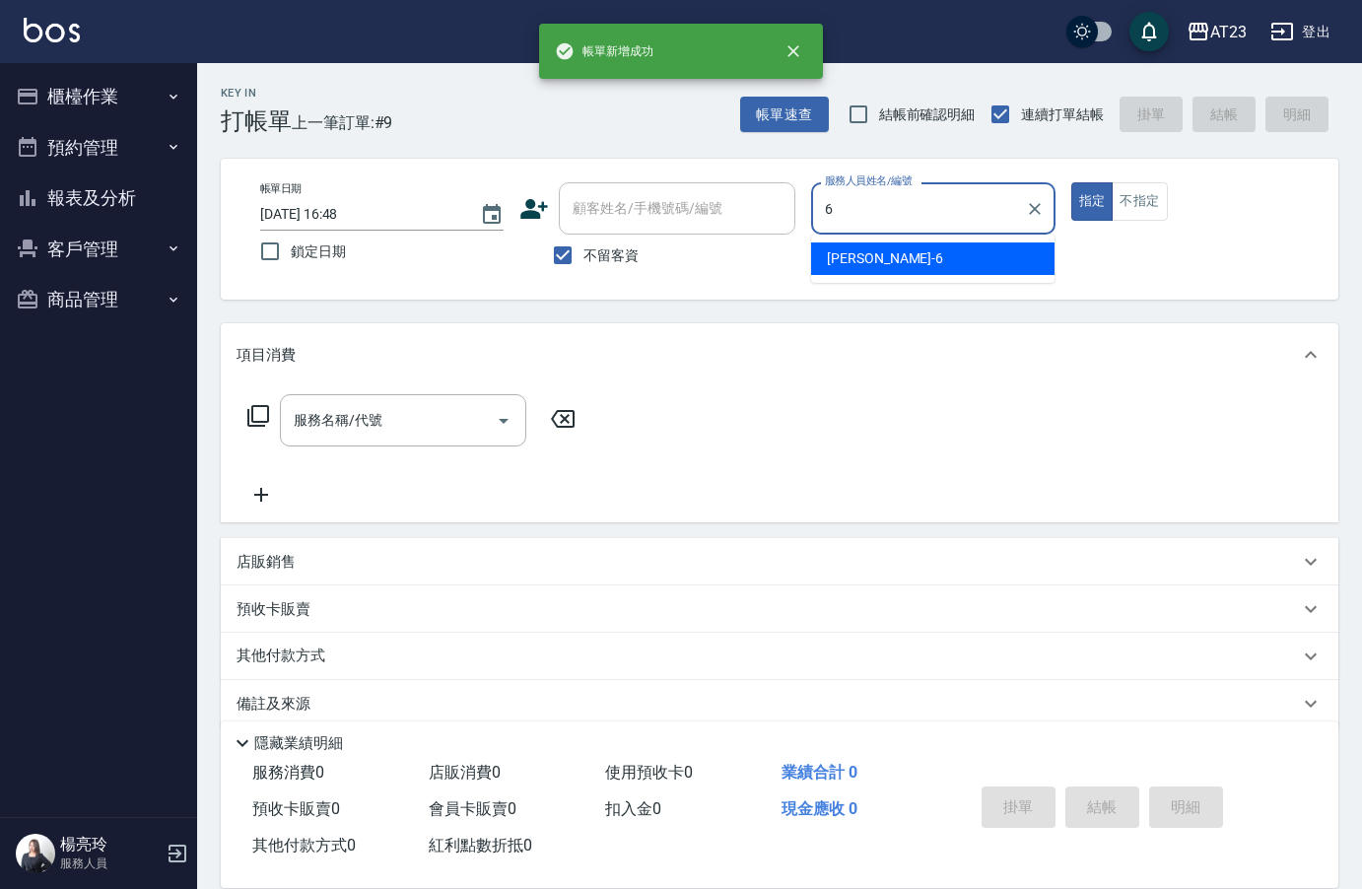
type input "Joann-6"
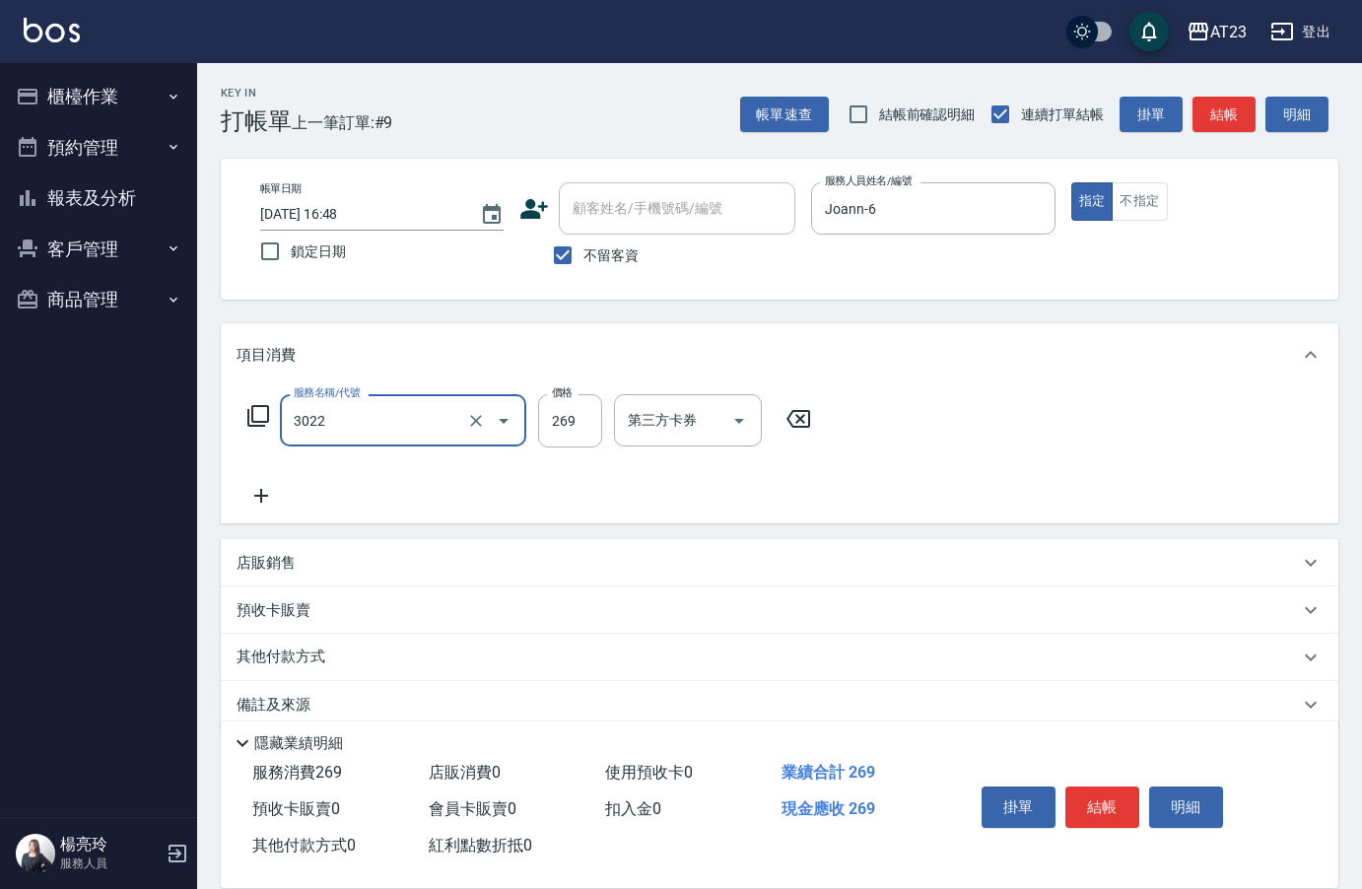
type input "(活動)造型剪(3022)"
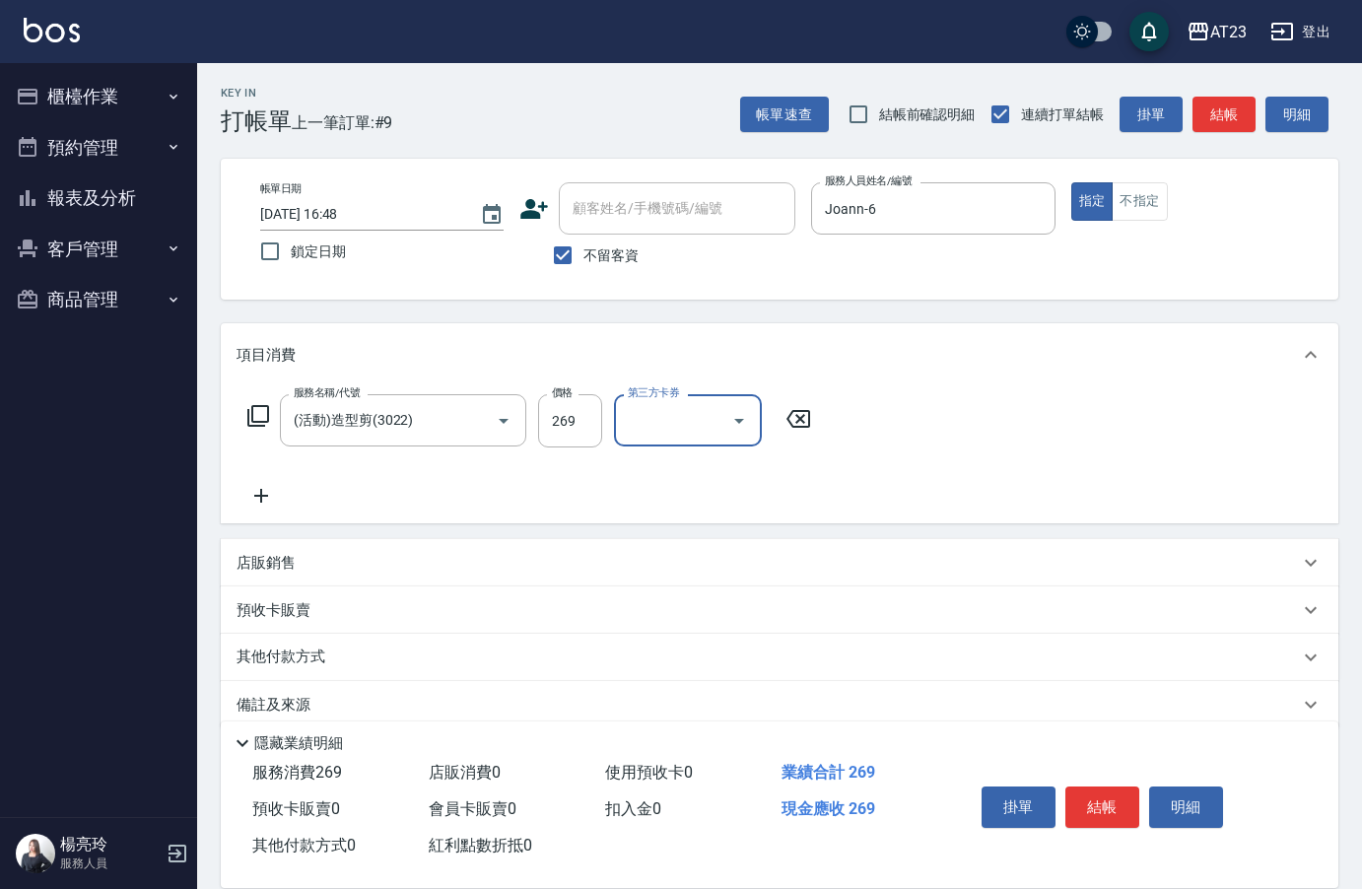
click at [259, 409] on icon at bounding box center [258, 416] width 24 height 24
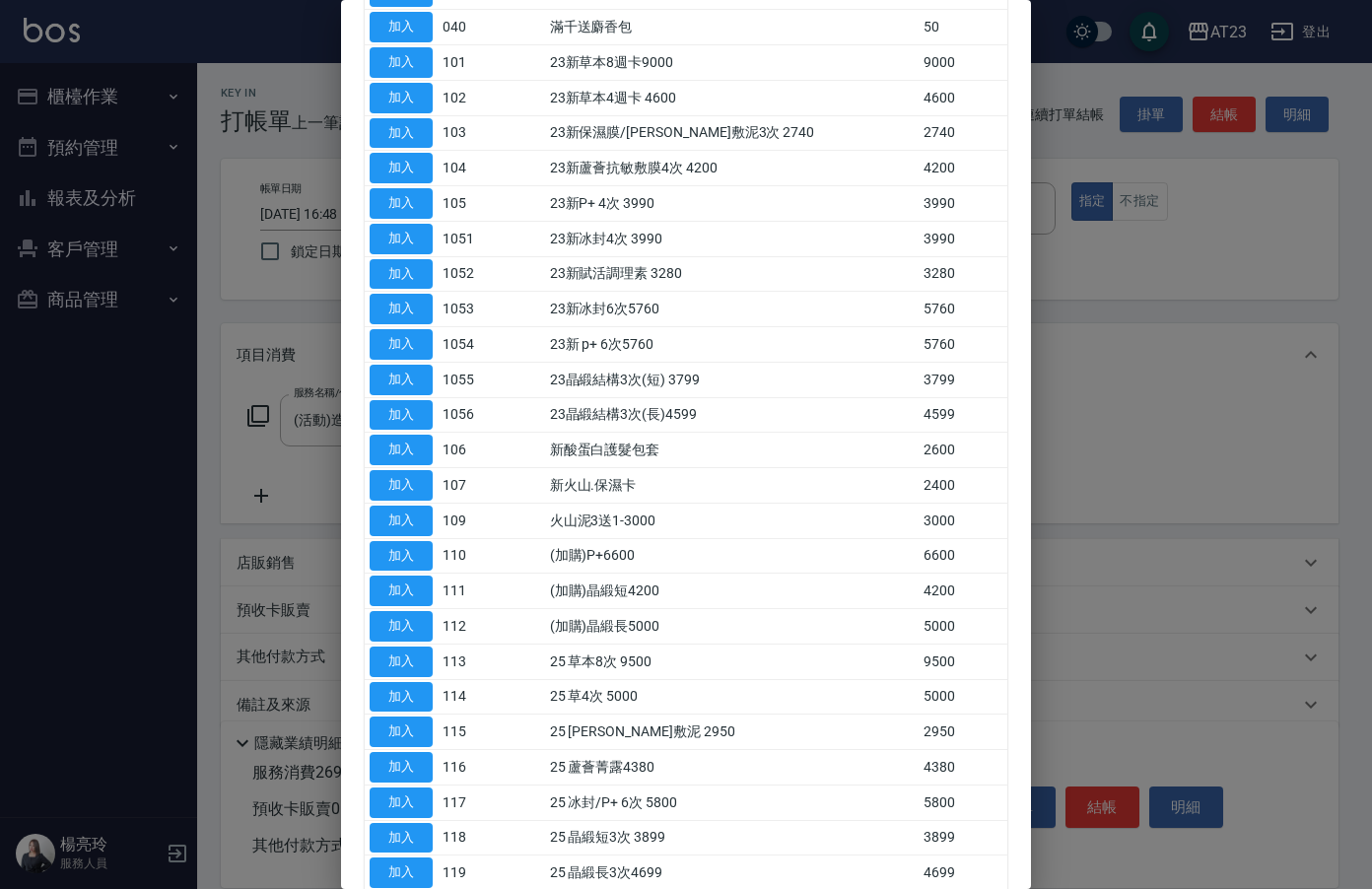
scroll to position [99, 0]
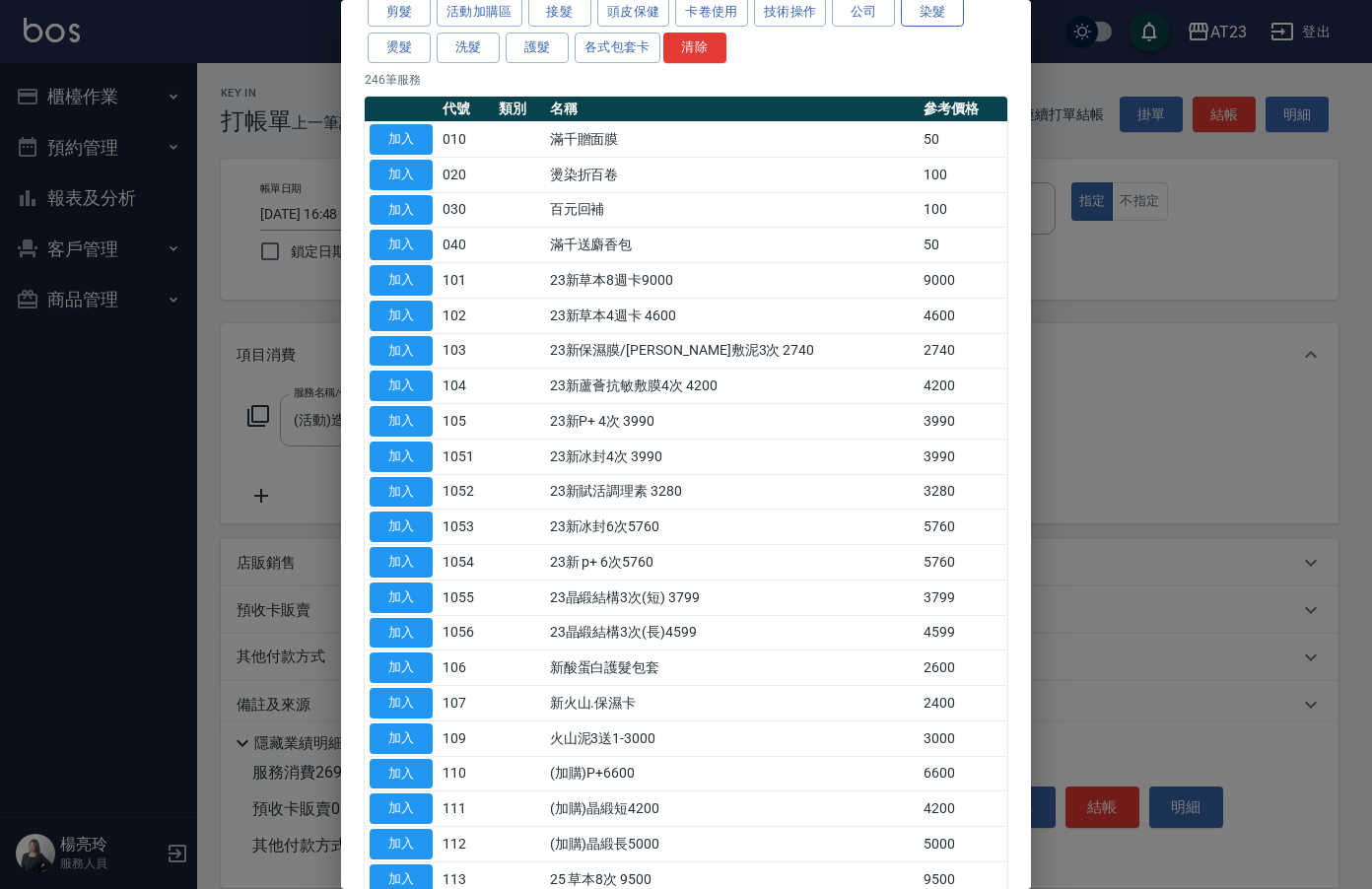
click at [951, 20] on button "染髮" at bounding box center [932, 12] width 63 height 31
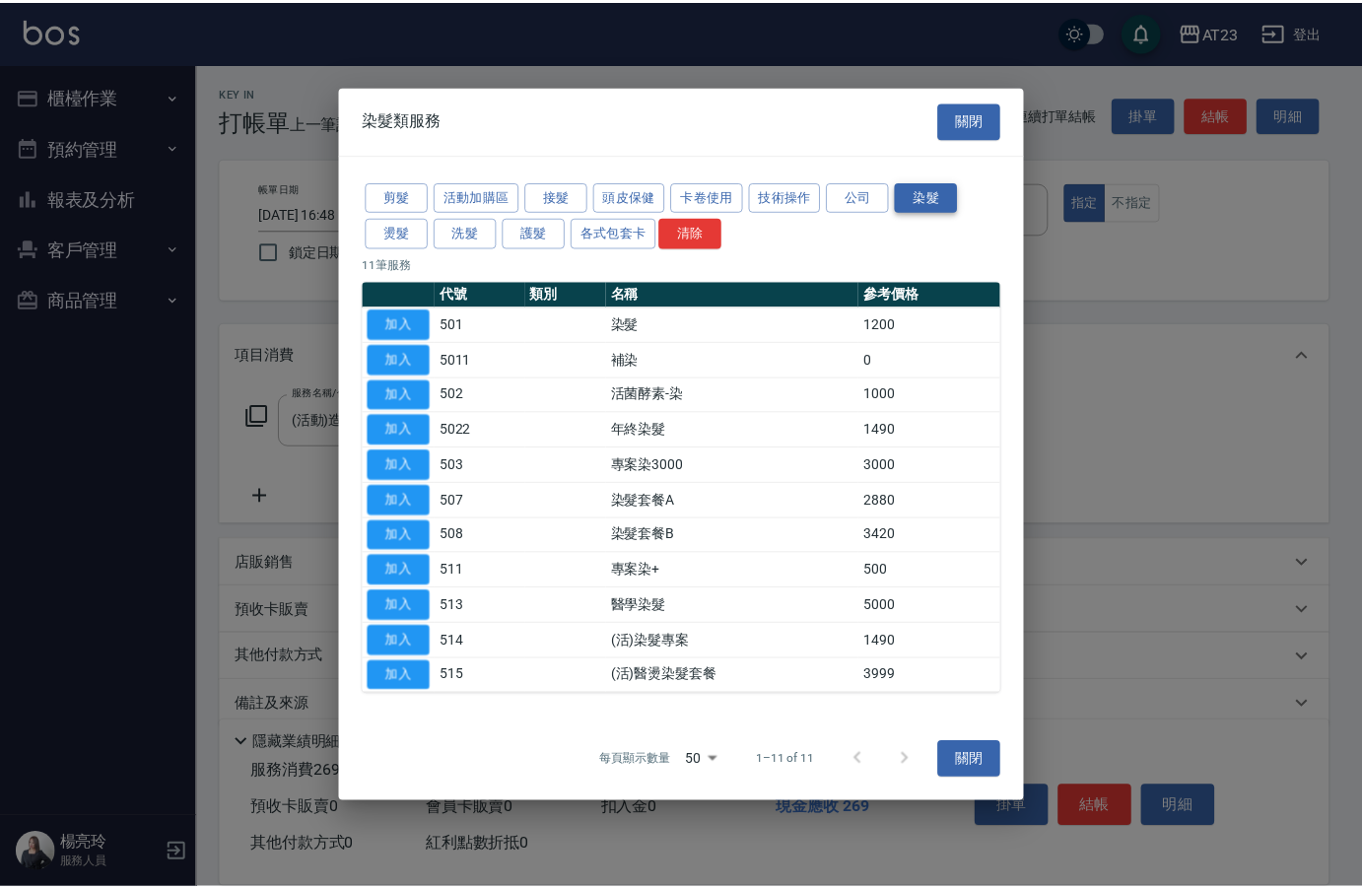
scroll to position [0, 0]
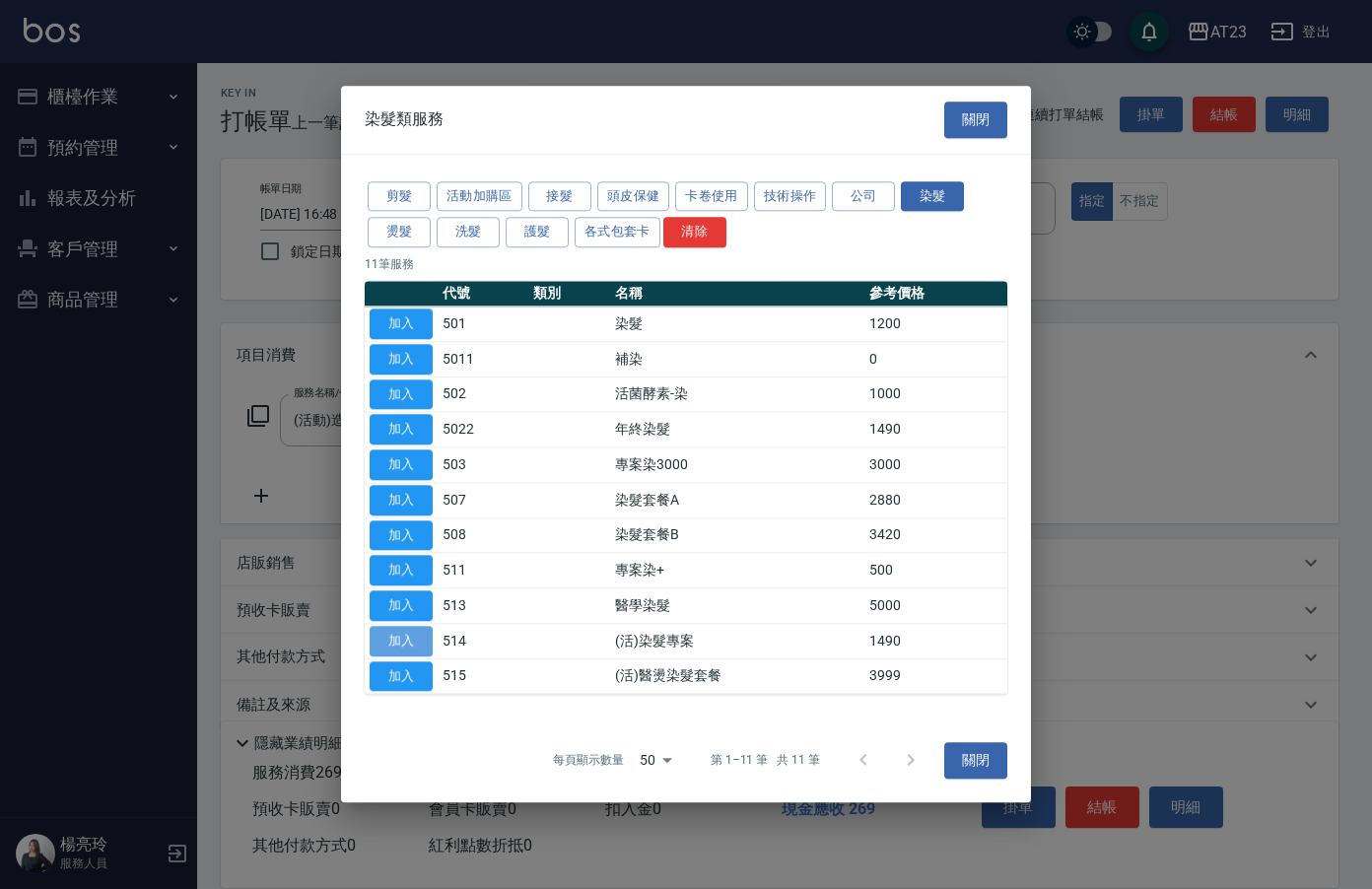
click at [421, 645] on button "加入" at bounding box center [401, 641] width 63 height 31
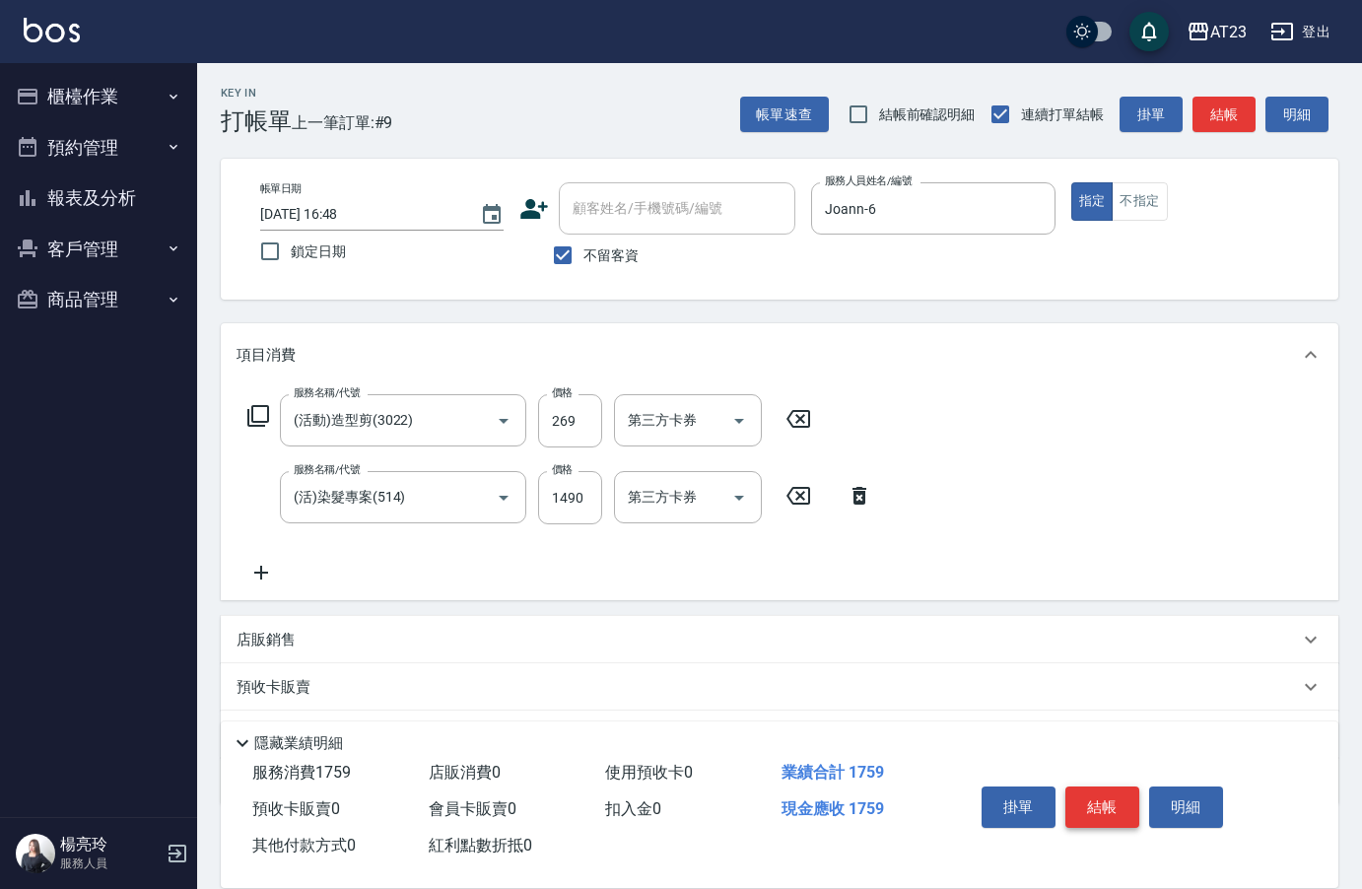
click at [1097, 799] on button "結帳" at bounding box center [1102, 806] width 74 height 41
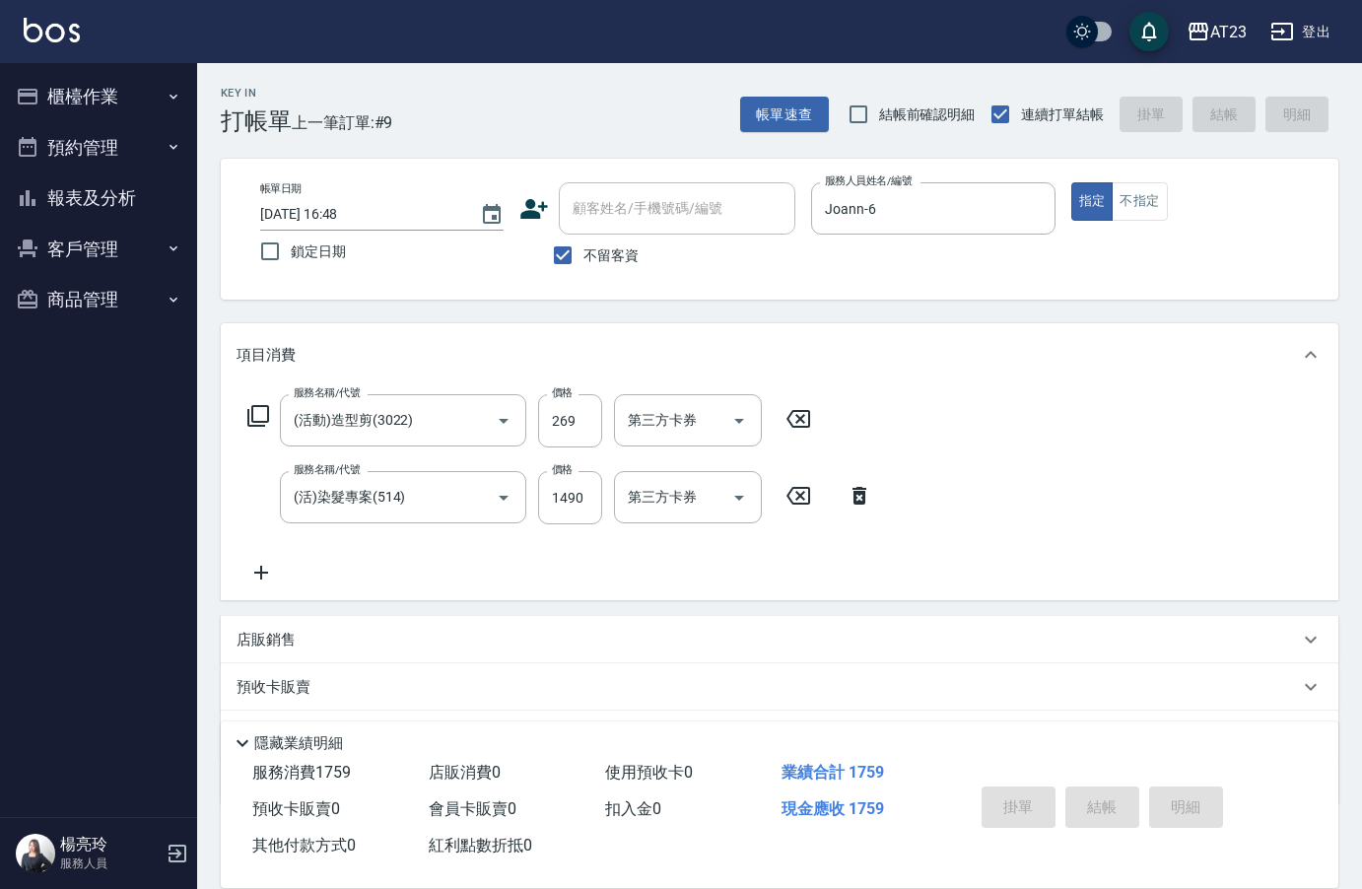
type input "[DATE] 16:49"
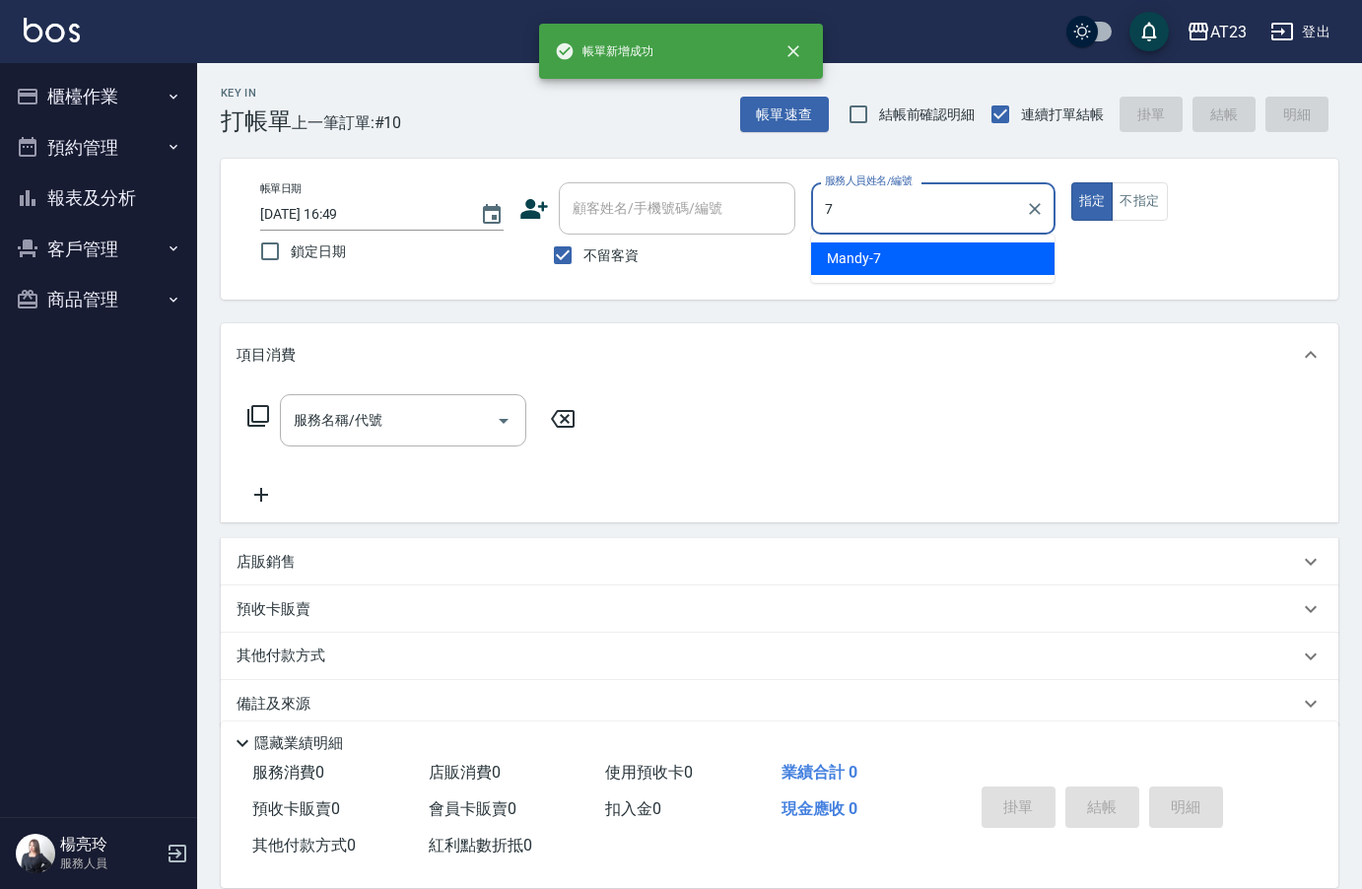
type input "Mandy-7"
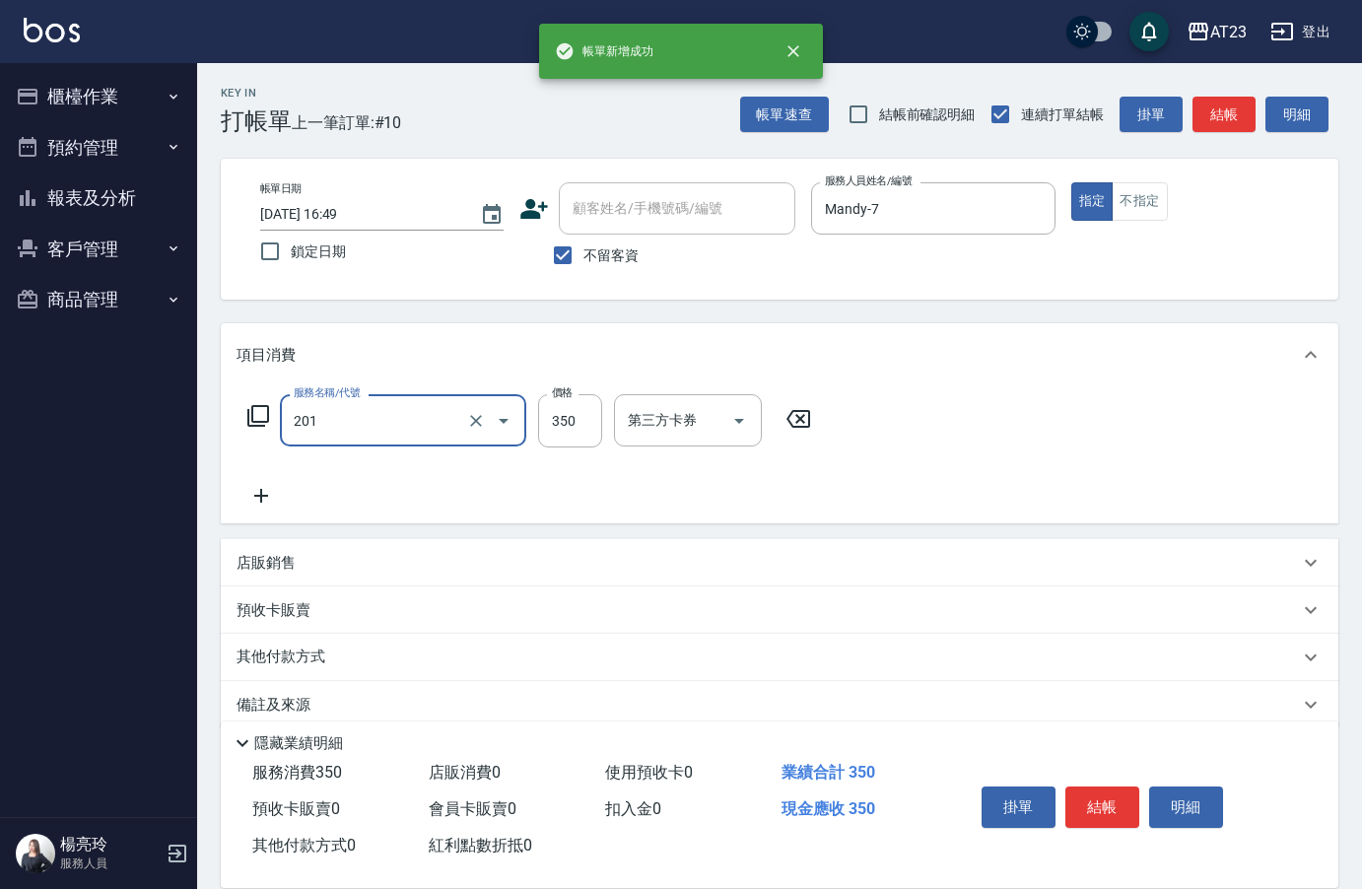
type input "一般洗髮(201)"
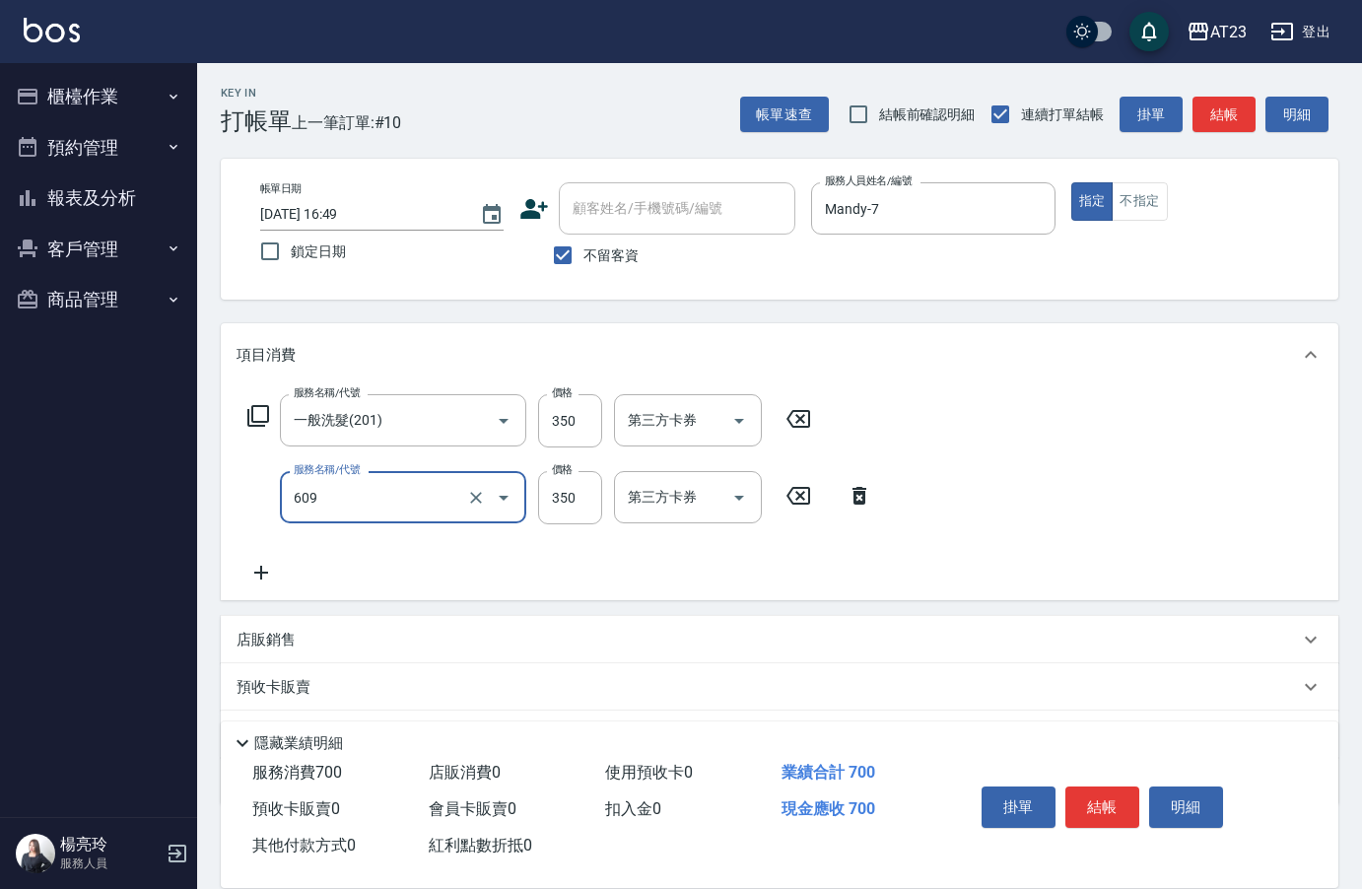
type input "頭皮隔離(609)"
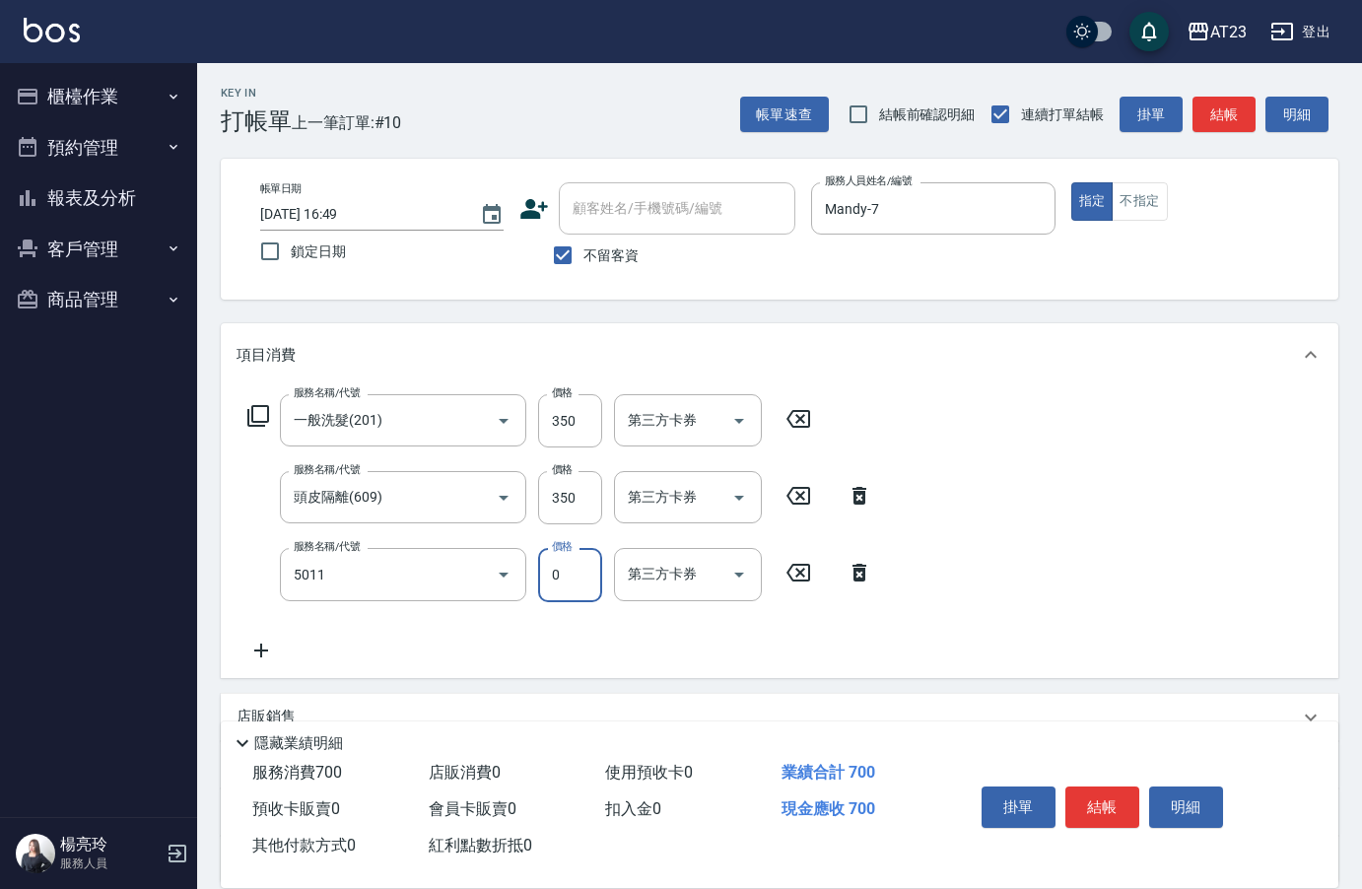
type input "補染(5011)"
click at [602, 563] on div "服務名稱/代號 補染(5011) 服務名稱/代號 價格 0 價格 第三方卡券 第三方卡券" at bounding box center [559, 574] width 647 height 53
click at [589, 595] on input "0" at bounding box center [570, 574] width 64 height 53
type input "600"
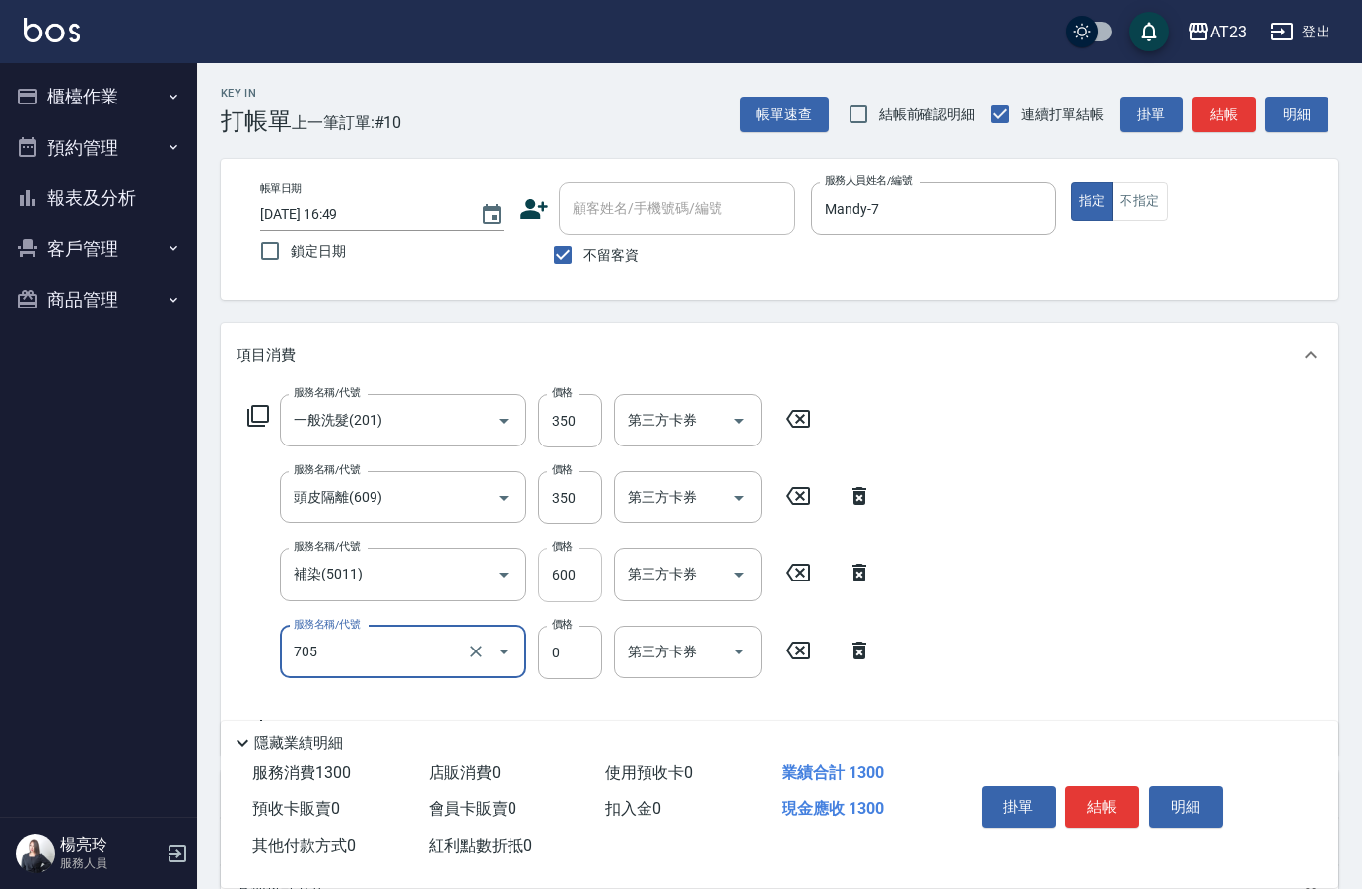
type input "互助50(705)"
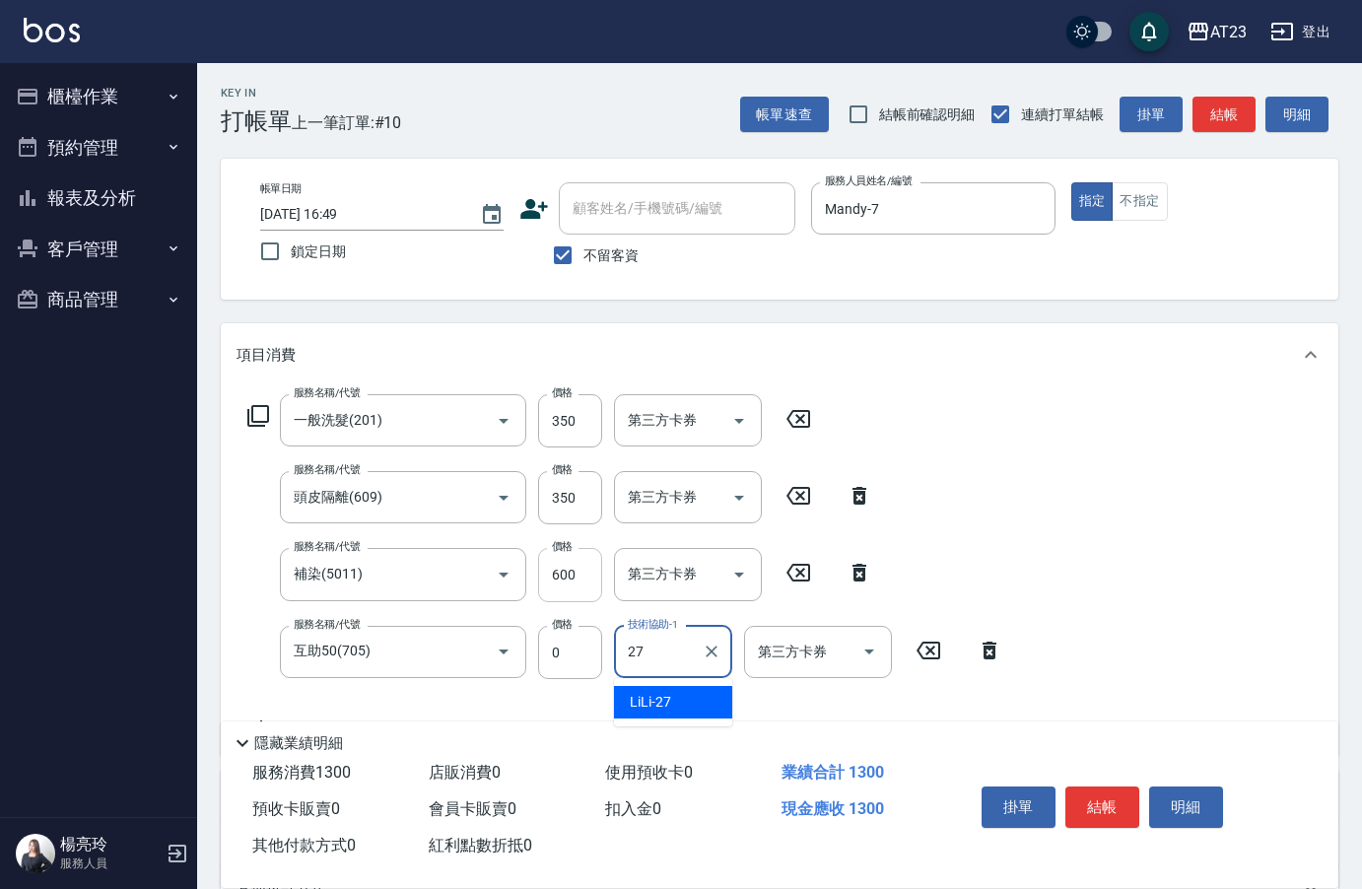
type input "LiLi-27"
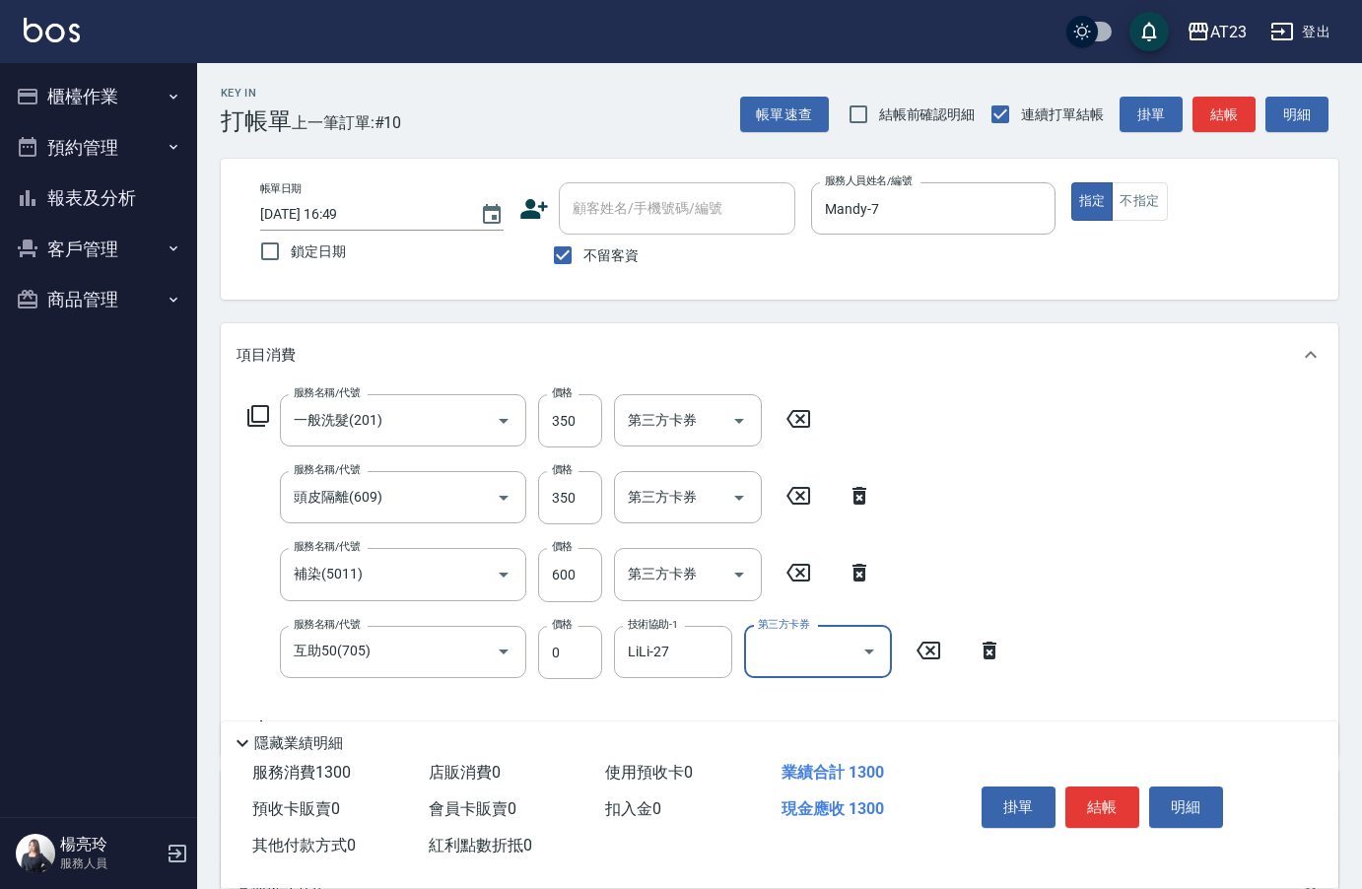
scroll to position [260, 0]
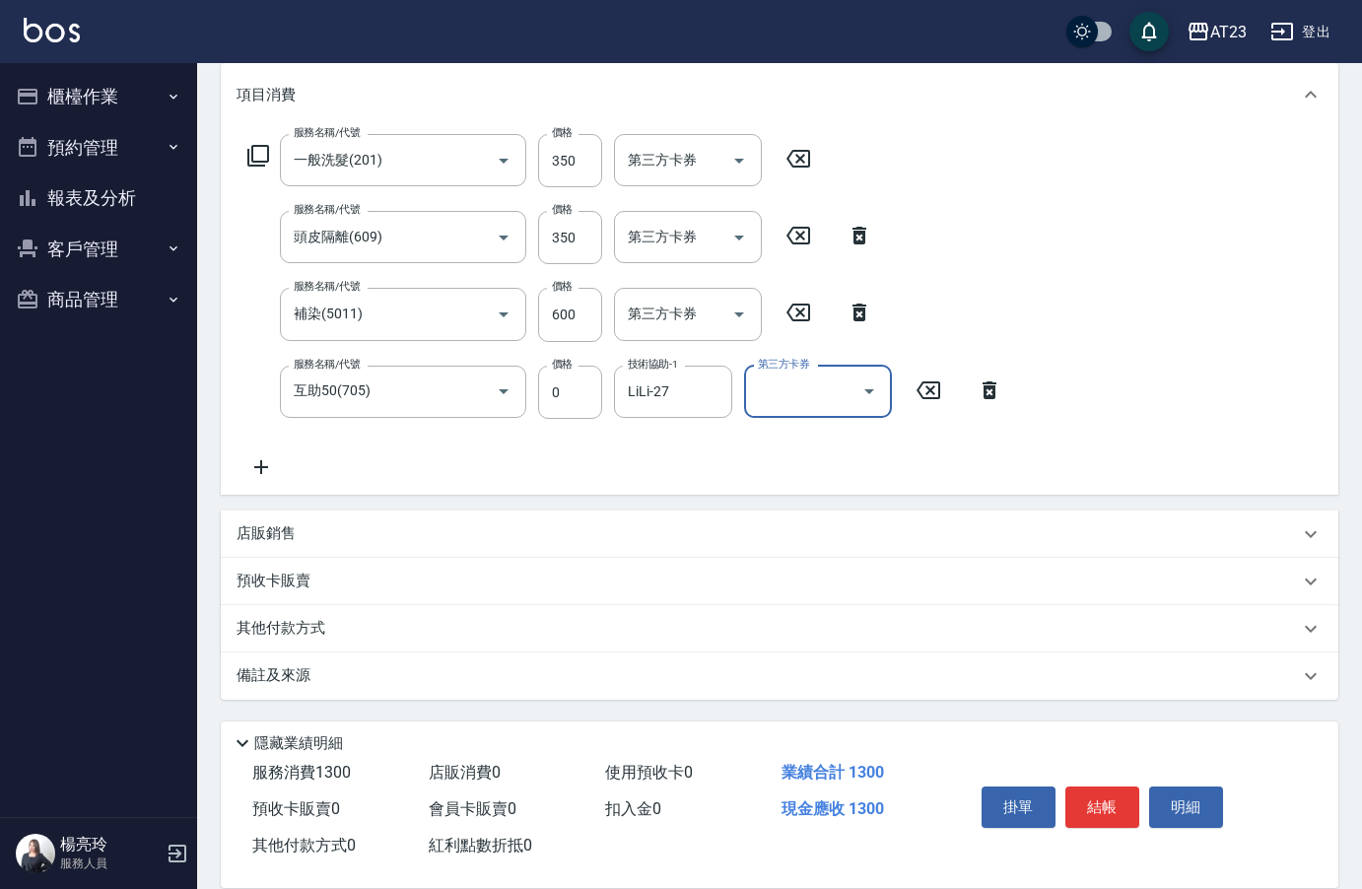
click at [335, 634] on div "其他付款方式" at bounding box center [767, 629] width 1062 height 22
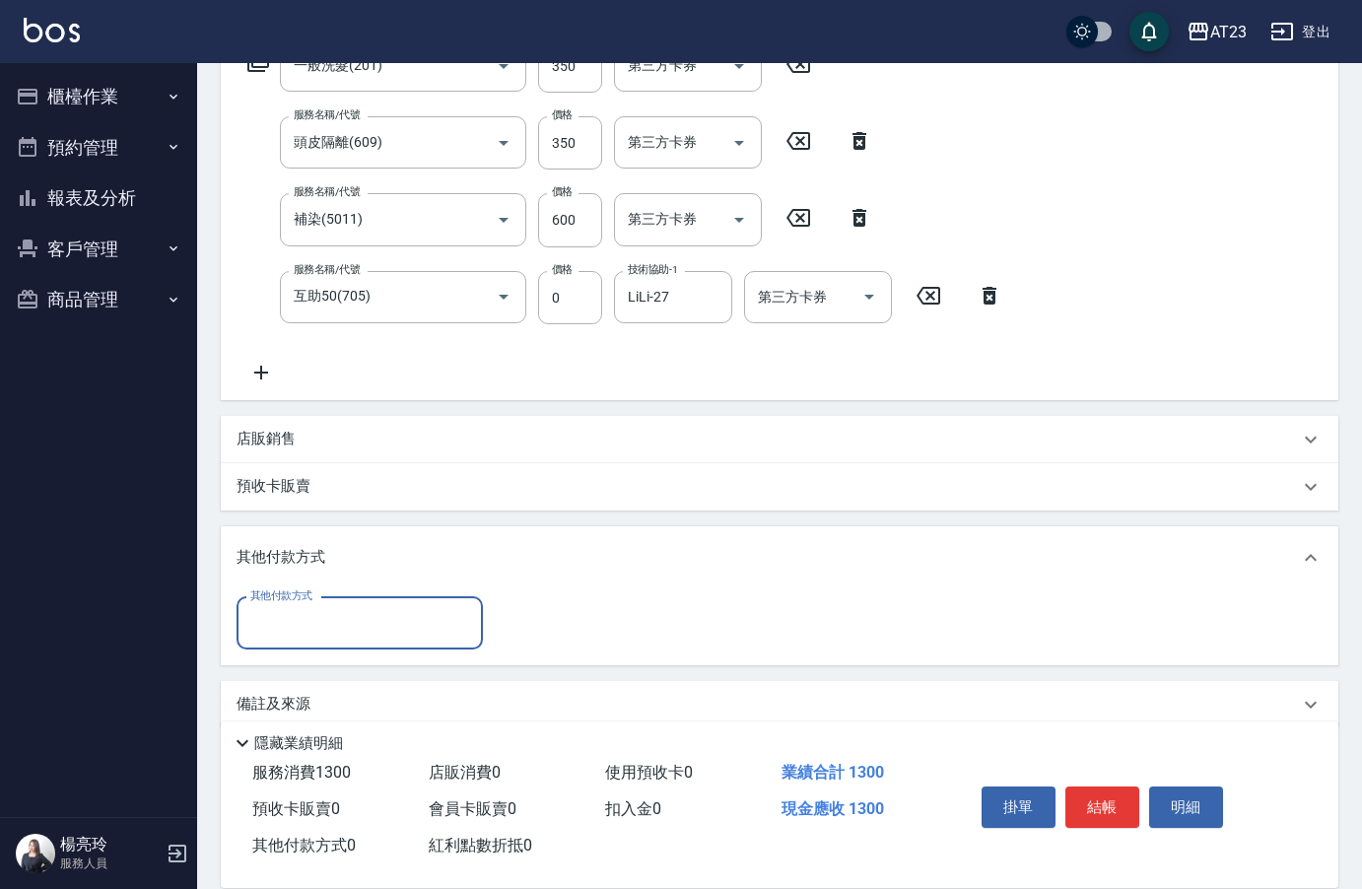
scroll to position [356, 0]
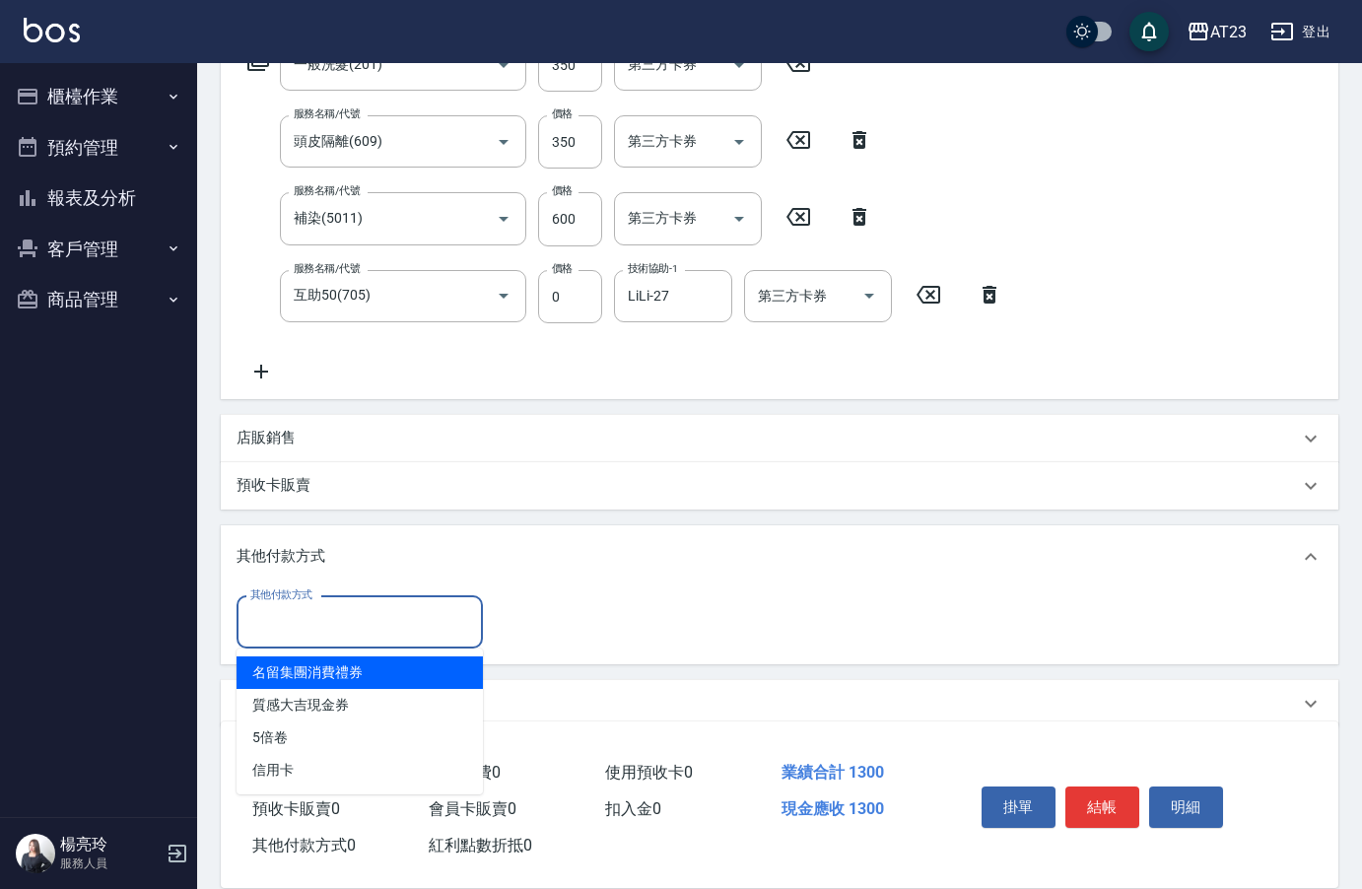
click at [335, 636] on input "其他付款方式" at bounding box center [359, 622] width 229 height 34
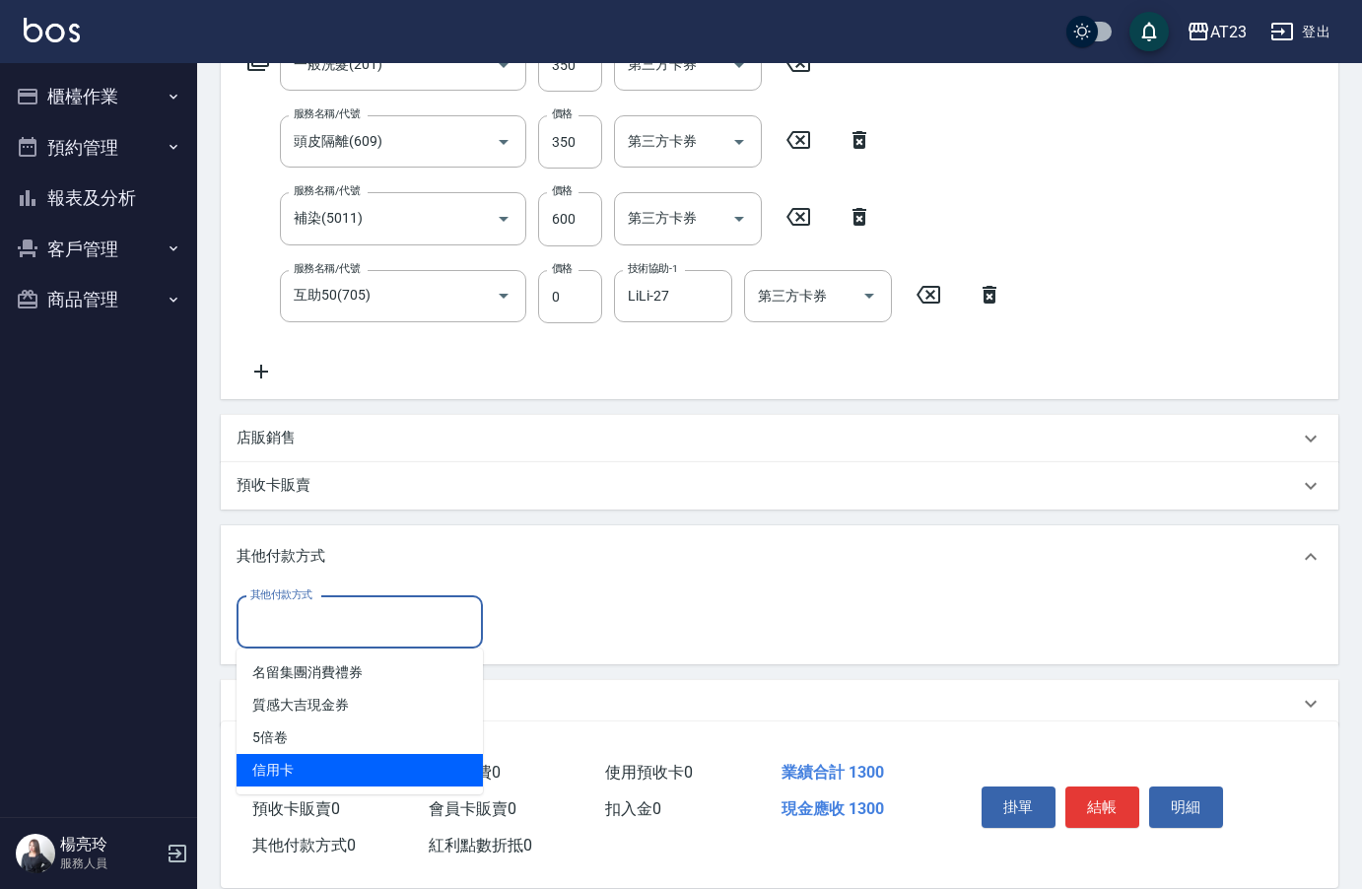
click at [310, 777] on span "信用卡" at bounding box center [359, 770] width 246 height 33
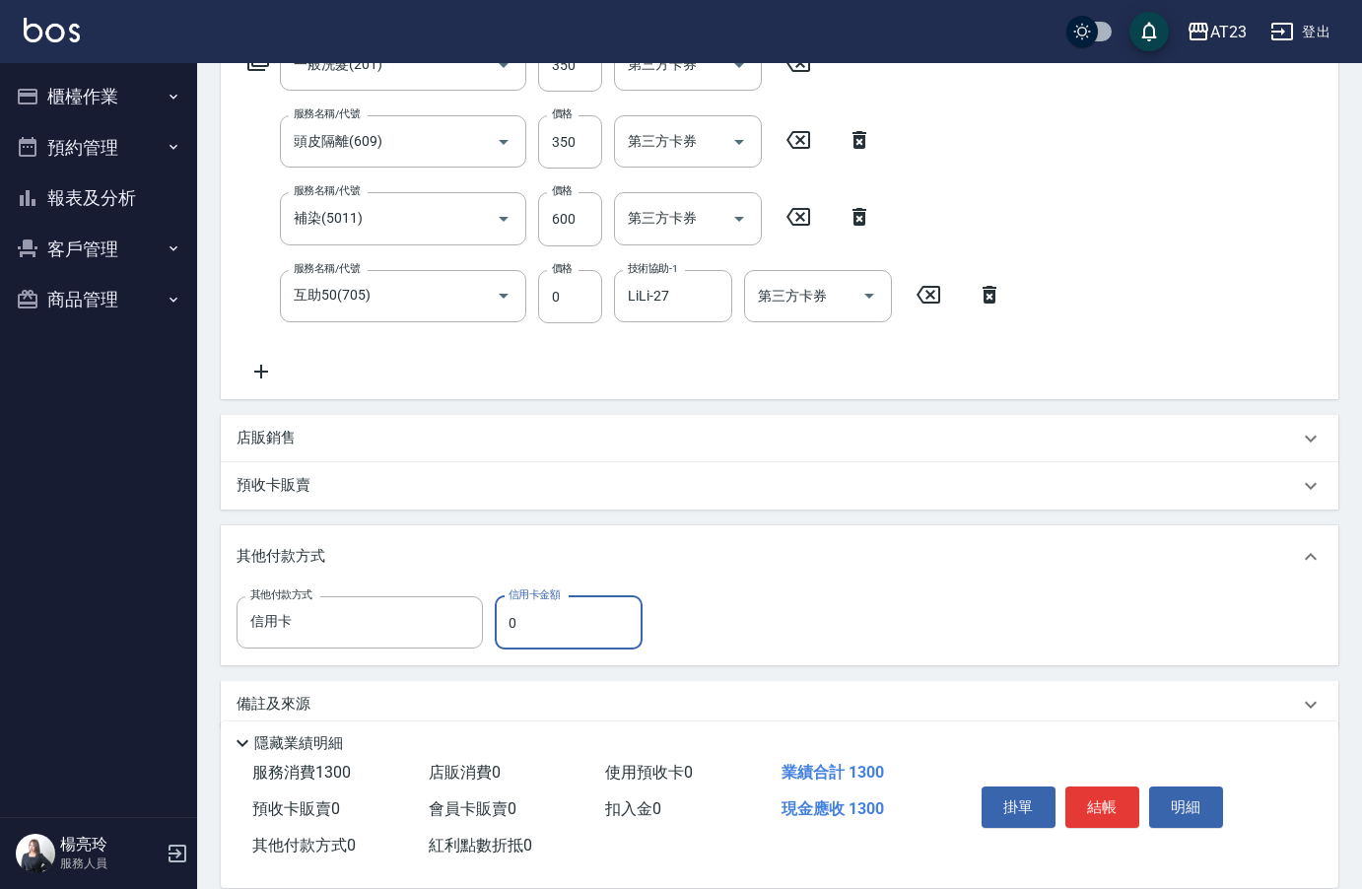
type input "信用卡"
click at [503, 626] on input "0" at bounding box center [569, 622] width 148 height 53
drag, startPoint x: 523, startPoint y: 627, endPoint x: 477, endPoint y: 628, distance: 46.3
click at [479, 628] on div "其他付款方式 信用卡 其他付款方式 信用卡金額 0 信用卡金額" at bounding box center [445, 622] width 418 height 53
type input "1300"
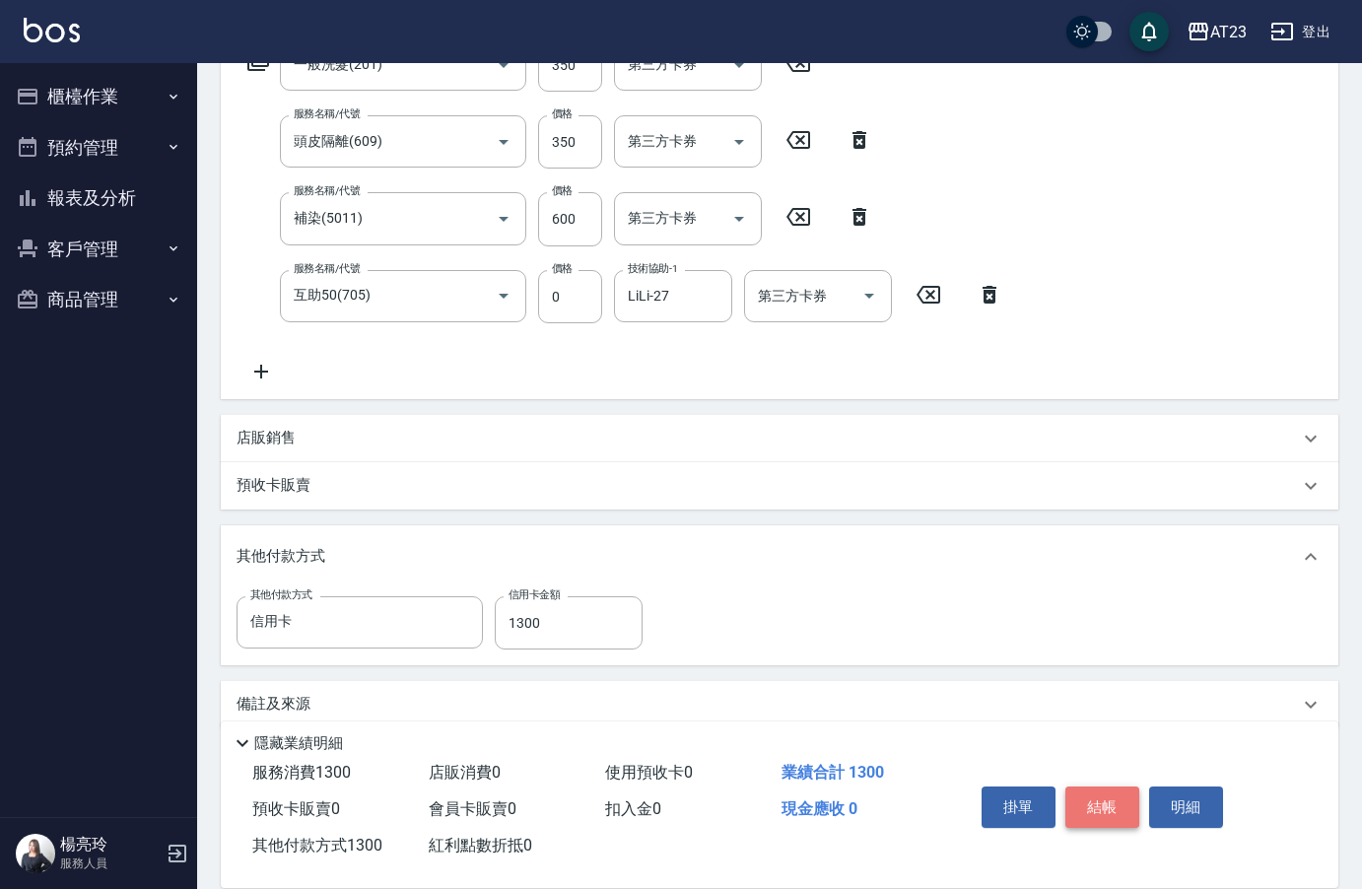
click at [1132, 808] on button "結帳" at bounding box center [1102, 806] width 74 height 41
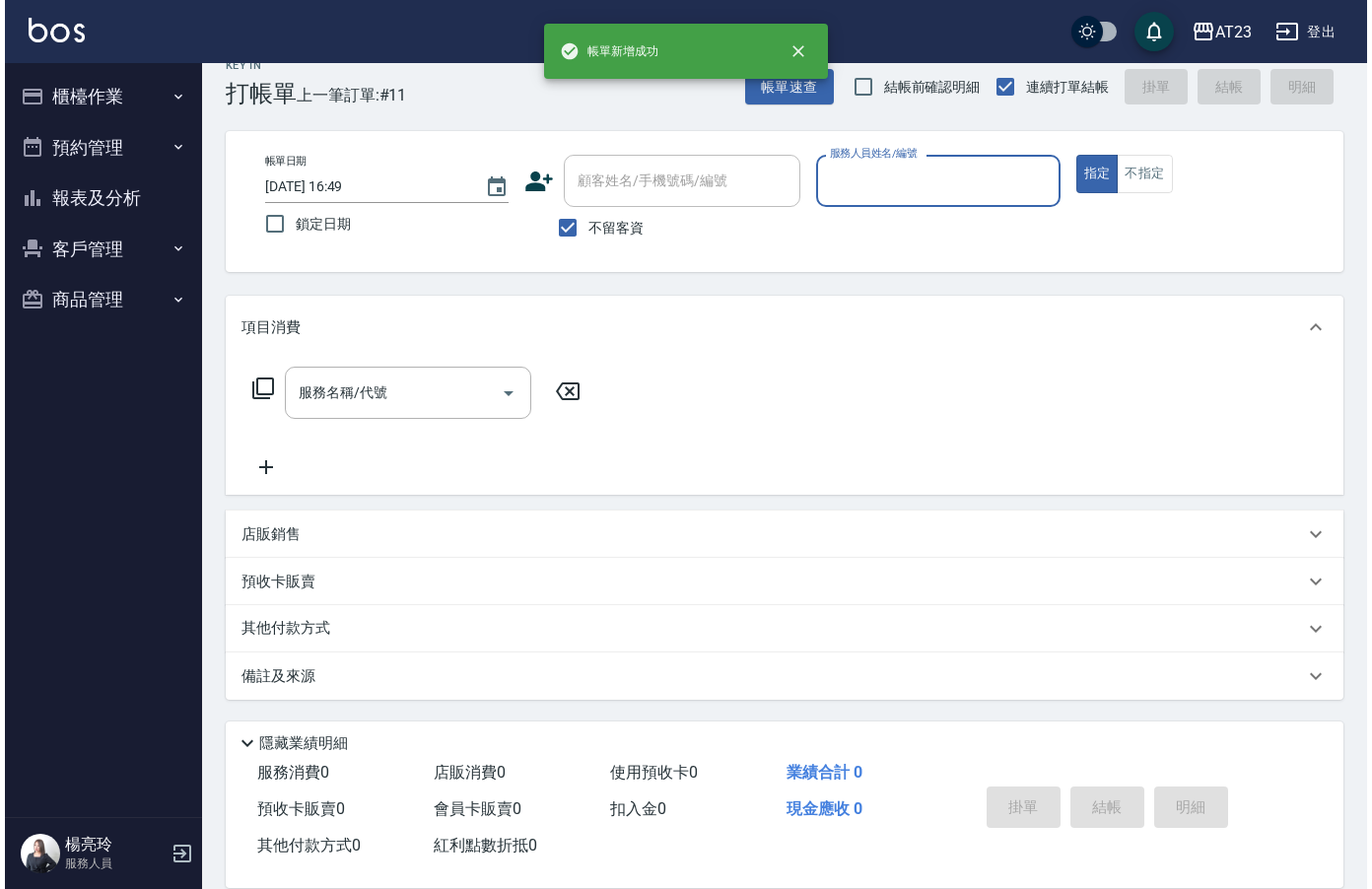
scroll to position [28, 0]
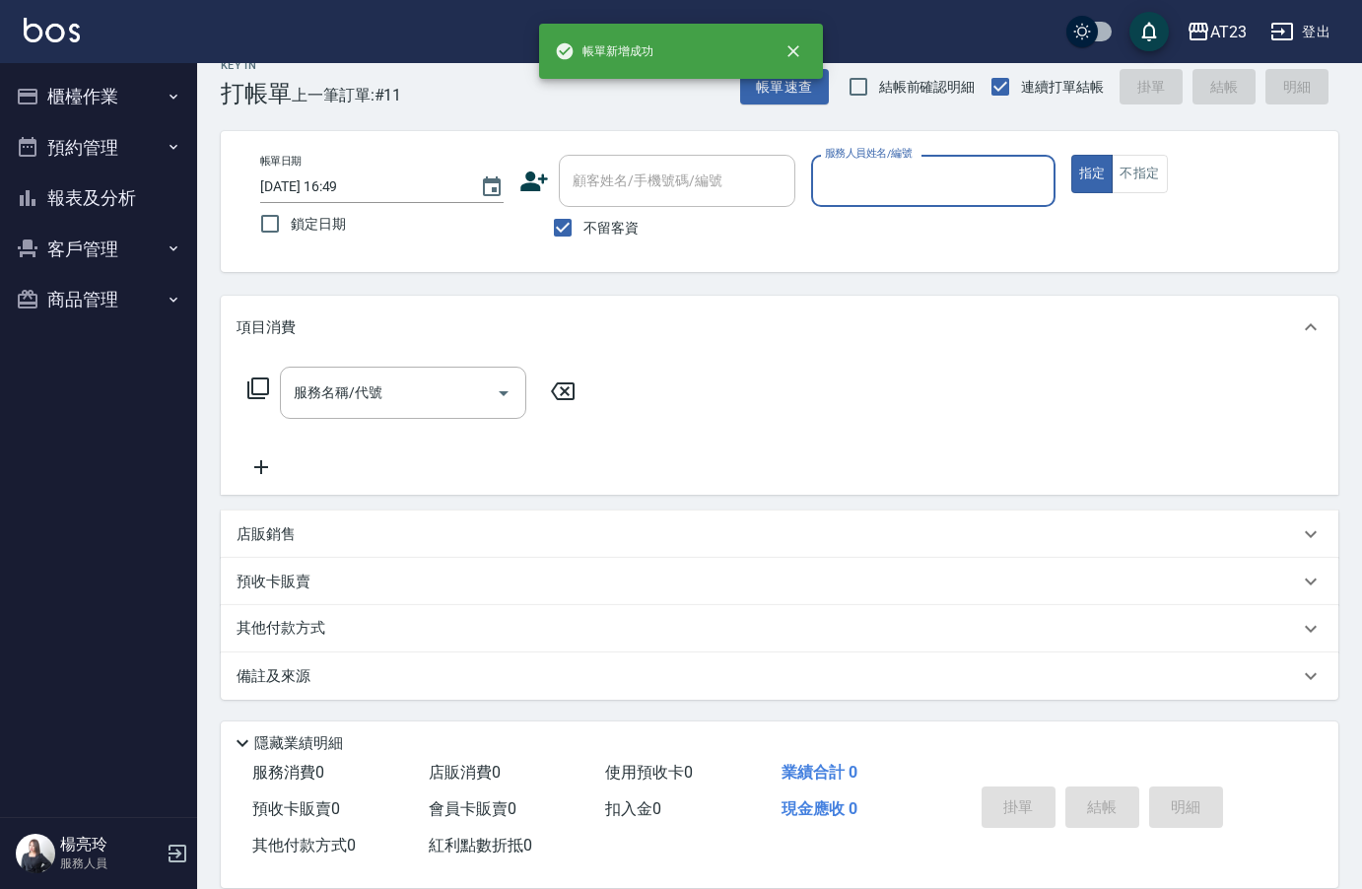
click at [859, 178] on input "服務人員姓名/編號" at bounding box center [933, 181] width 226 height 34
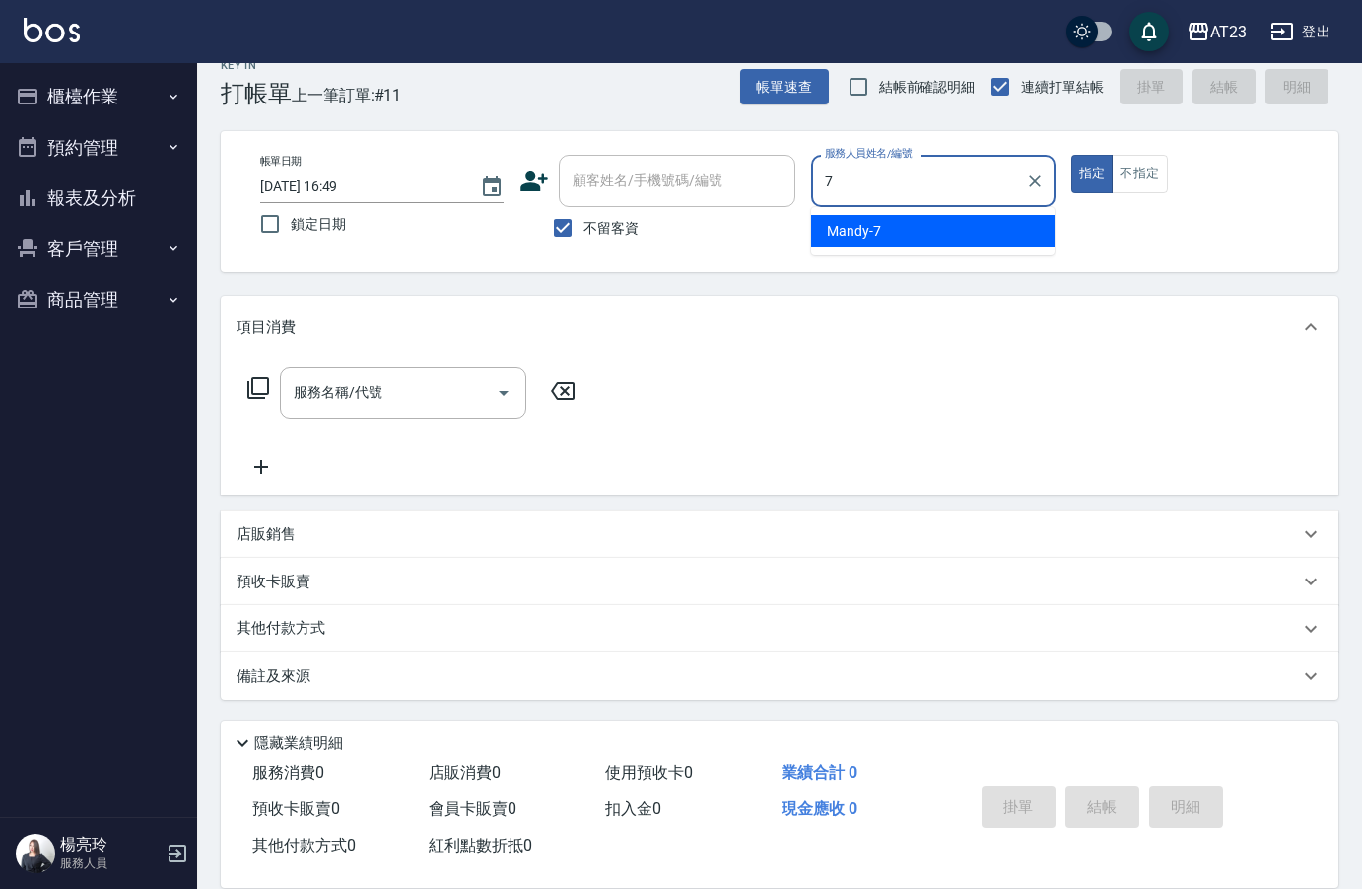
type input "Mandy-7"
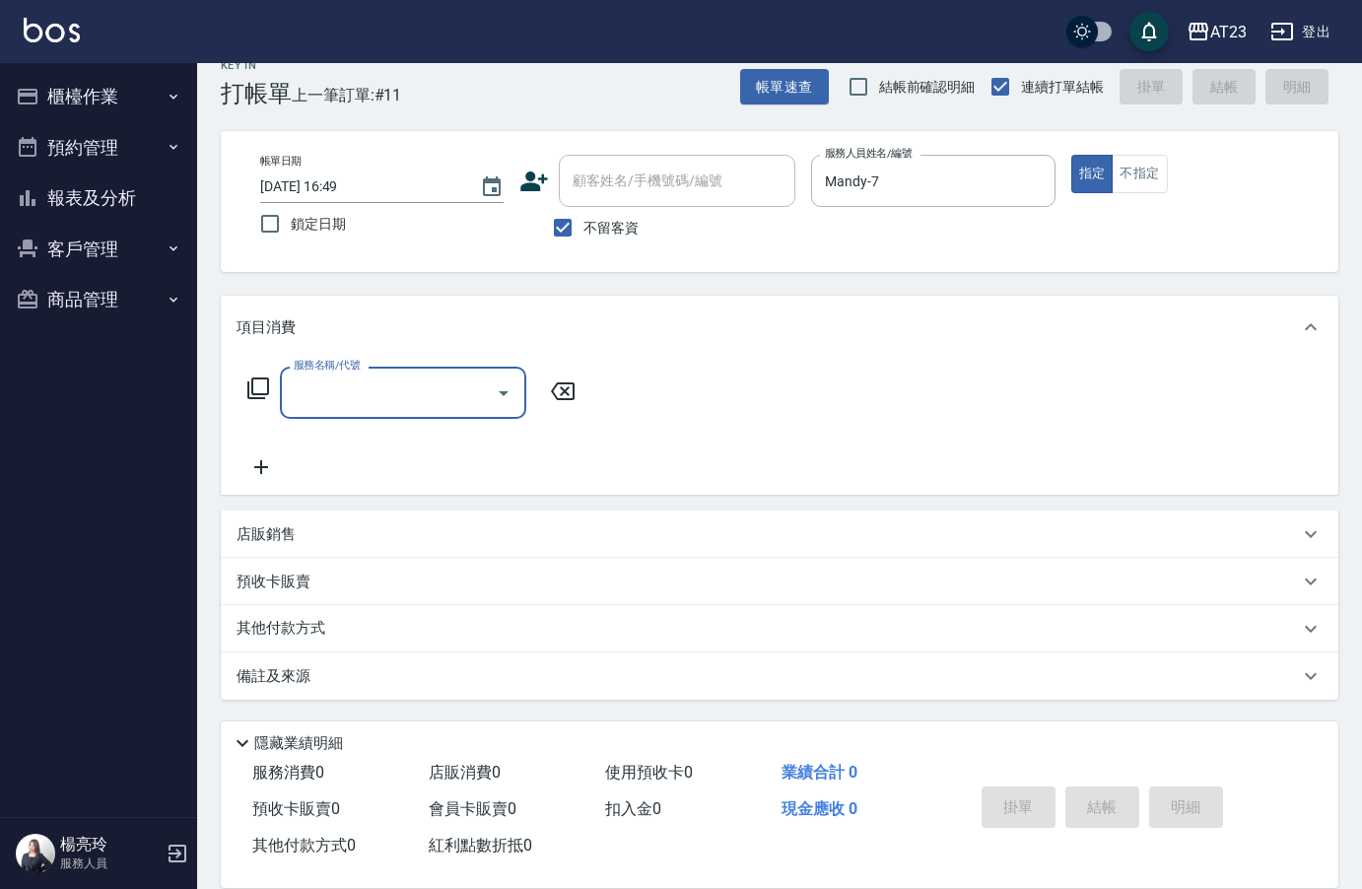
drag, startPoint x: 275, startPoint y: 387, endPoint x: 254, endPoint y: 391, distance: 21.1
click at [270, 387] on div "服務名稱/代號 服務名稱/代號" at bounding box center [411, 393] width 351 height 52
click at [254, 391] on icon at bounding box center [258, 388] width 24 height 24
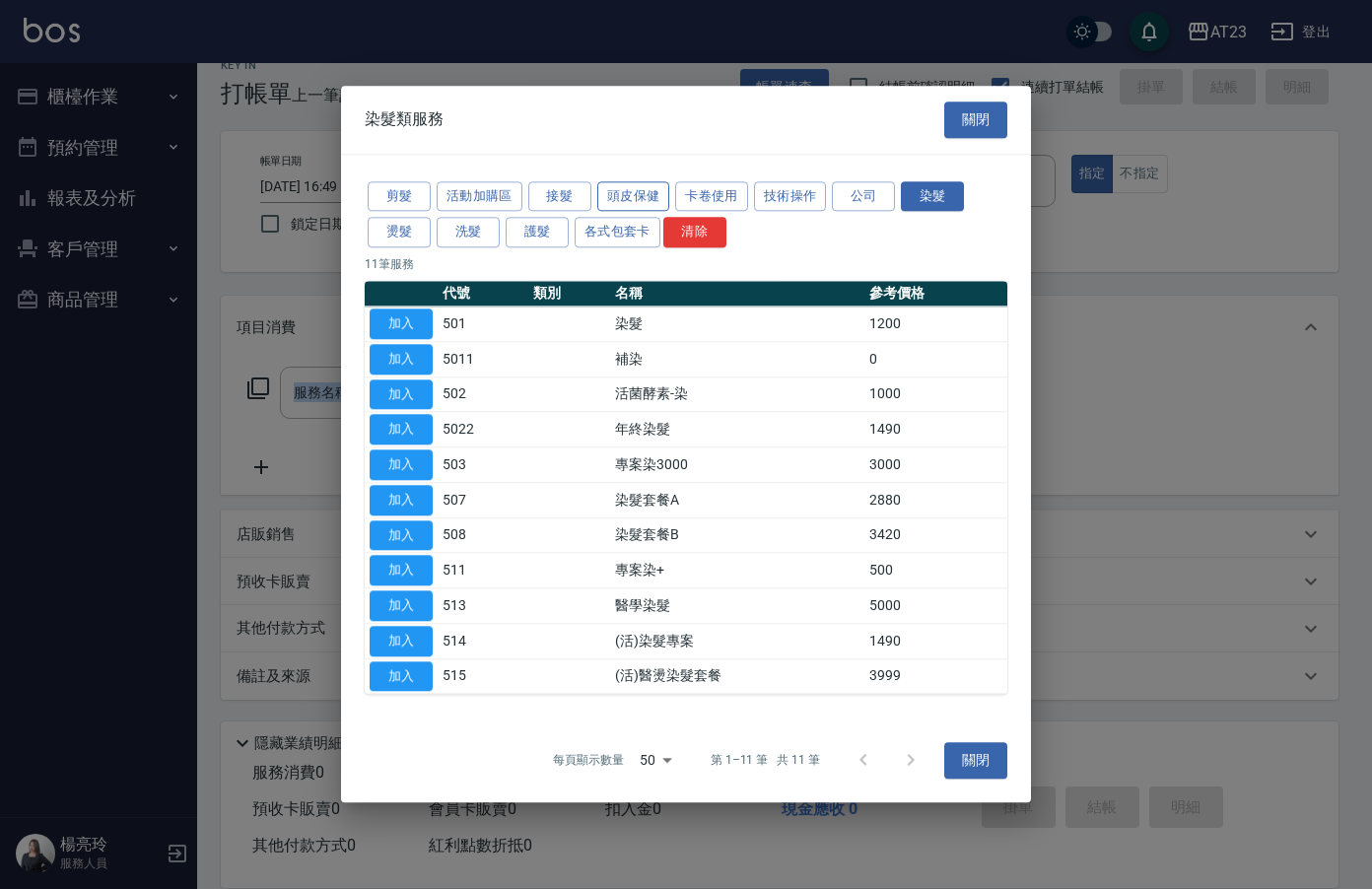
click at [622, 200] on button "頭皮保健" at bounding box center [633, 196] width 73 height 31
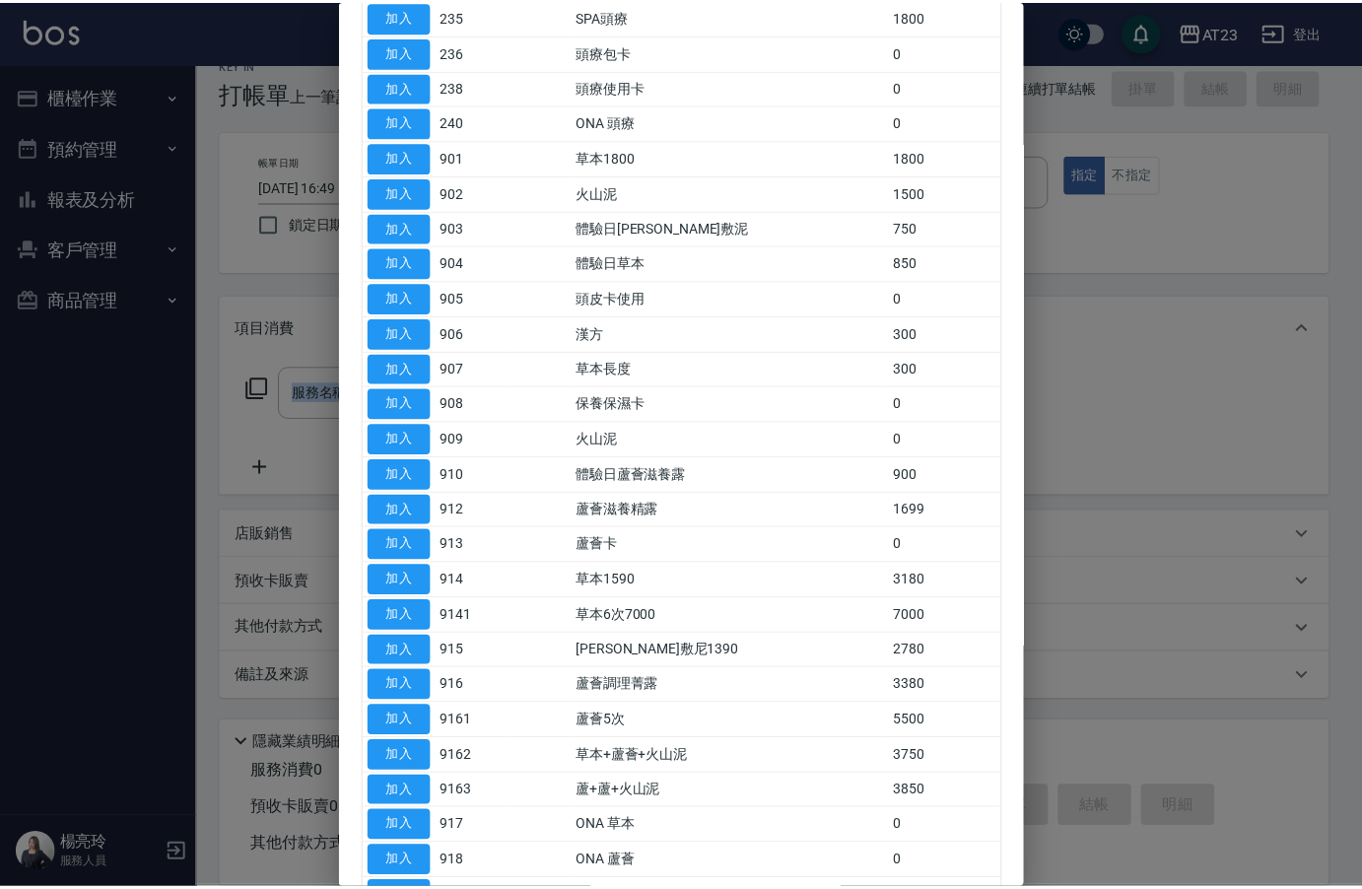
scroll to position [394, 0]
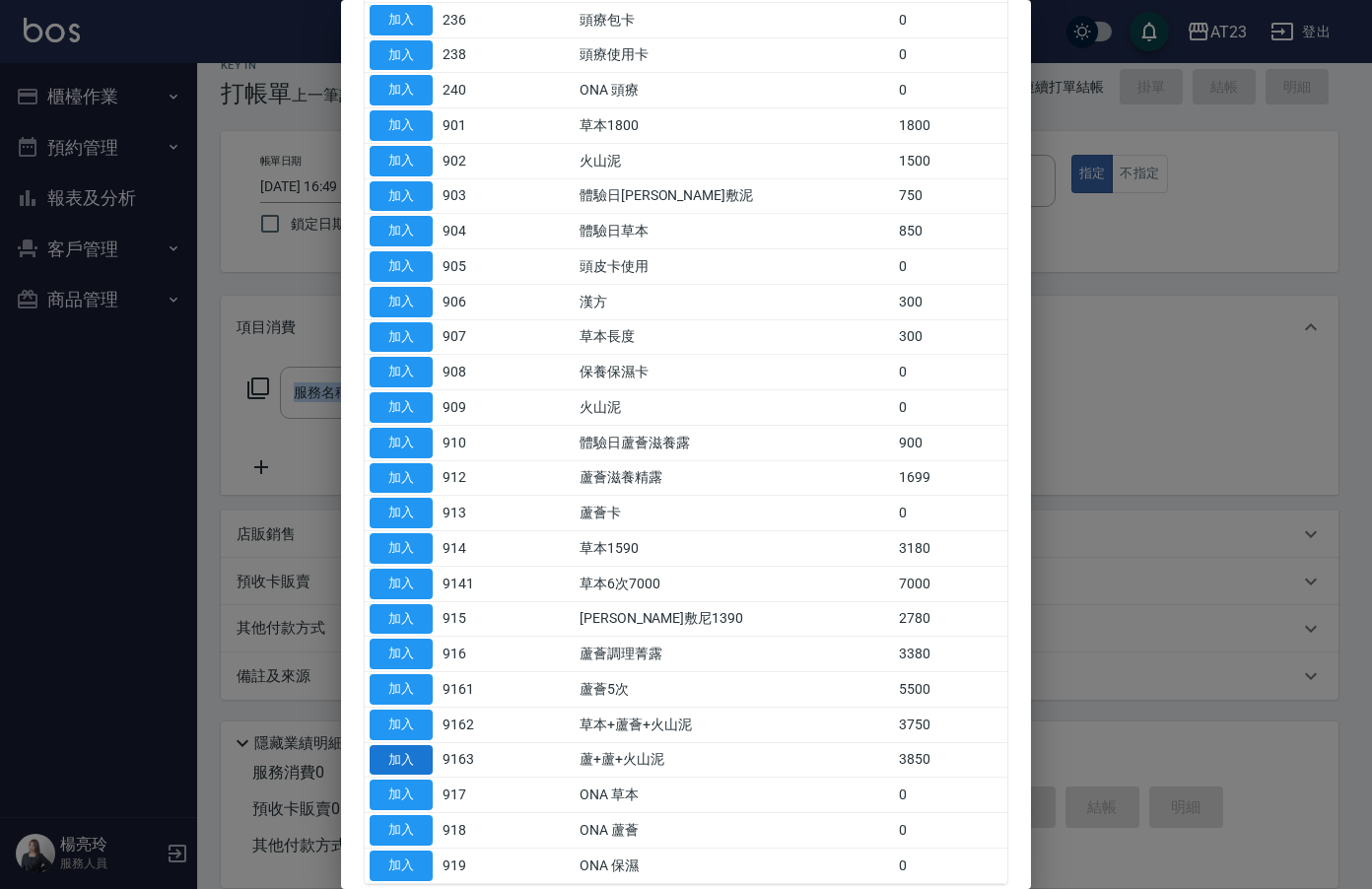
click at [424, 759] on button "加入" at bounding box center [401, 760] width 63 height 31
type input "蘆+蘆+火山泥(9163)"
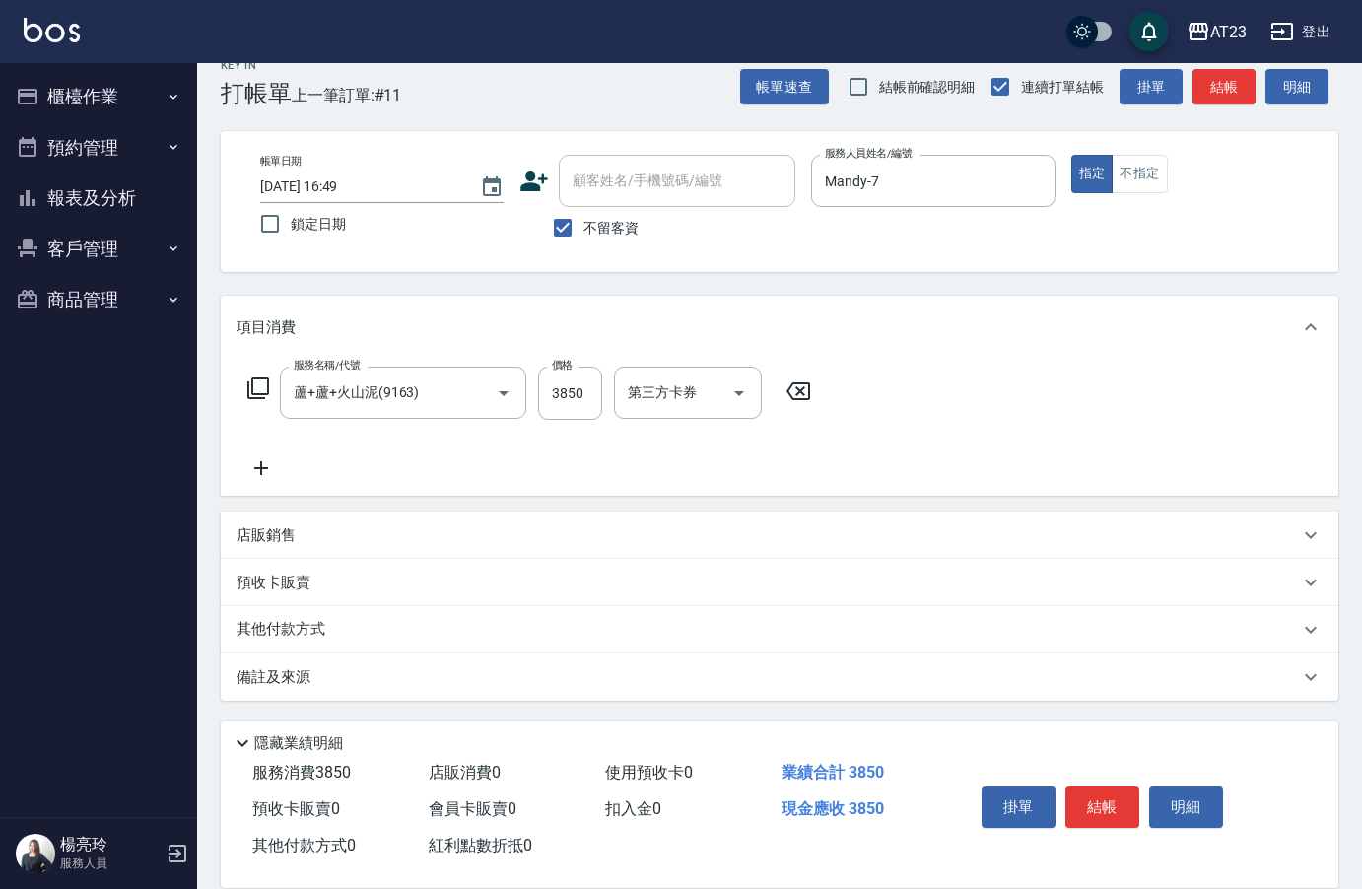
scroll to position [29, 0]
click at [276, 639] on p "其他付款方式" at bounding box center [285, 629] width 99 height 22
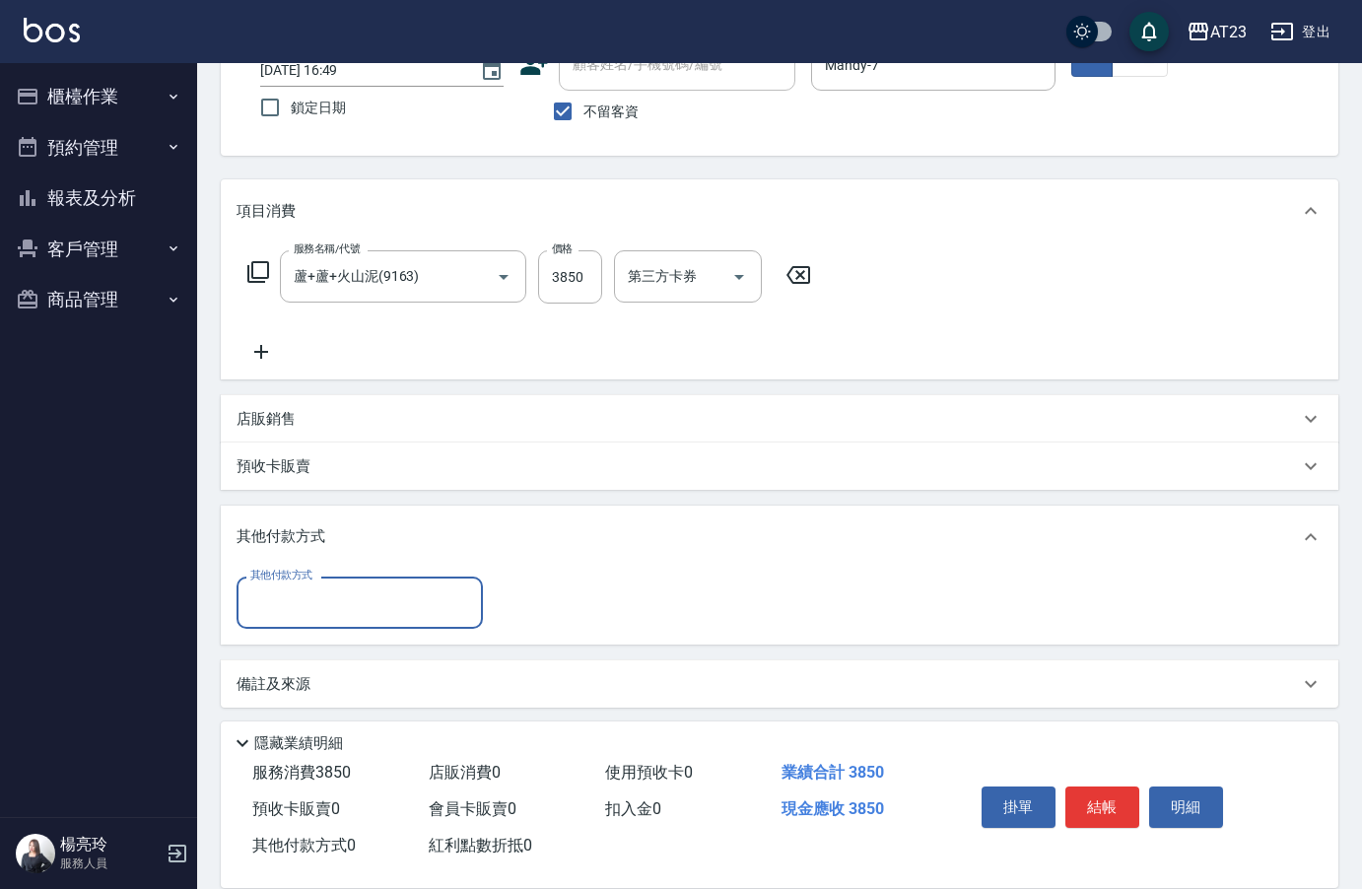
scroll to position [152, 0]
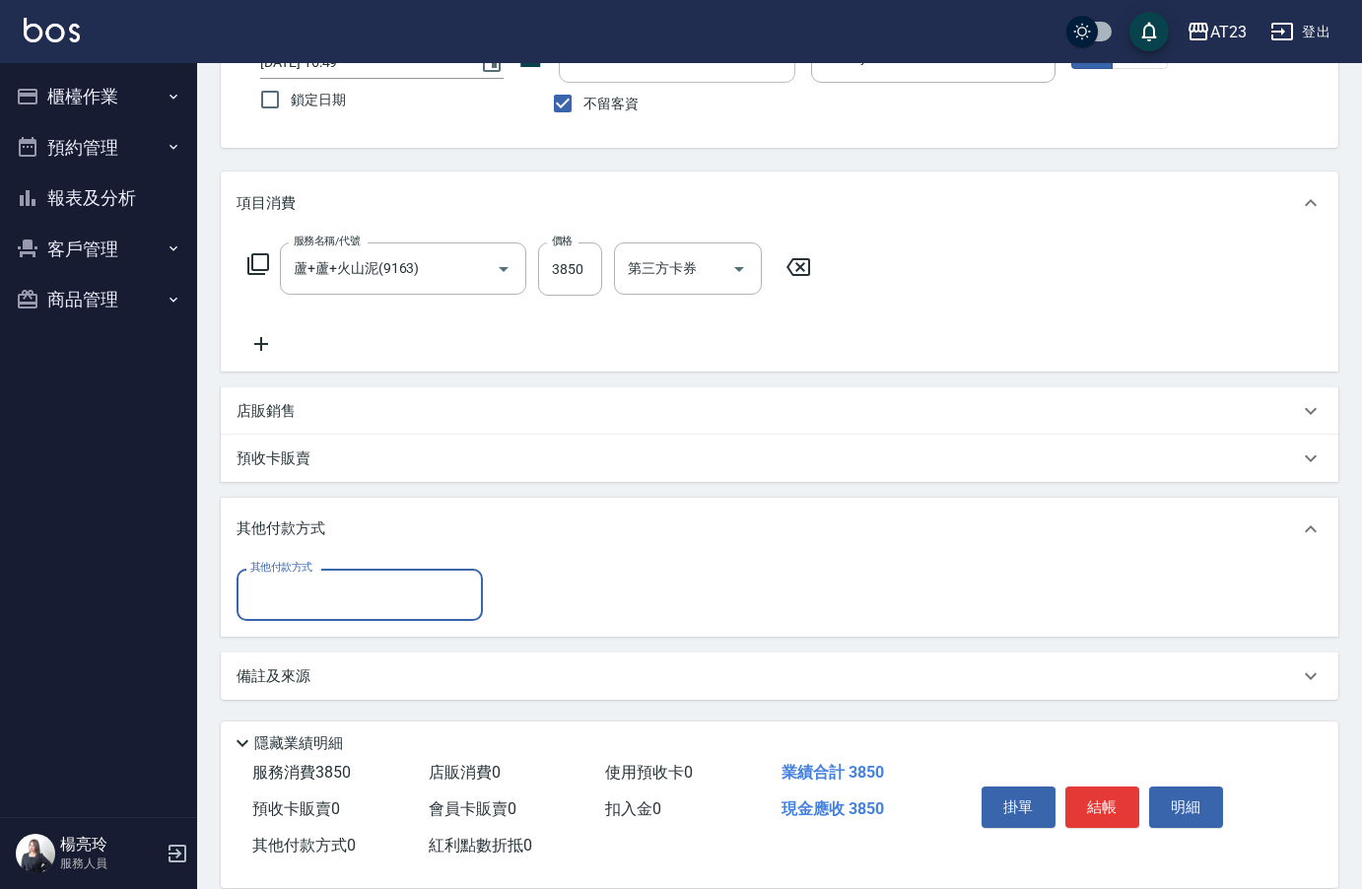
click at [284, 587] on input "其他付款方式" at bounding box center [359, 594] width 229 height 34
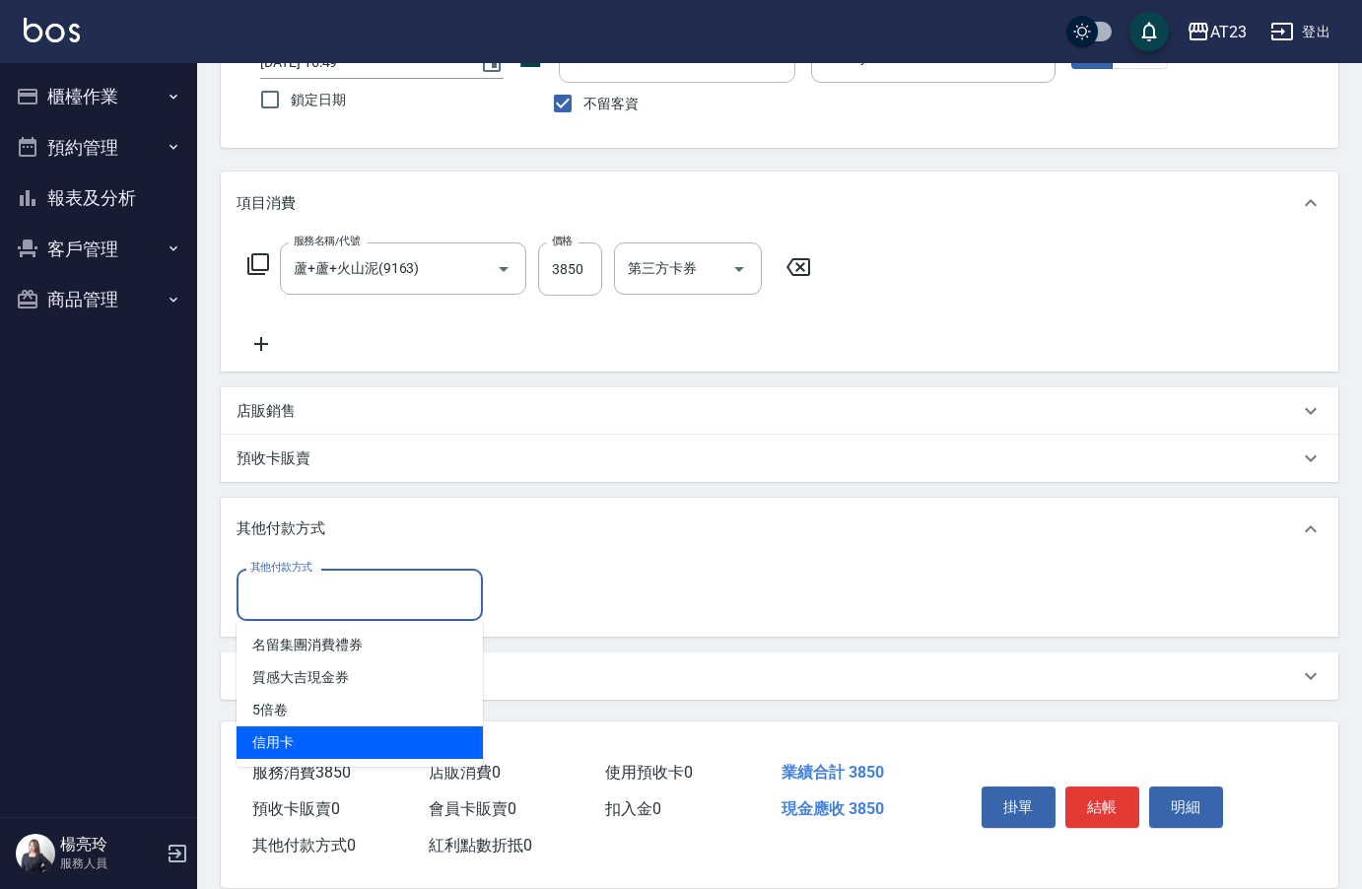
click at [337, 743] on span "信用卡" at bounding box center [359, 742] width 246 height 33
type input "信用卡"
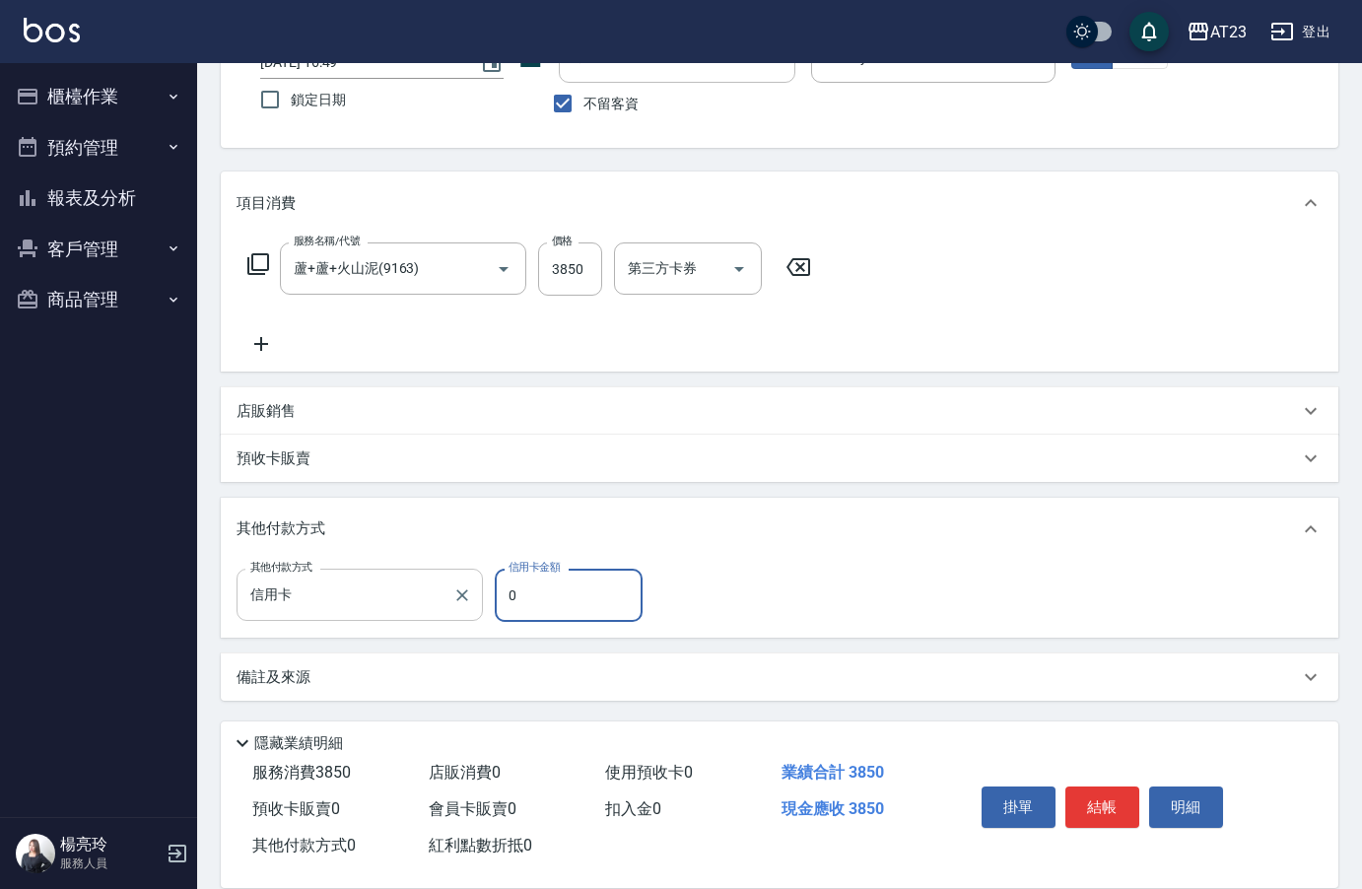
drag, startPoint x: 535, startPoint y: 606, endPoint x: 423, endPoint y: 593, distance: 113.1
click at [424, 602] on div "其他付款方式 信用卡 其他付款方式 信用卡金額 0 信用卡金額" at bounding box center [445, 595] width 418 height 53
type input "3850"
click at [259, 344] on icon at bounding box center [261, 343] width 14 height 14
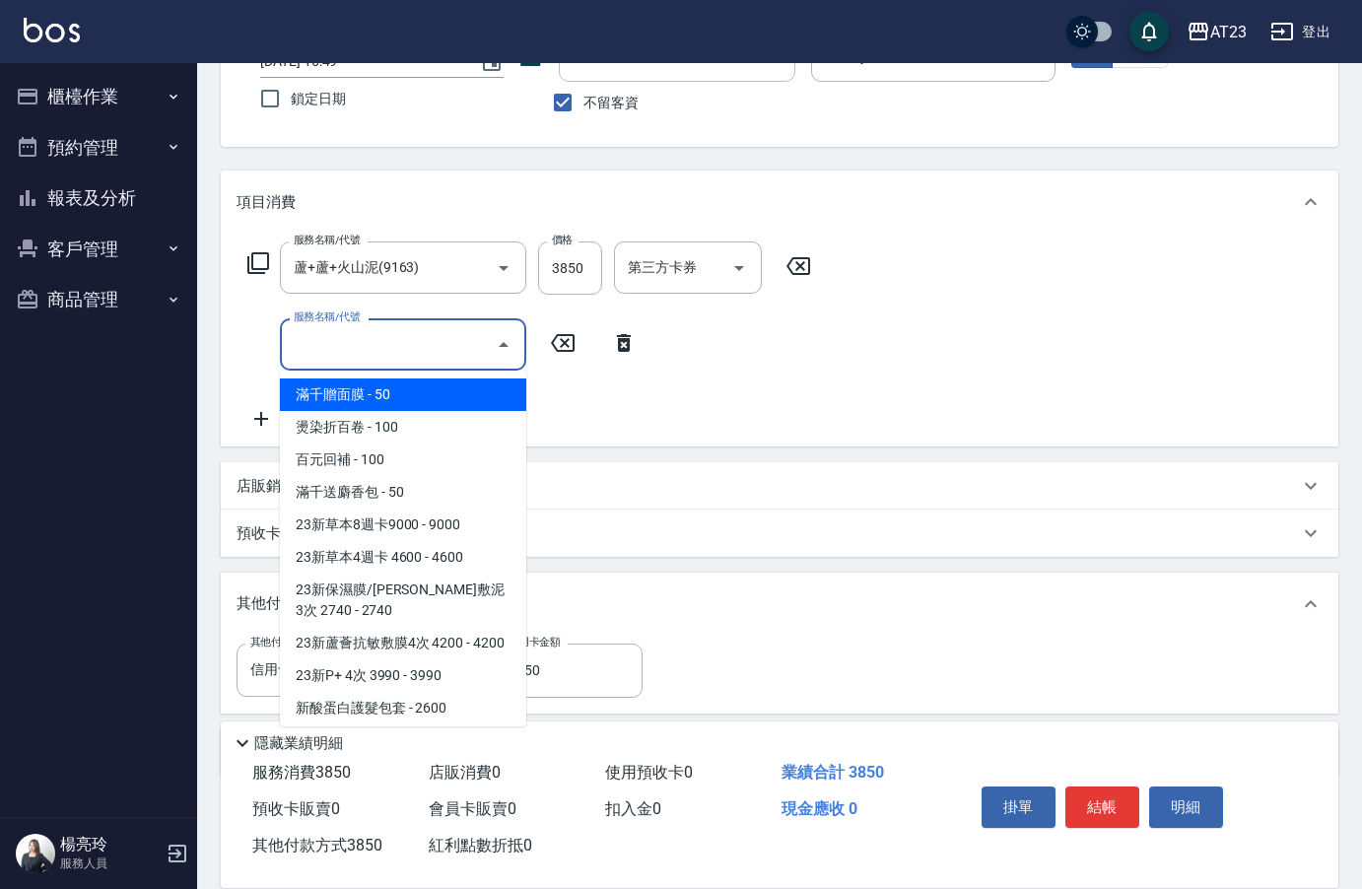
click at [358, 349] on input "服務名稱/代號" at bounding box center [388, 344] width 199 height 34
type input "2"
type input "0"
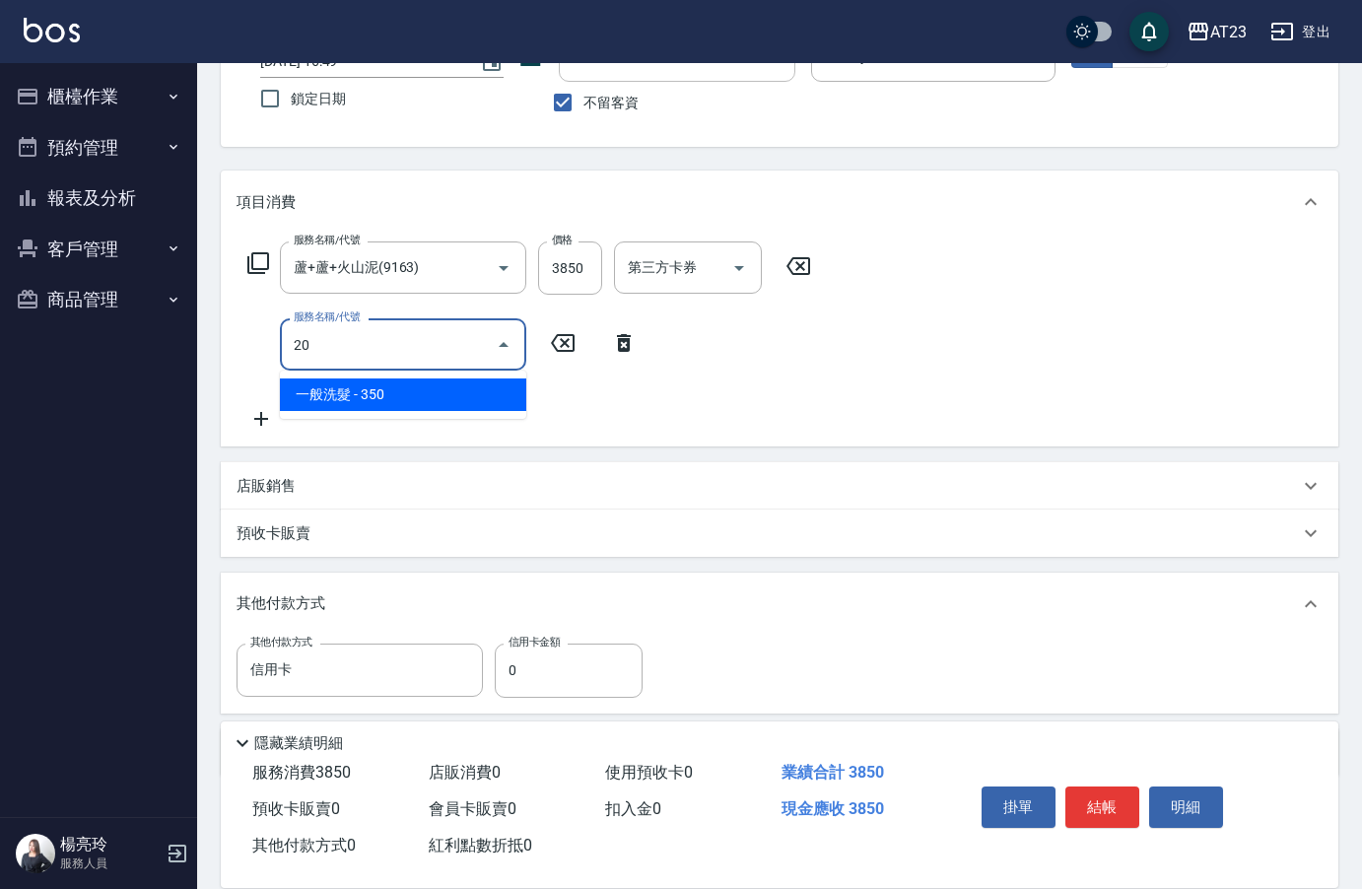
type input "2"
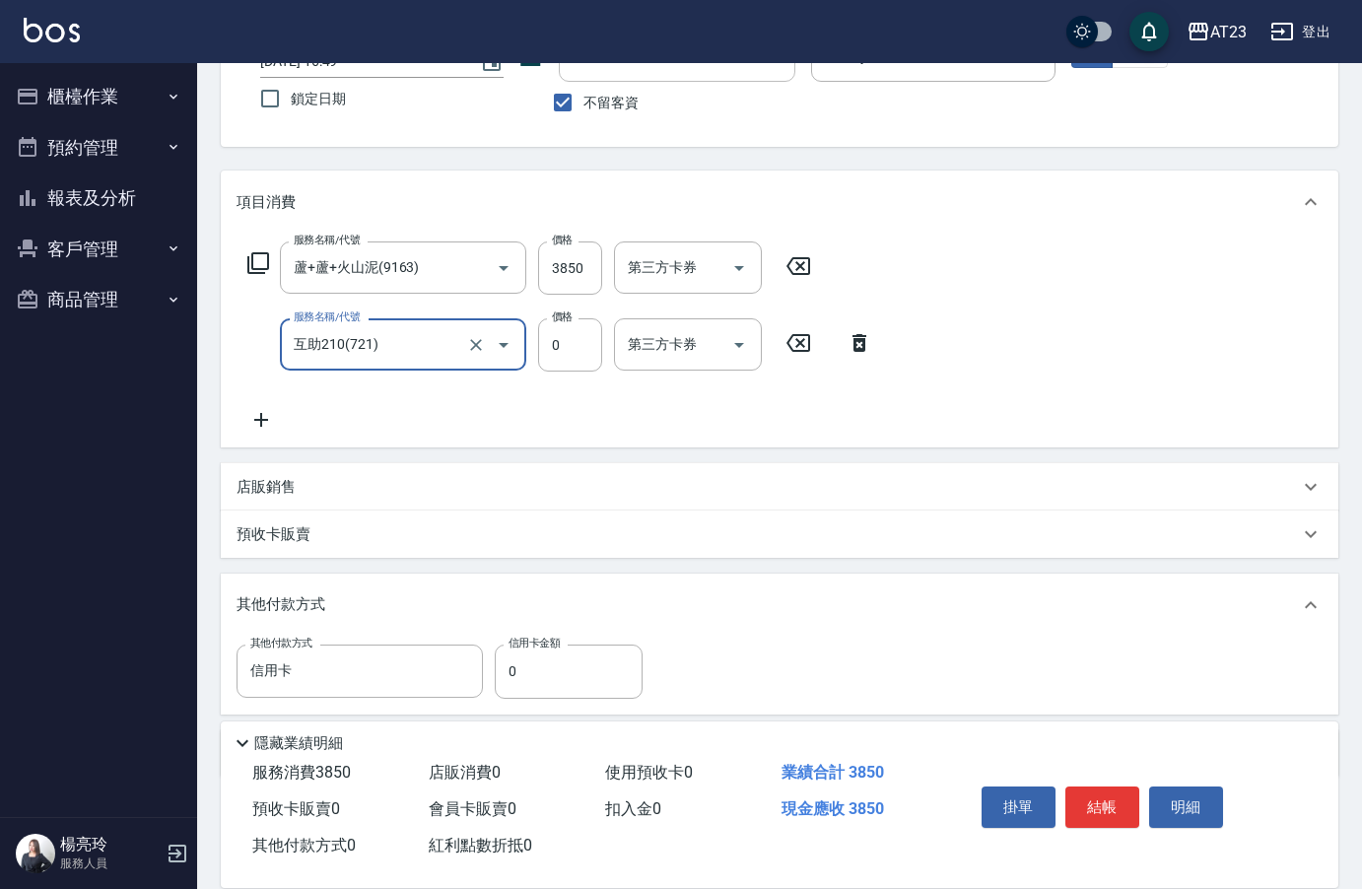
type input "互助210(721)"
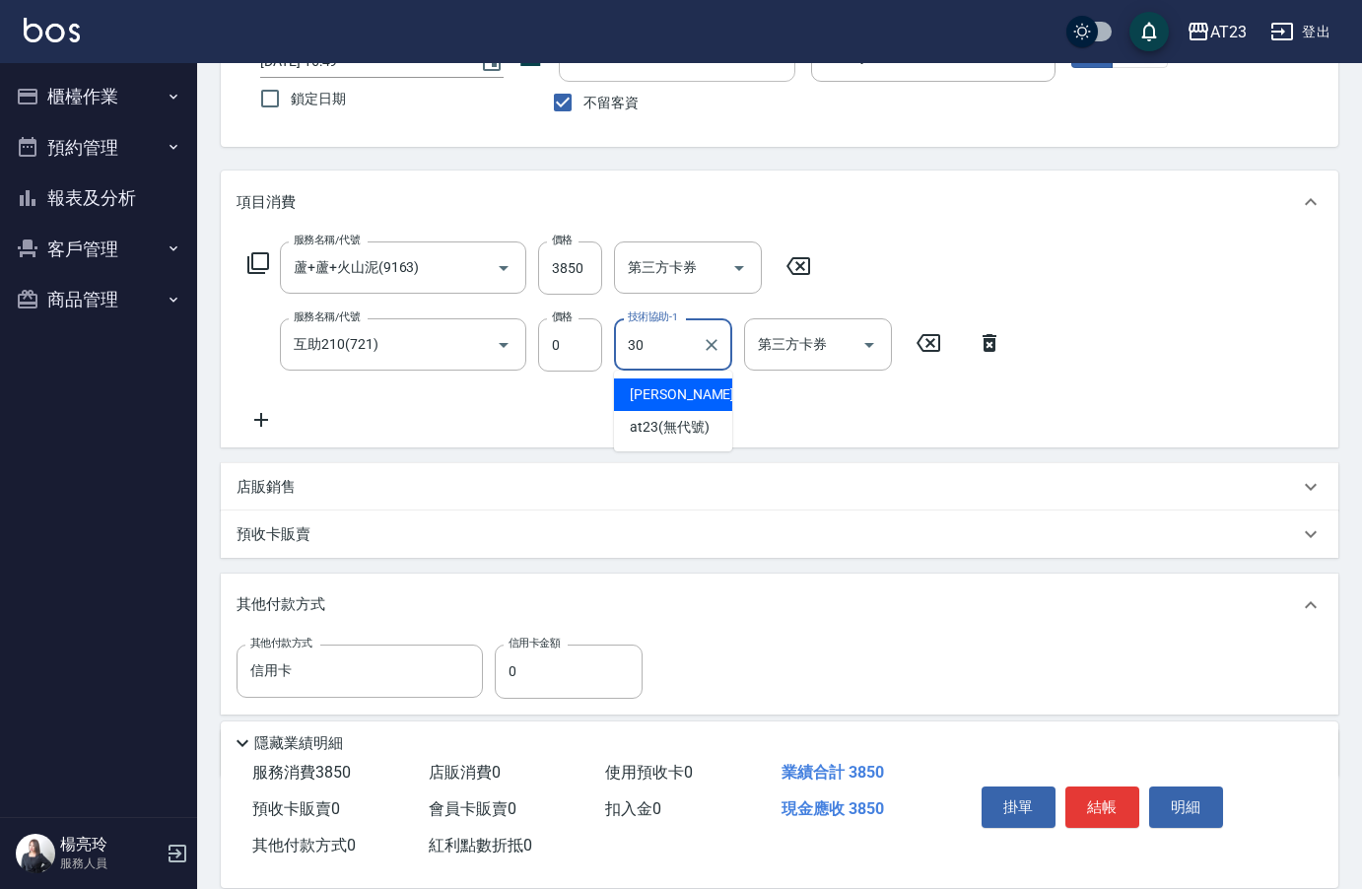
type input "Penny-30"
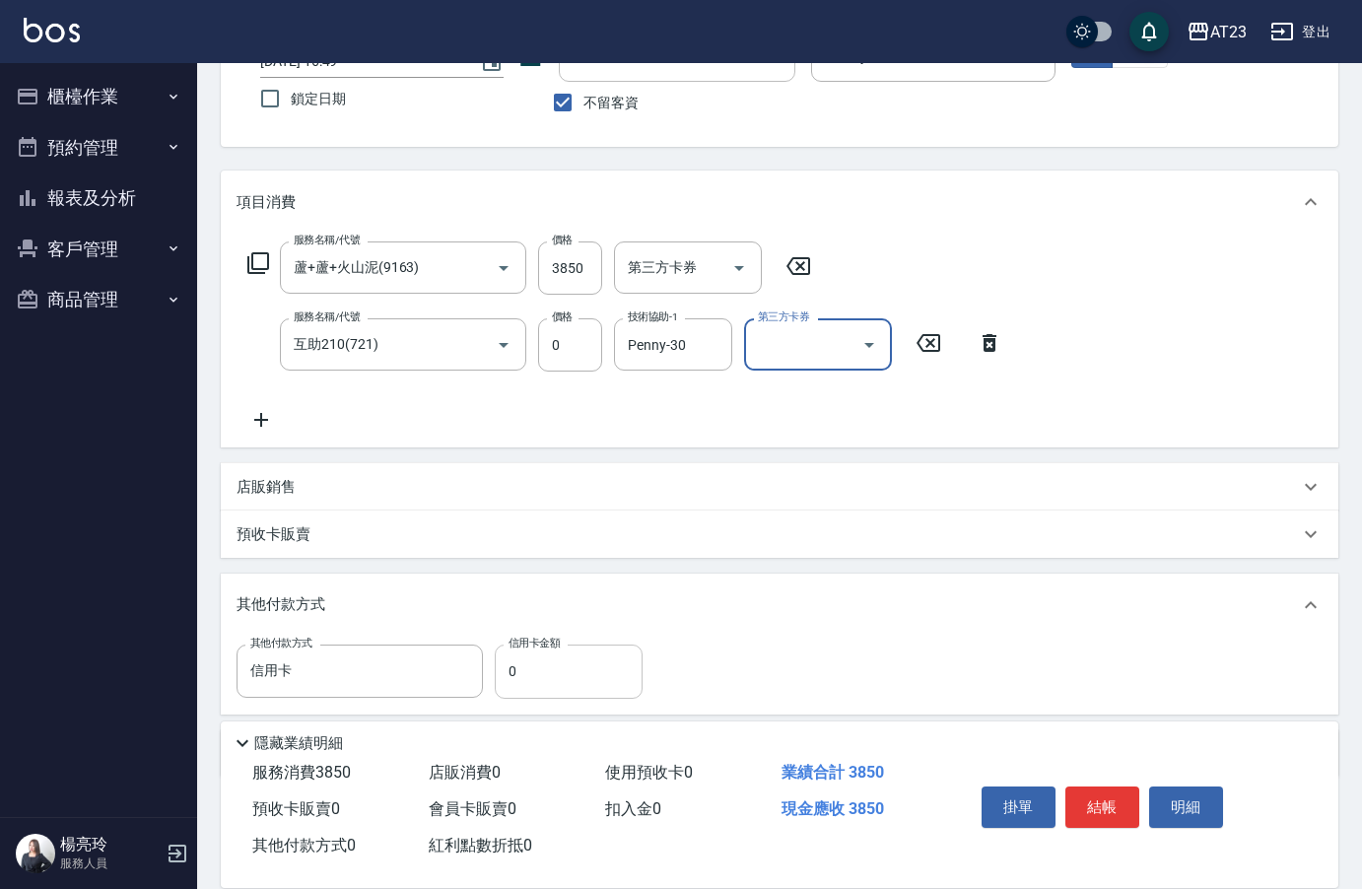
click at [503, 676] on input "0" at bounding box center [569, 670] width 148 height 53
type input "3850"
click at [1128, 814] on button "結帳" at bounding box center [1102, 806] width 74 height 41
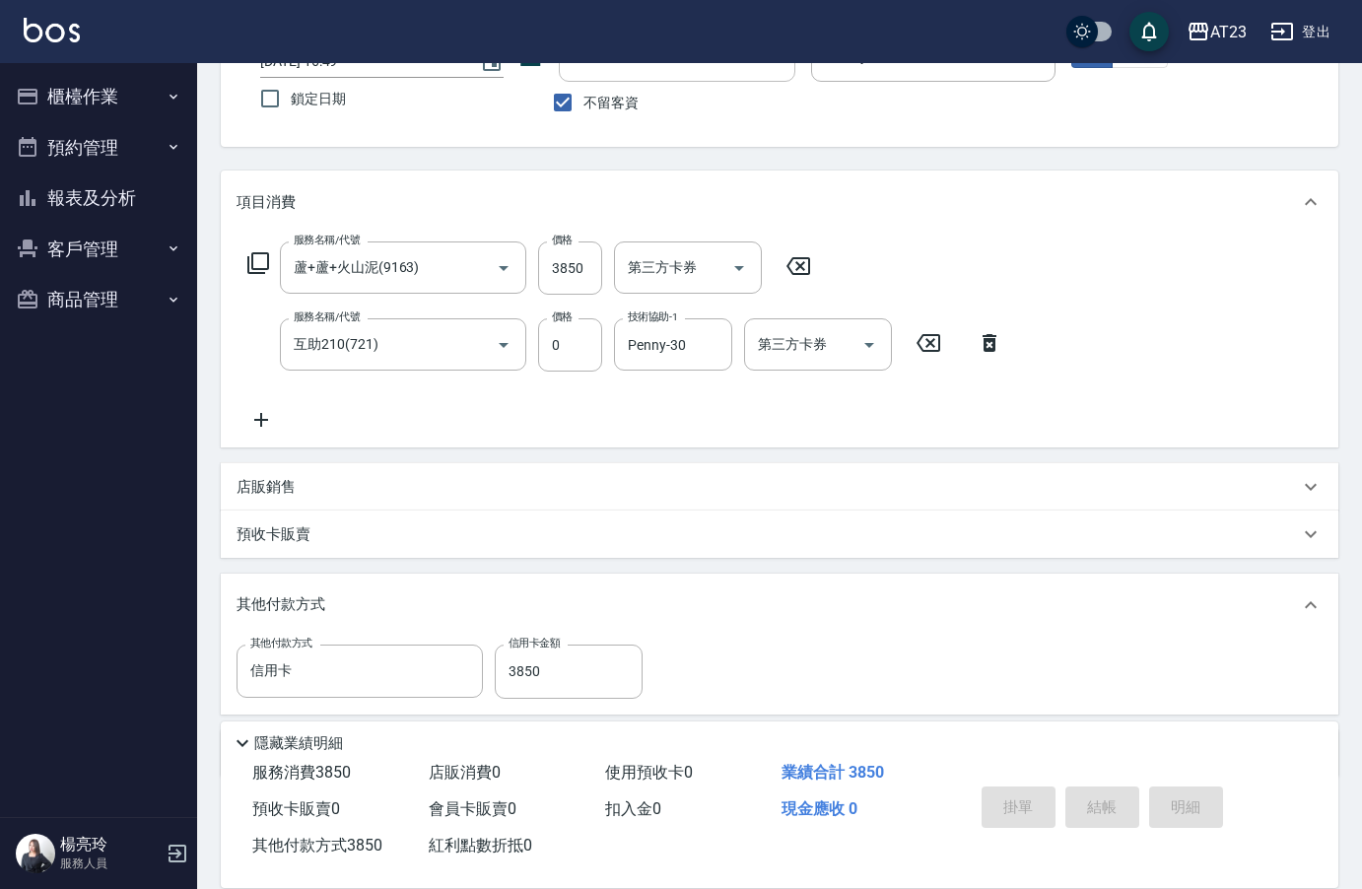
type input "[DATE] 16:50"
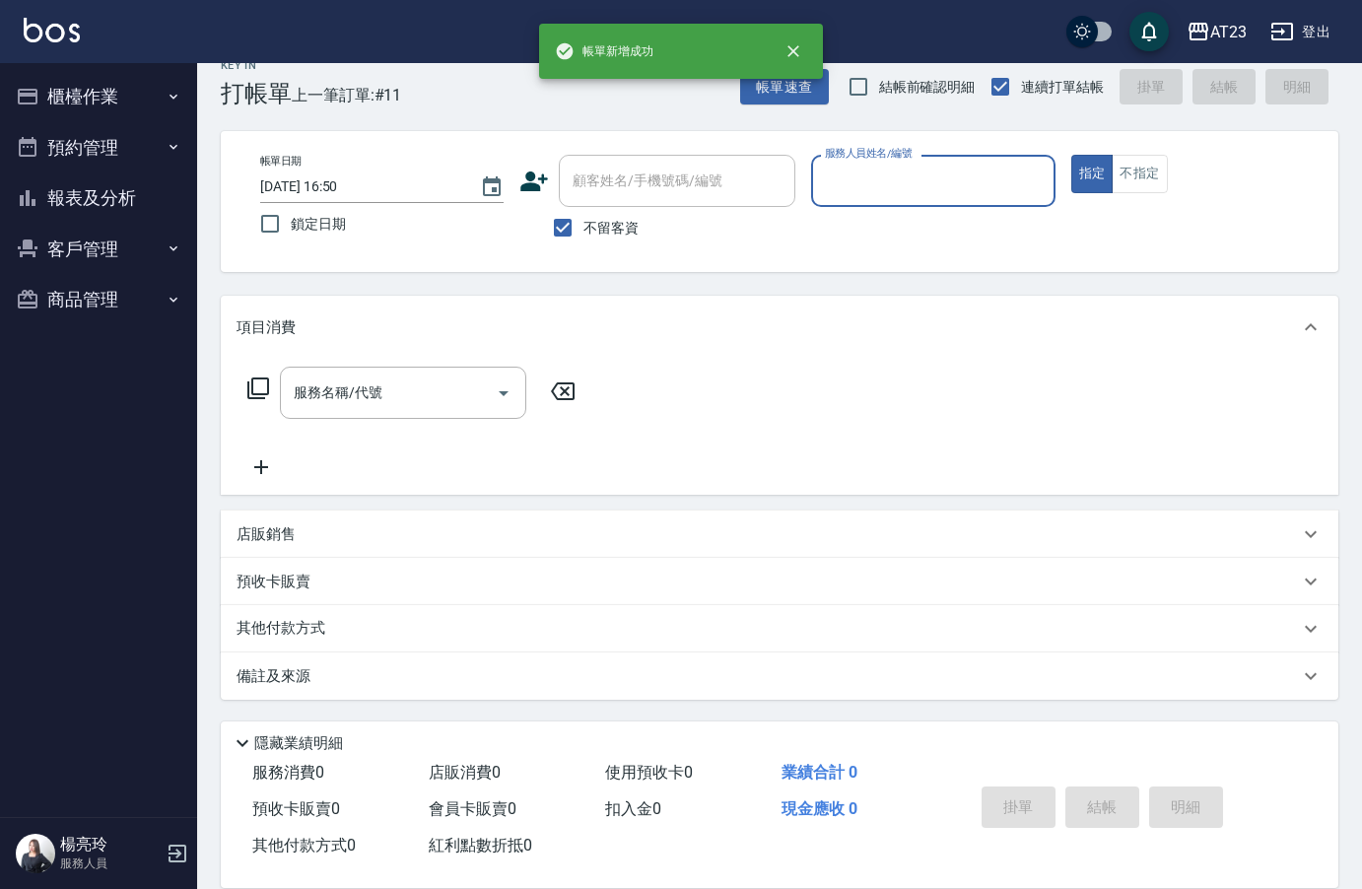
scroll to position [28, 0]
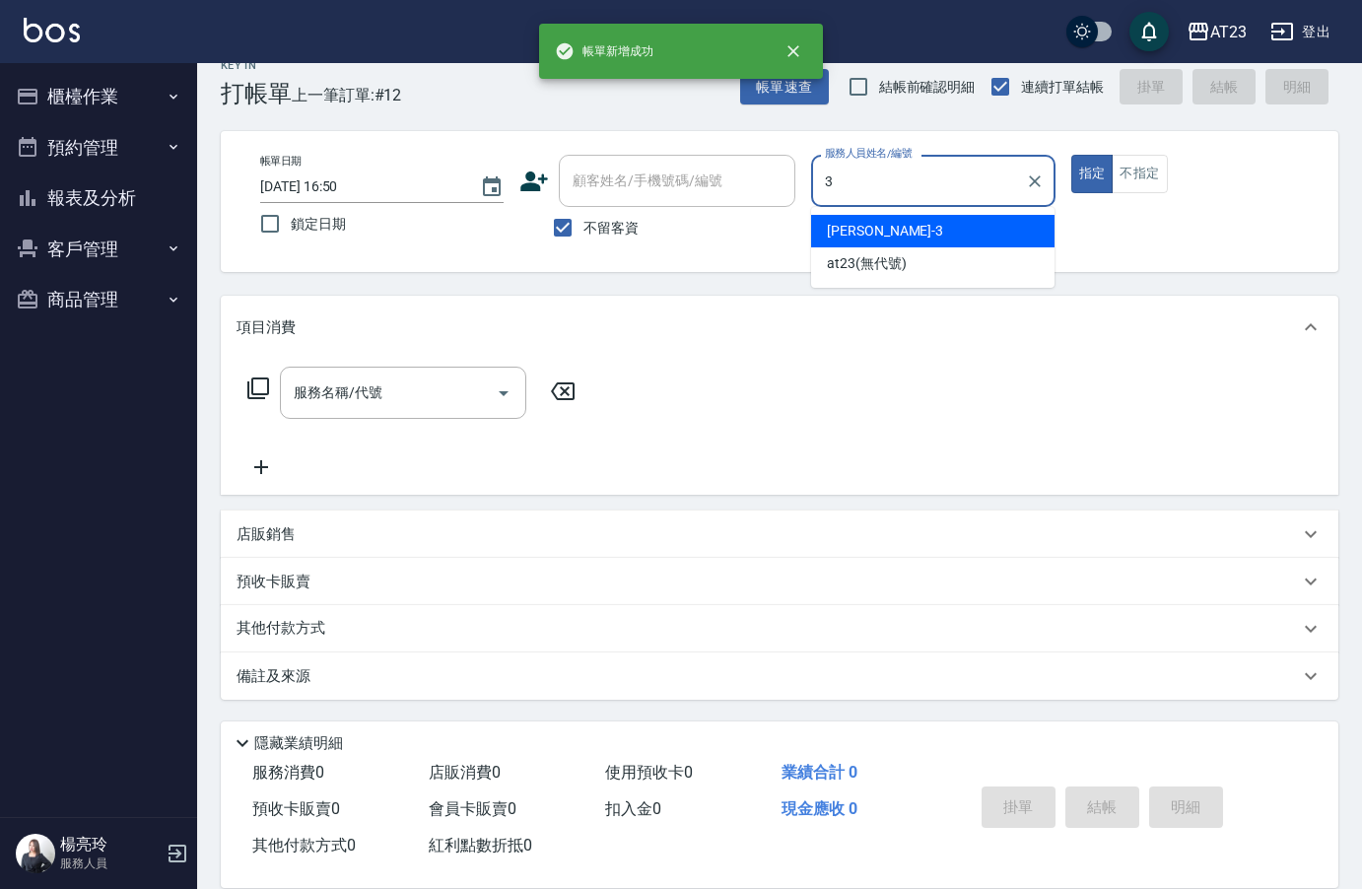
type input "[PERSON_NAME]-3"
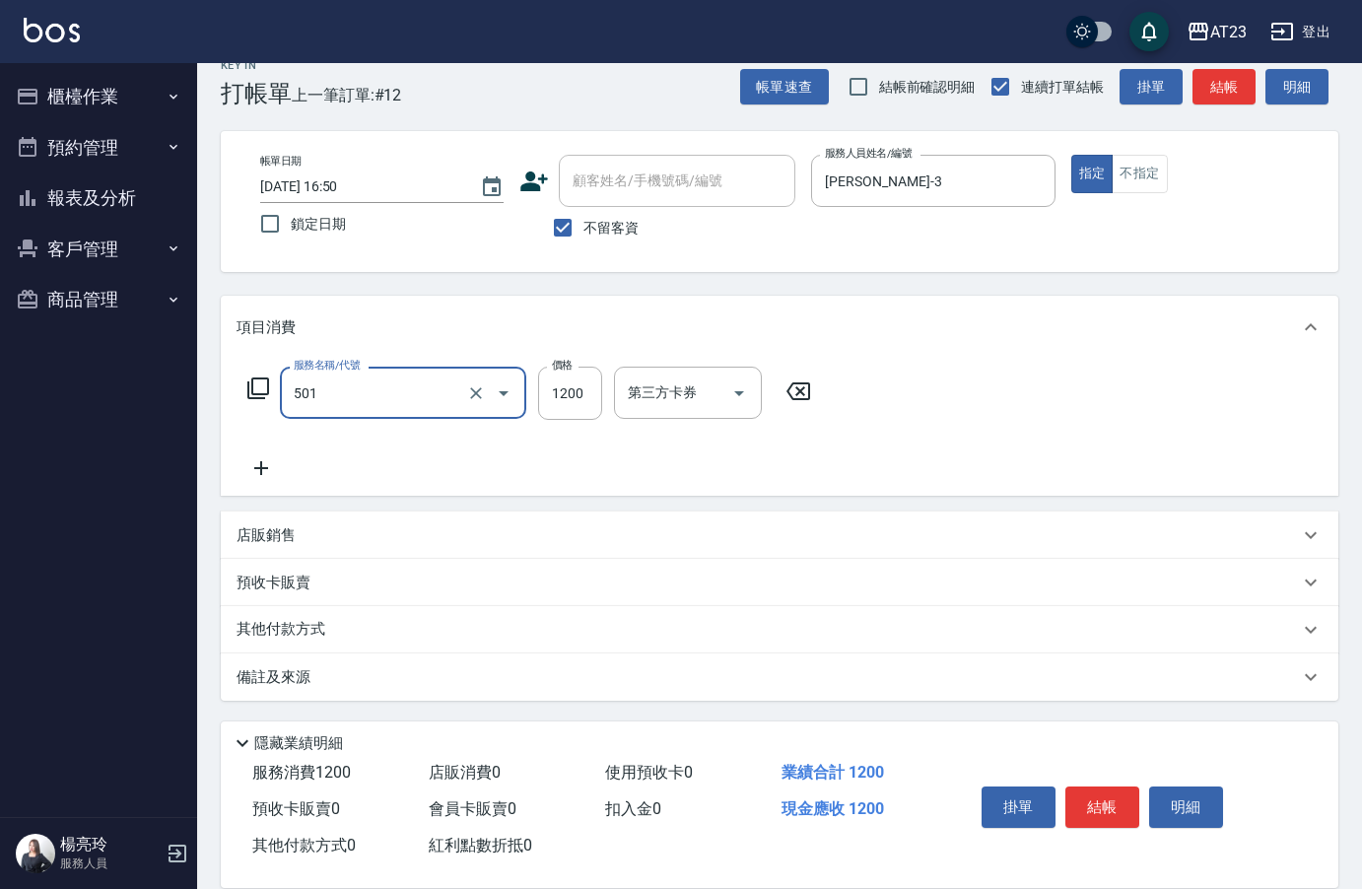
type input "染髮(501)"
type input "700"
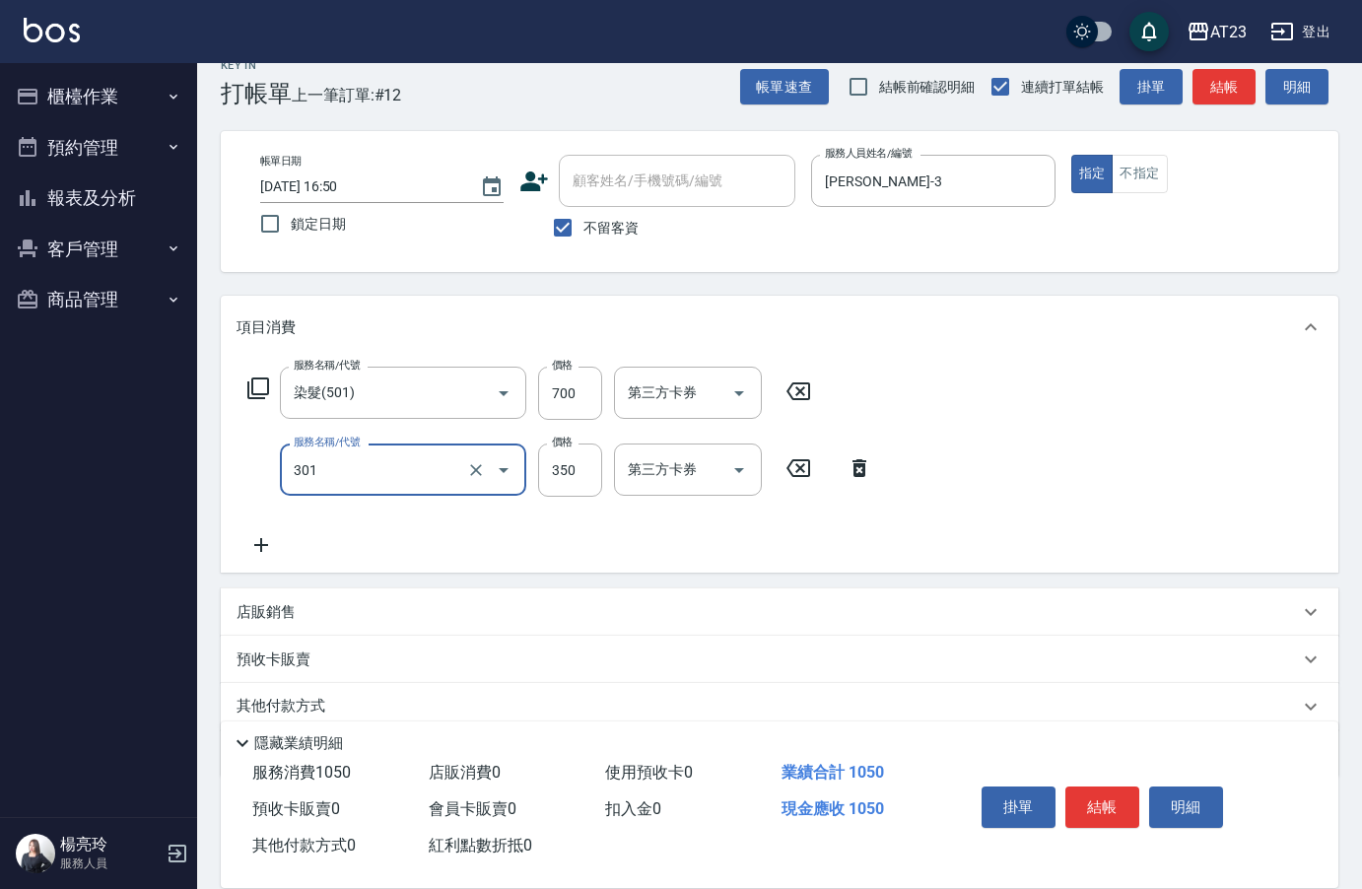
type input "造型剪髮(301)"
type input "300"
click at [1099, 801] on button "結帳" at bounding box center [1102, 806] width 74 height 41
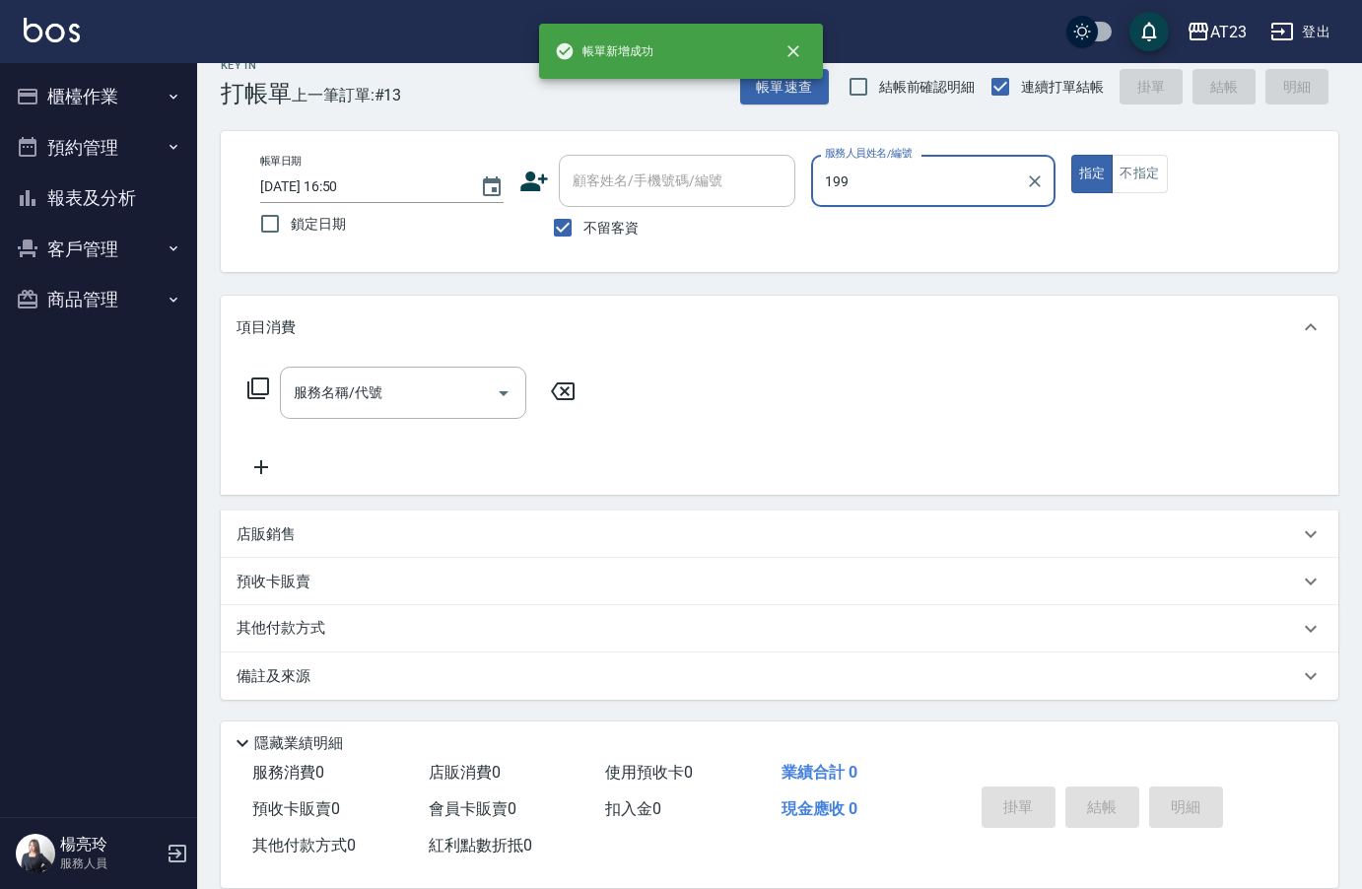
type input "199"
click at [1071, 155] on button "指定" at bounding box center [1092, 174] width 42 height 38
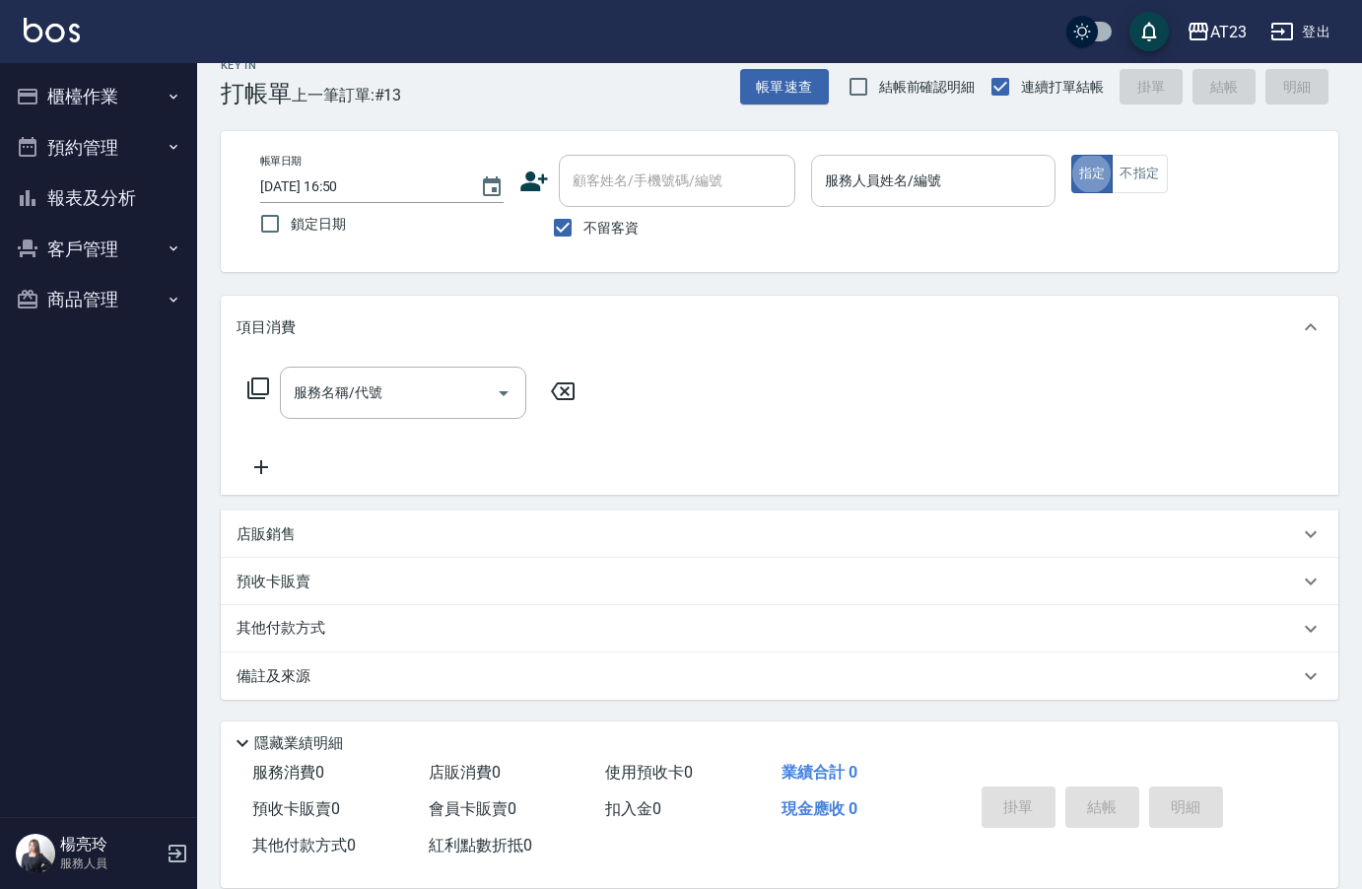
click at [878, 174] on div "服務人員姓名/編號 服務人員姓名/編號" at bounding box center [932, 181] width 243 height 52
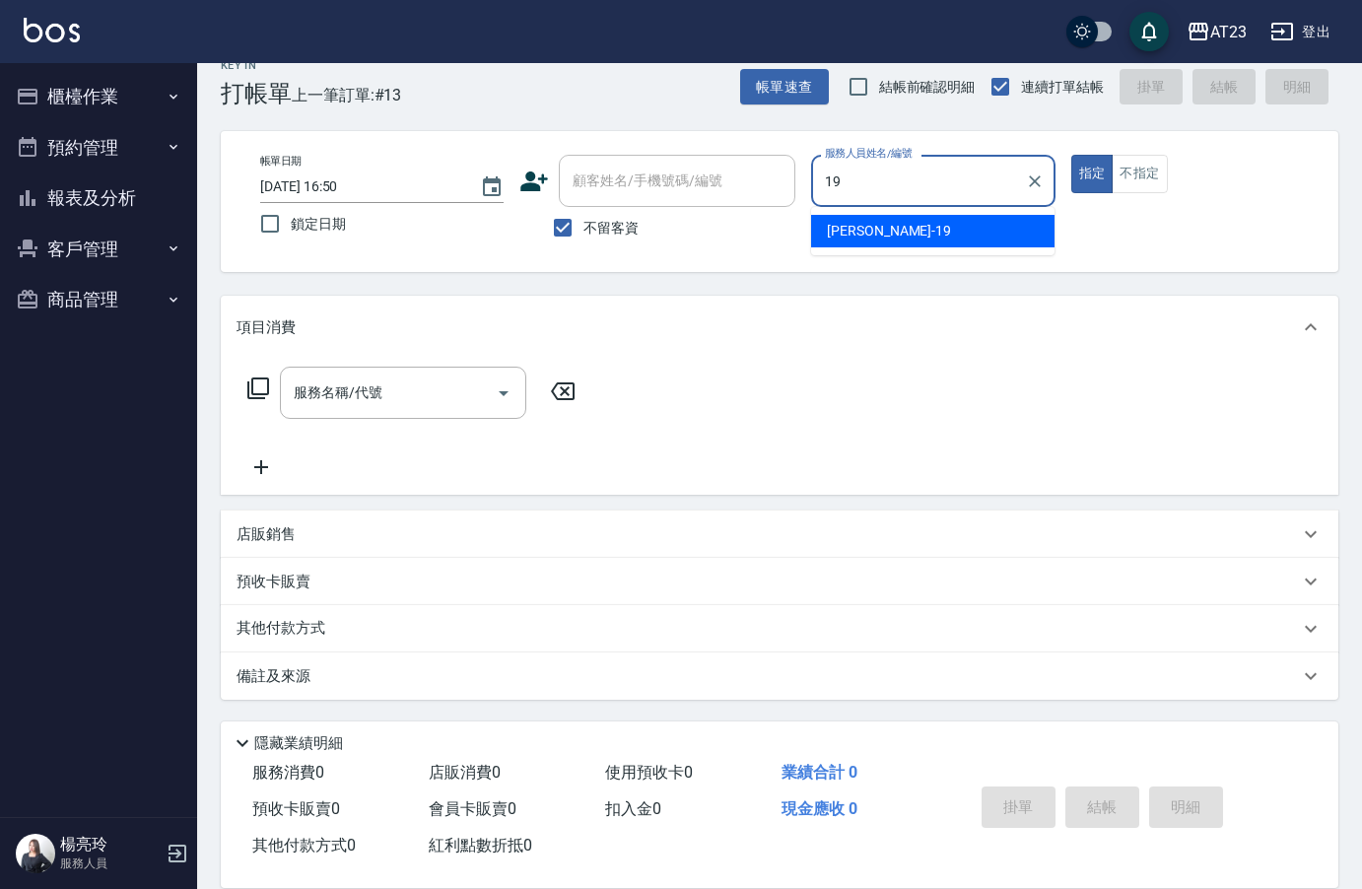
type input "[PERSON_NAME]-19"
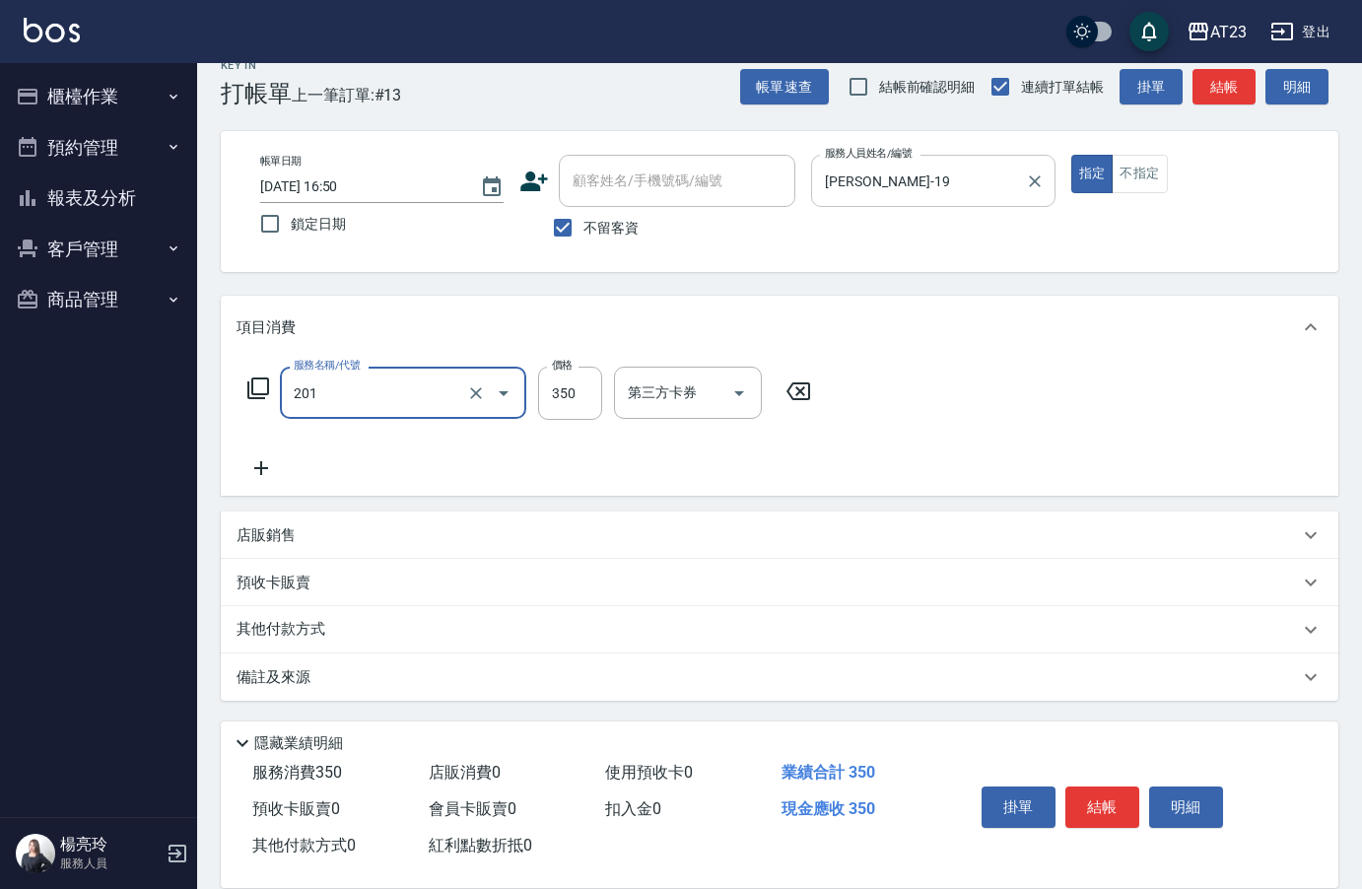
type input "一般洗髮(201)"
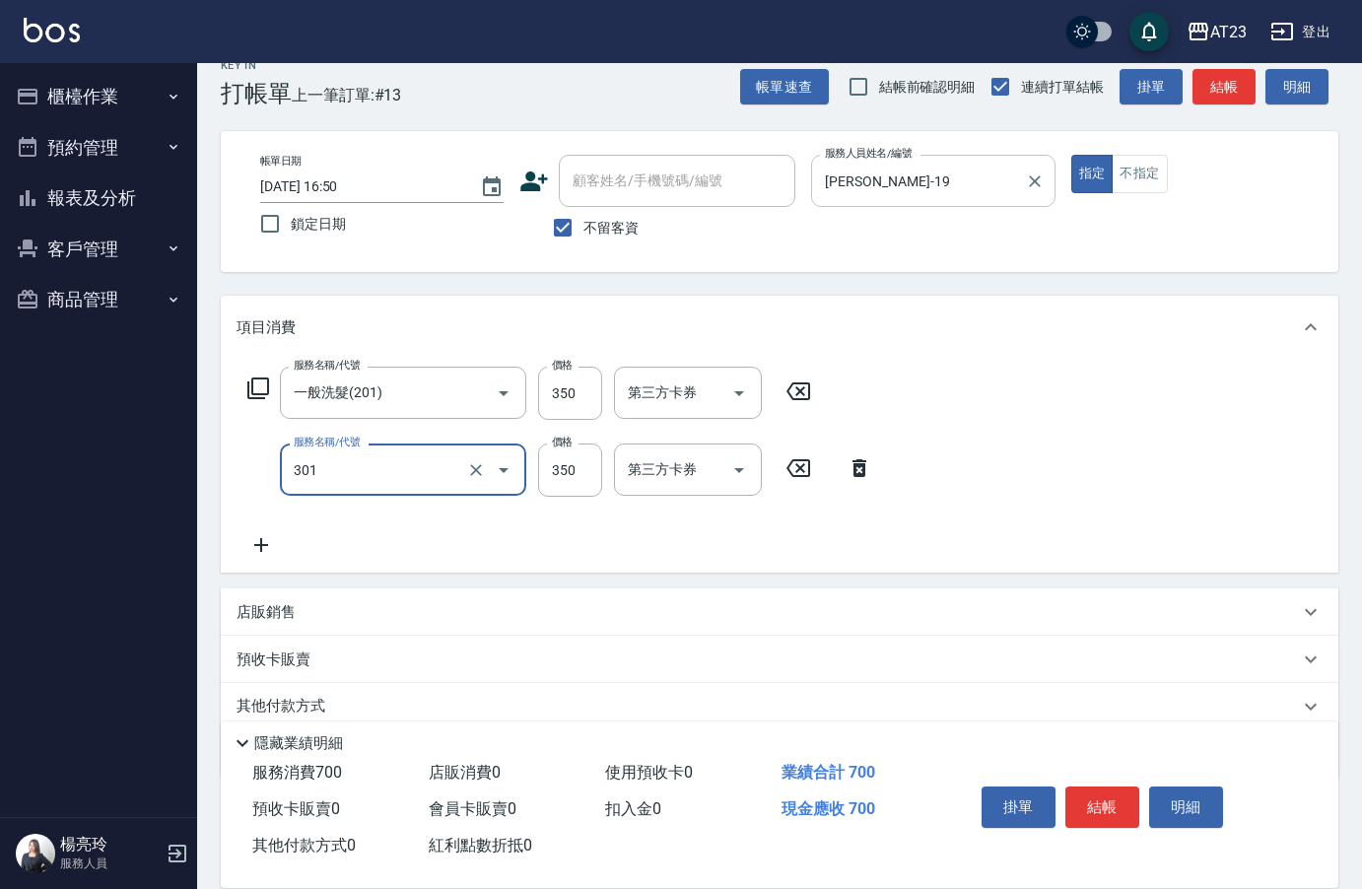
type input "造型剪髮(301)"
click at [1114, 796] on button "結帳" at bounding box center [1102, 806] width 74 height 41
